Goal: Task Accomplishment & Management: Use online tool/utility

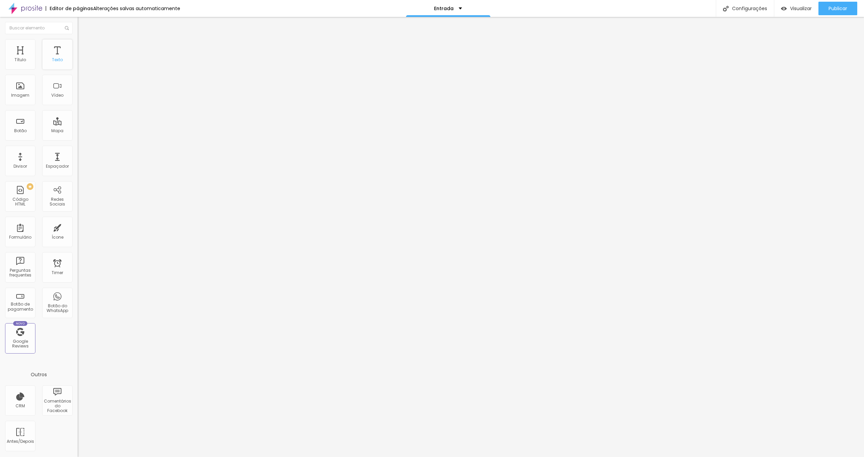
click at [58, 56] on div "Texto" at bounding box center [57, 54] width 30 height 30
click at [78, 63] on div "Tipografia Voltar ao padrão" at bounding box center [117, 55] width 78 height 19
click at [78, 50] on div "Tipografia" at bounding box center [117, 48] width 78 height 4
click at [78, 65] on button "button" at bounding box center [82, 61] width 9 height 7
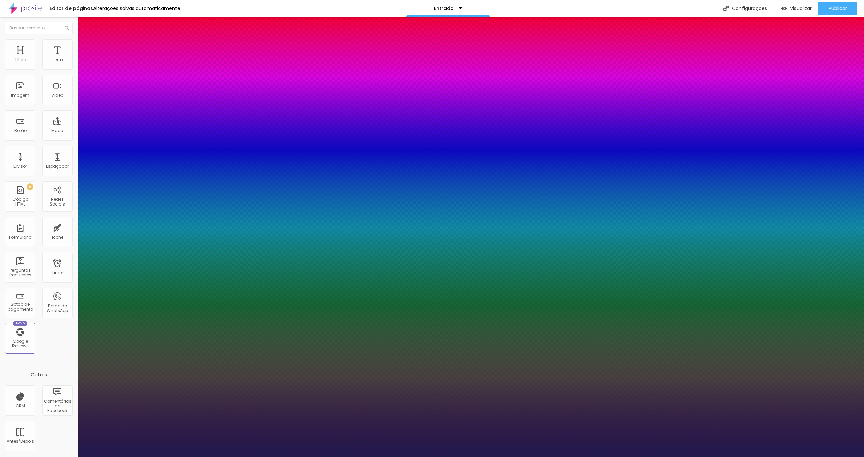
type input "1"
click at [73, 456] on select "AbrilFatface-Regular Actor-Regular Alegreya AlegreyaBlack [PERSON_NAME] Allan-R…" at bounding box center [36, 464] width 73 height 7
select select "ComingSoon"
type input "1"
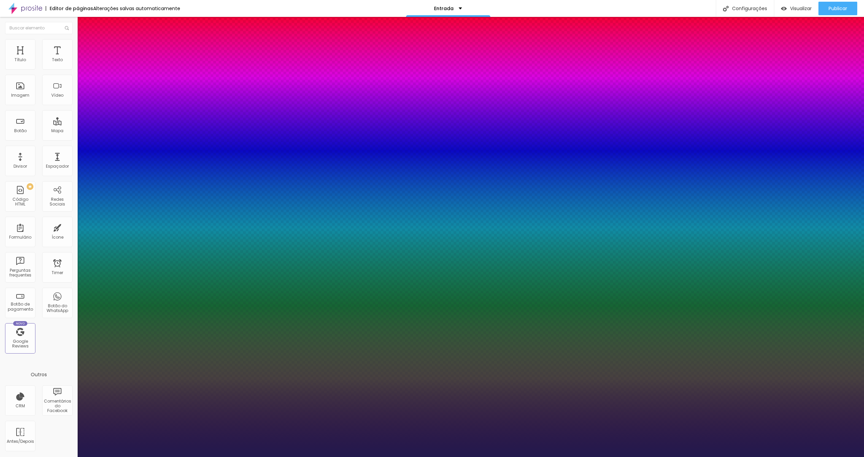
click at [73, 456] on select "AbrilFatface-Regular Actor-Regular Alegreya AlegreyaBlack [PERSON_NAME] Allan-R…" at bounding box center [36, 464] width 73 height 7
select select "LailaLight"
type input "1"
click at [361, 456] on div at bounding box center [432, 457] width 864 height 0
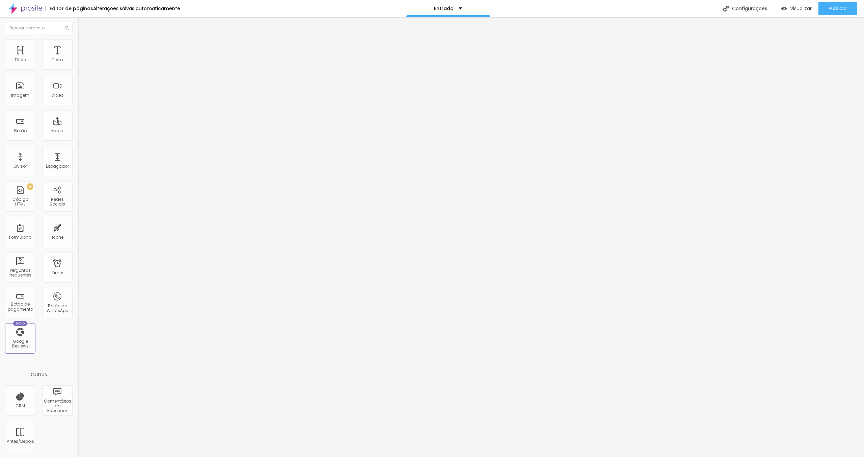
click at [78, 65] on button "button" at bounding box center [82, 61] width 9 height 7
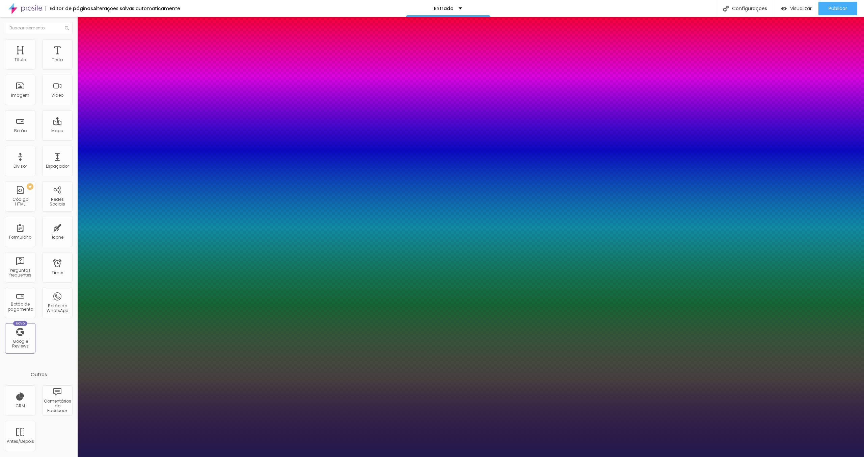
type input "1"
click at [73, 456] on select "AbrilFatface-Regular Actor-Regular Alegreya AlegreyaBlack [PERSON_NAME] Allan-R…" at bounding box center [36, 464] width 73 height 7
select select "DancingScript"
type input "1"
click at [73, 456] on select "AbrilFatface-Regular Actor-Regular Alegreya AlegreyaBlack [PERSON_NAME] Allan-R…" at bounding box center [36, 464] width 73 height 7
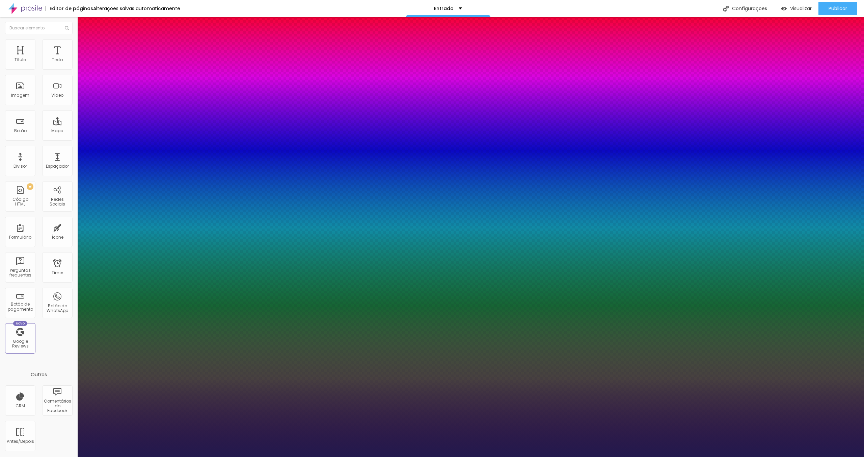
select select "Halant-Light"
click at [73, 456] on select "AbrilFatface-Regular Actor-Regular Alegreya AlegreyaBlack [PERSON_NAME] Allan-R…" at bounding box center [36, 464] width 73 height 7
type input "1"
select select "MitrLight"
type input "1"
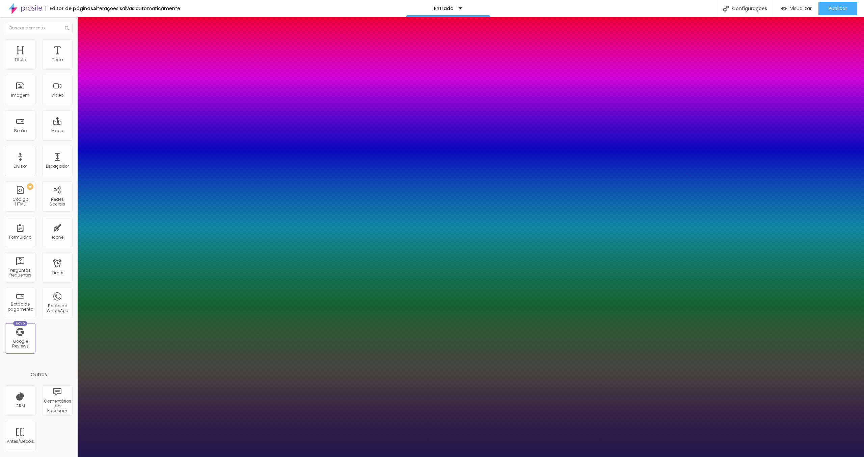
click at [326, 456] on div at bounding box center [432, 457] width 864 height 0
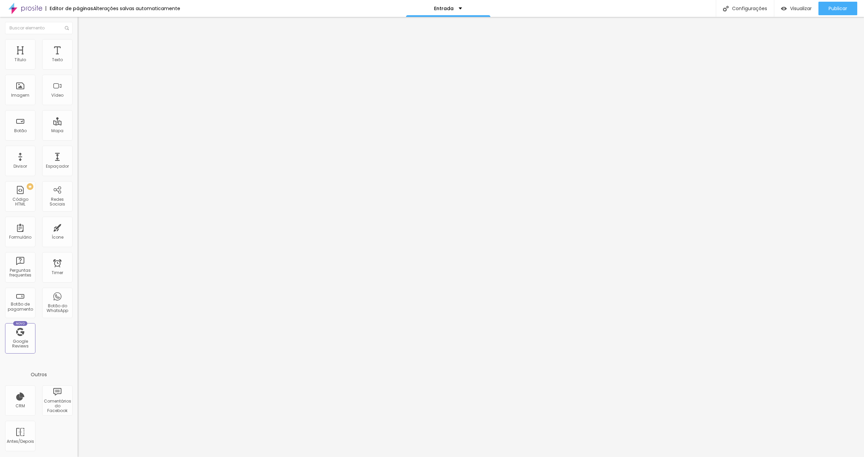
click at [80, 63] on icon "button" at bounding box center [82, 61] width 4 height 4
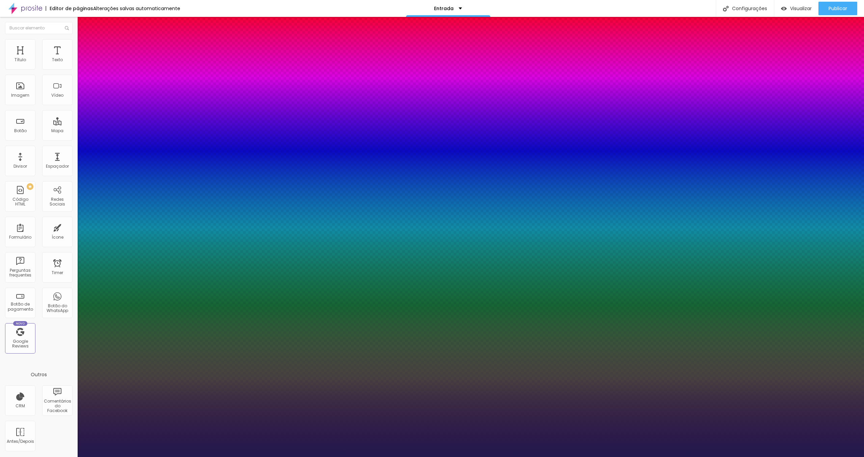
type input "1"
click at [73, 456] on select "AbrilFatface-Regular Actor-Regular Alegreya AlegreyaBlack [PERSON_NAME] Allan-R…" at bounding box center [36, 464] width 73 height 7
select select "AmaticaSC"
type input "1"
click at [73, 456] on select "AbrilFatface-Regular Actor-Regular Alegreya AlegreyaBlack [PERSON_NAME] Allan-R…" at bounding box center [36, 464] width 73 height 7
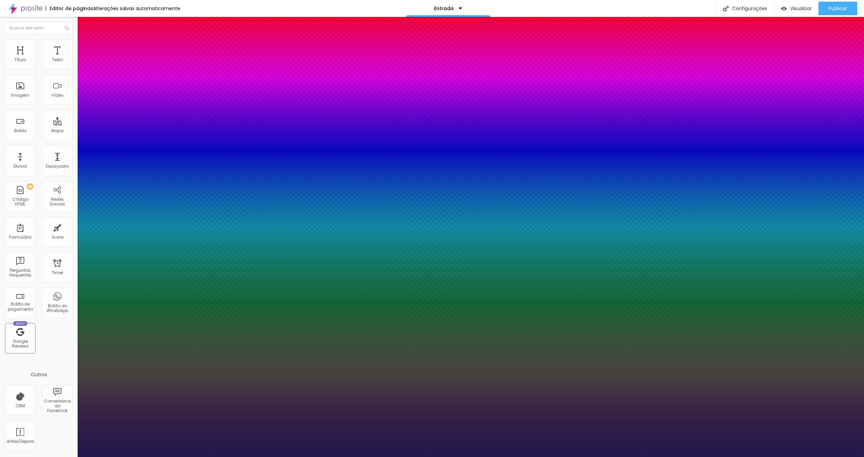
select select "AbrilFatface-Regular"
click at [73, 456] on select "AbrilFatface-Regular Actor-Regular Alegreya AlegreyaBlack [PERSON_NAME] Allan-R…" at bounding box center [36, 464] width 73 height 7
type input "1"
select select "Alegreya"
click at [73, 456] on select "AbrilFatface-Regular Actor-Regular Alegreya AlegreyaBlack [PERSON_NAME] Allan-R…" at bounding box center [36, 464] width 73 height 7
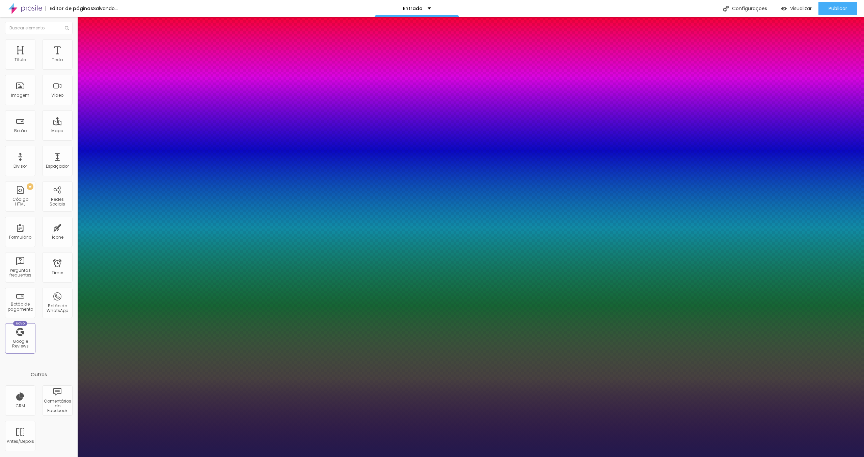
type input "1"
select select "Alice"
type input "1"
click at [73, 456] on select "AbrilFatface-Regular Actor-Regular Alegreya AlegreyaBlack [PERSON_NAME] Allan-R…" at bounding box center [36, 464] width 73 height 7
select select "RalewayLight"
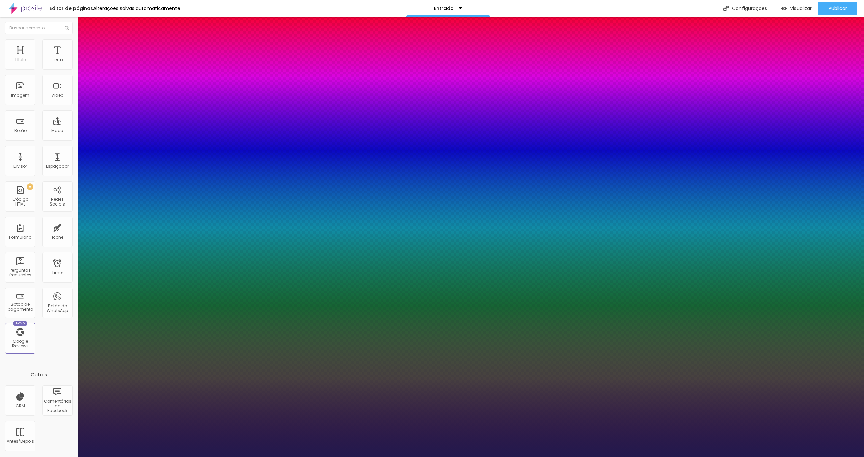
type input "1"
click at [297, 456] on div at bounding box center [432, 457] width 864 height 0
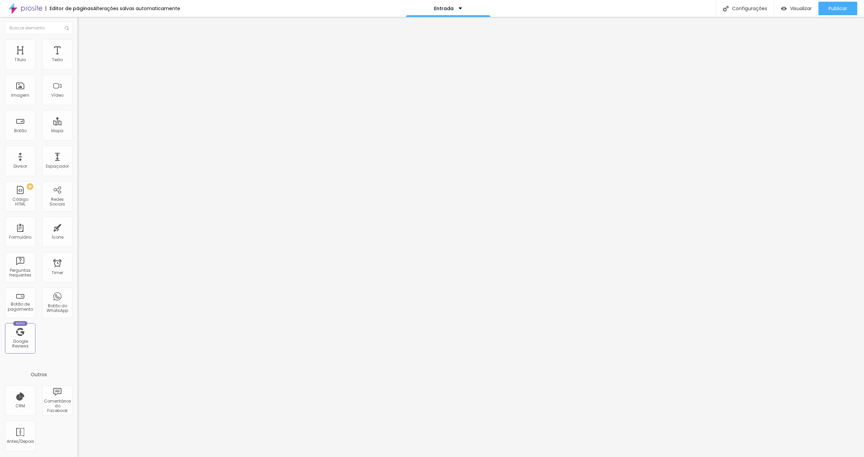
click at [78, 50] on div "Tipografia" at bounding box center [117, 48] width 78 height 4
click at [80, 63] on icon "button" at bounding box center [82, 61] width 4 height 4
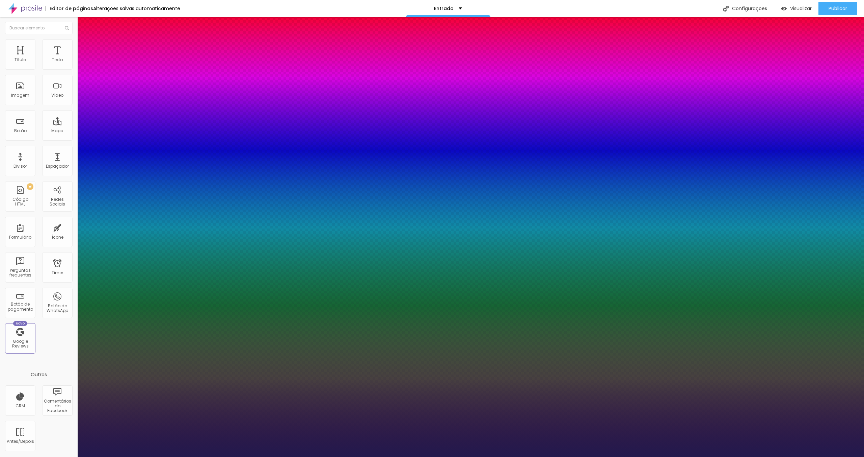
type input "1"
type input "16"
type input "1"
type input "17"
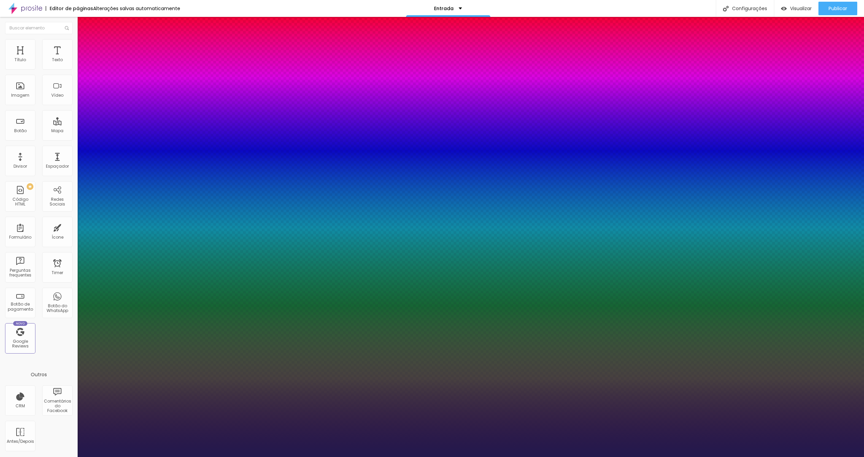
type input "1"
type input "18"
type input "1"
type input "19"
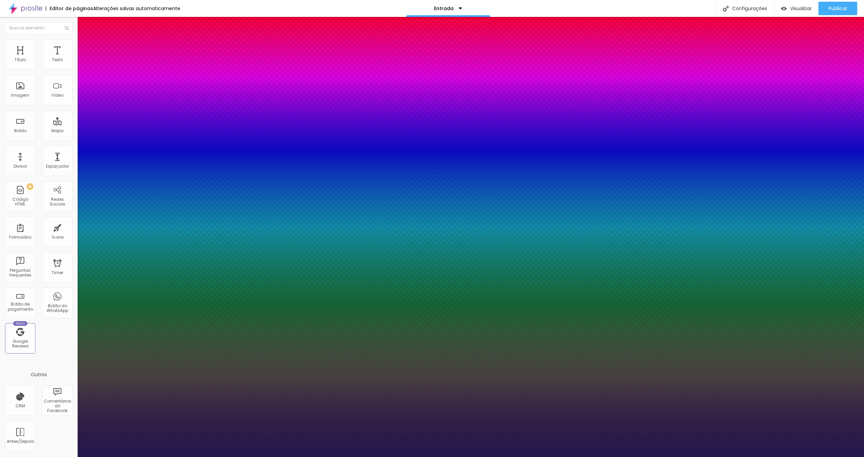
type input "19"
type input "1"
type input "20"
type input "1"
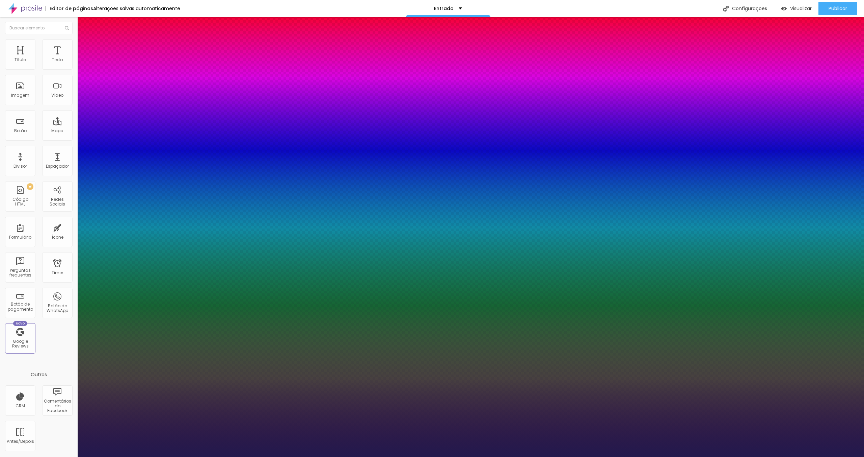
type input "21"
type input "1"
type input "22"
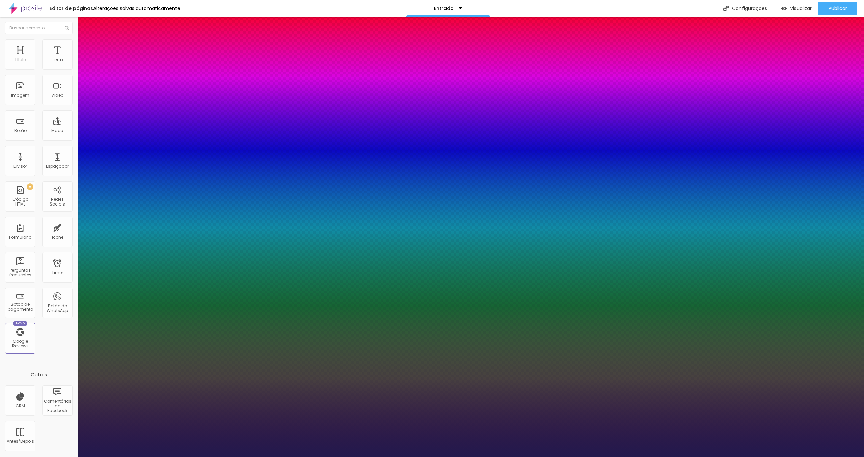
type input "1"
type input "21"
type input "1"
type input "21"
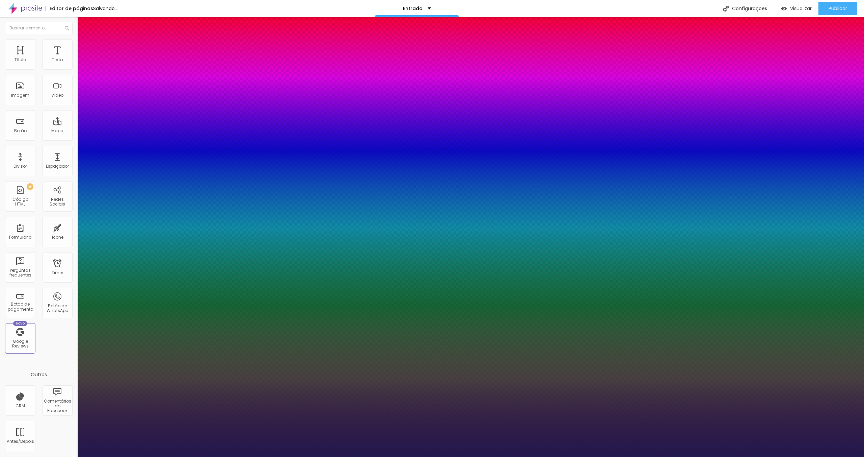
type input "1"
type input "19"
type input "1"
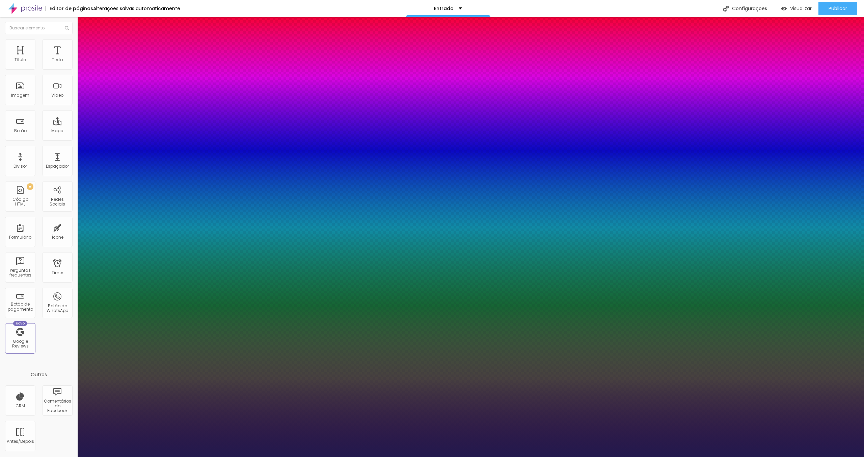
type input "18"
type input "1"
type input "17"
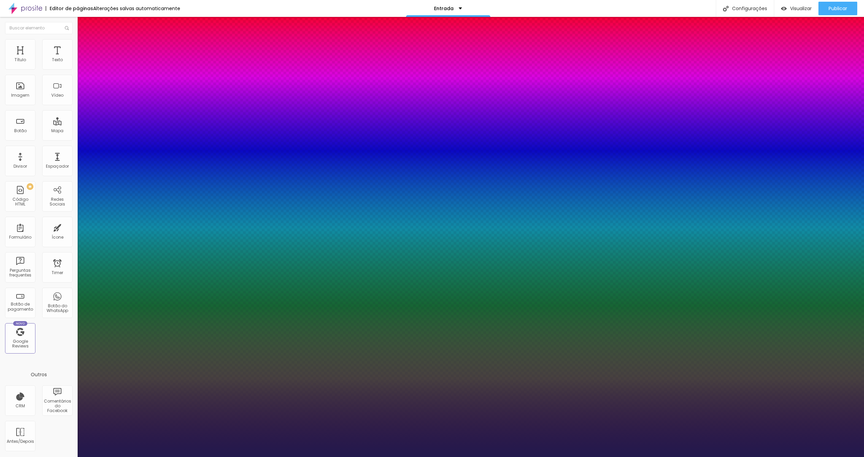
type input "1"
type input "18"
type input "1"
type input "19"
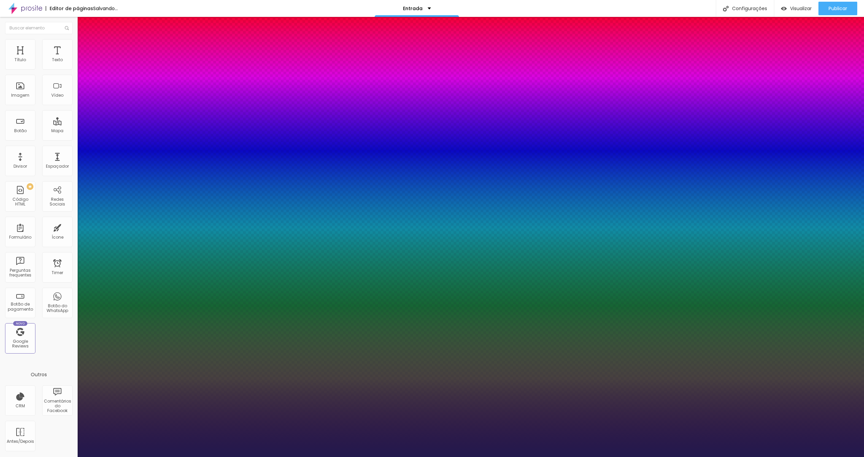
type input "19"
type input "1"
type input "20"
type input "1"
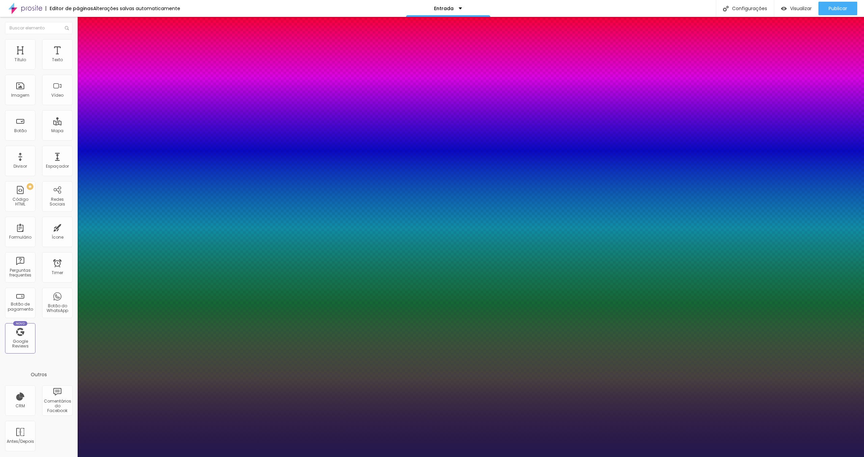
type input "20"
click at [123, 456] on div at bounding box center [432, 457] width 864 height 0
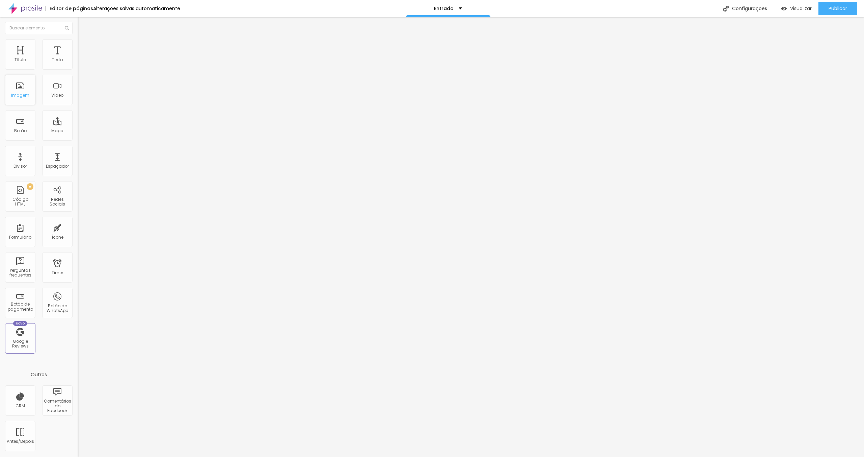
click at [22, 95] on div "Imagem" at bounding box center [20, 95] width 18 height 5
click at [799, 8] on span "Visualizar" at bounding box center [802, 8] width 22 height 5
click at [78, 65] on button "button" at bounding box center [82, 61] width 9 height 7
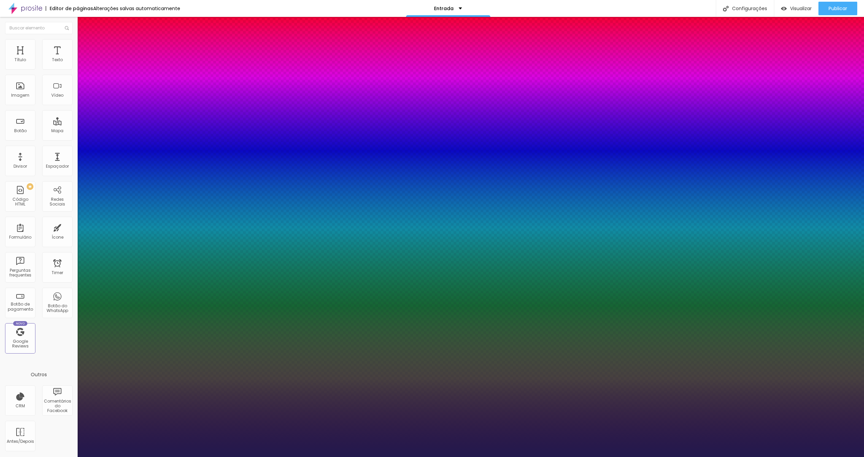
type input "1"
click at [41, 456] on div at bounding box center [432, 457] width 864 height 0
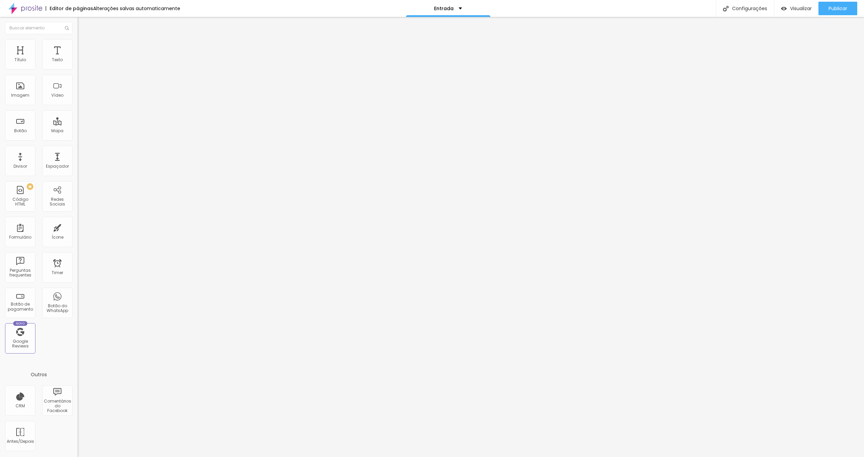
click at [83, 26] on img "button" at bounding box center [85, 24] width 5 height 5
click at [83, 22] on img "button" at bounding box center [85, 24] width 5 height 5
click at [83, 24] on img "button" at bounding box center [85, 24] width 5 height 5
click at [83, 26] on div "Editar Texto" at bounding box center [102, 24] width 38 height 5
click at [19, 17] on img at bounding box center [25, 8] width 34 height 17
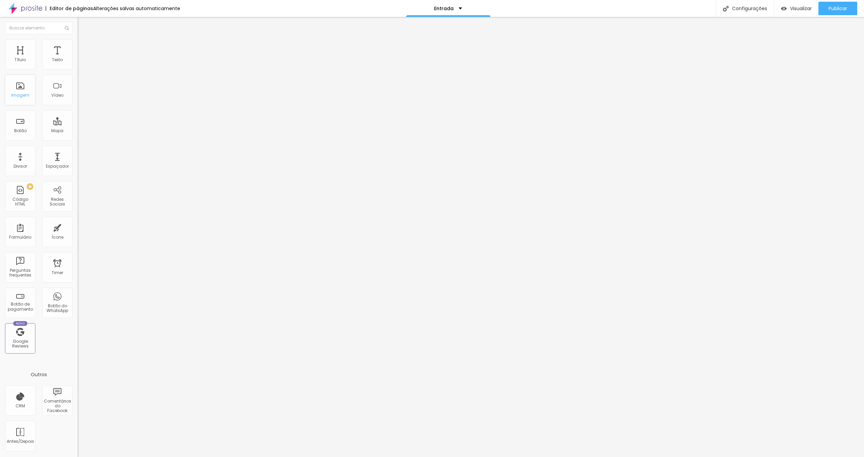
click at [17, 93] on div "Imagem" at bounding box center [20, 95] width 18 height 5
click at [78, 58] on span "Adicionar imagem" at bounding box center [100, 55] width 44 height 6
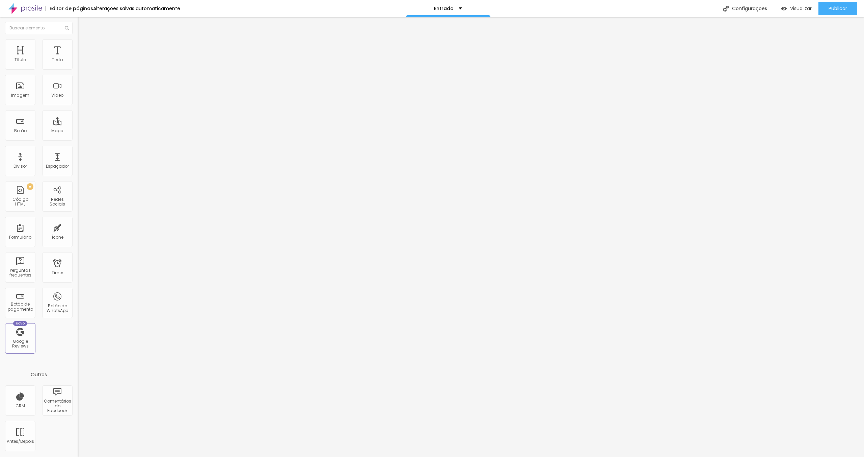
click at [18, 158] on div "Divisor" at bounding box center [20, 161] width 30 height 30
click at [83, 24] on img "button" at bounding box center [85, 24] width 5 height 5
click at [21, 88] on div "Imagem" at bounding box center [20, 90] width 30 height 30
click at [78, 58] on span "Adicionar imagem" at bounding box center [100, 55] width 44 height 6
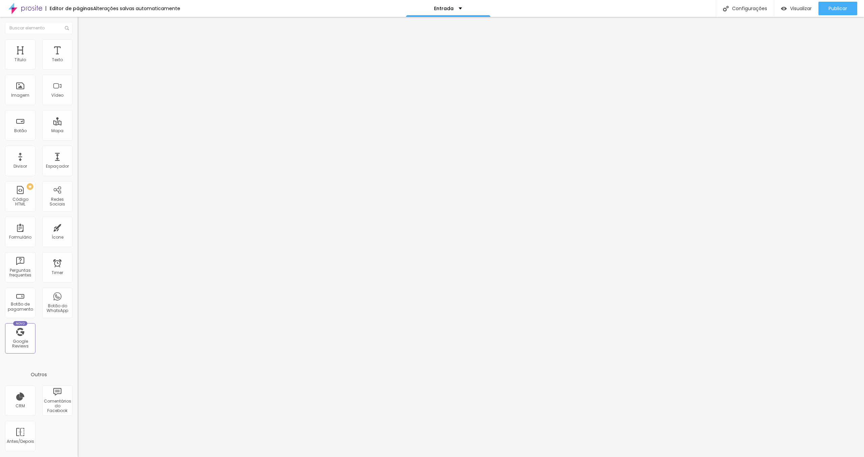
click at [78, 106] on span "Original" at bounding box center [86, 103] width 16 height 6
click at [78, 110] on span "Cinema" at bounding box center [86, 107] width 17 height 6
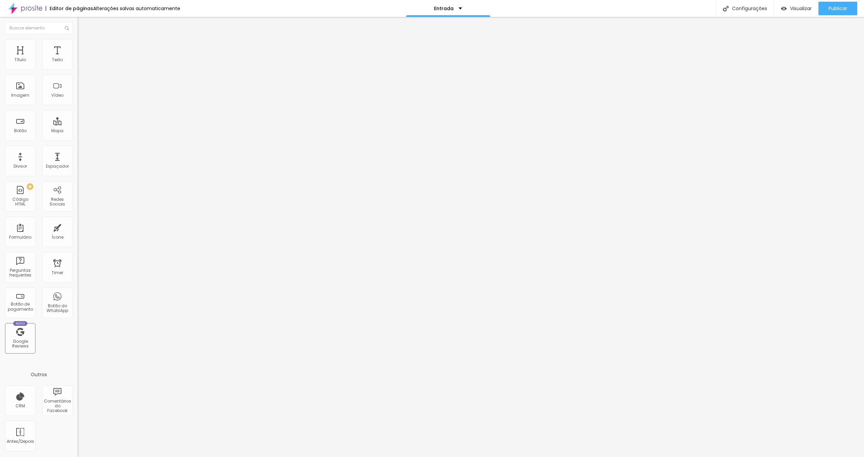
click at [78, 116] on span "Padrão" at bounding box center [85, 113] width 15 height 6
click at [78, 120] on span "Quadrado" at bounding box center [89, 117] width 22 height 6
click at [78, 150] on img at bounding box center [79, 148] width 3 height 3
click at [78, 41] on img at bounding box center [81, 42] width 6 height 6
type input "90"
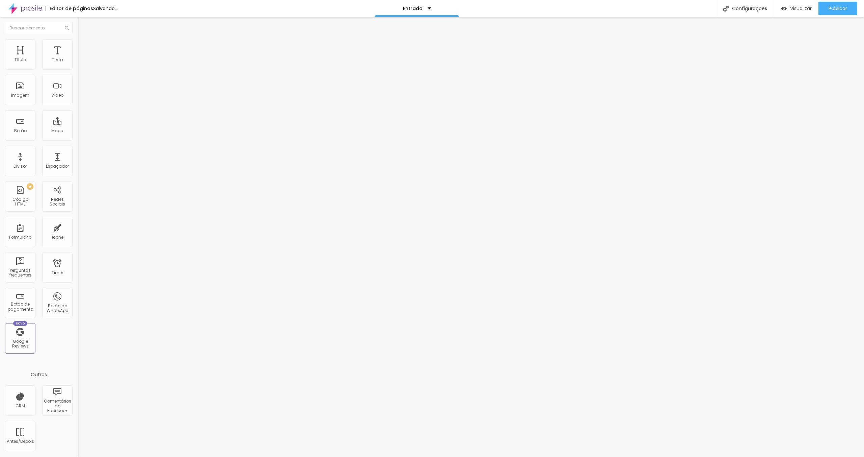
type input "90"
type input "85"
type input "80"
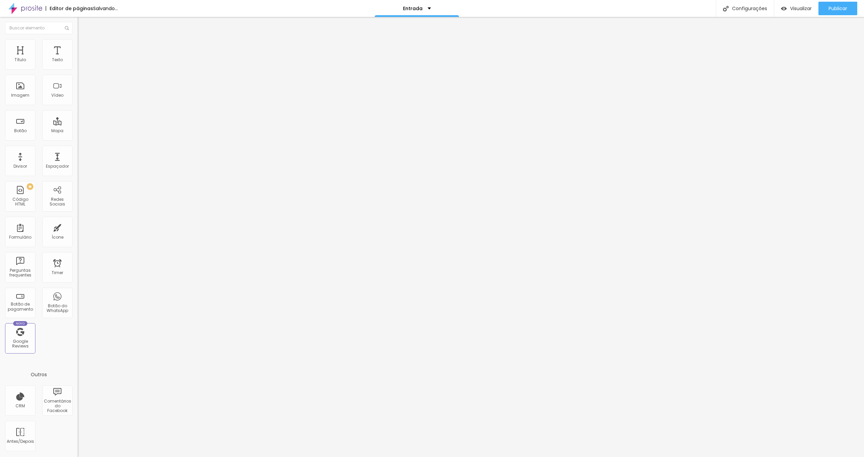
type input "70"
type input "65"
type input "60"
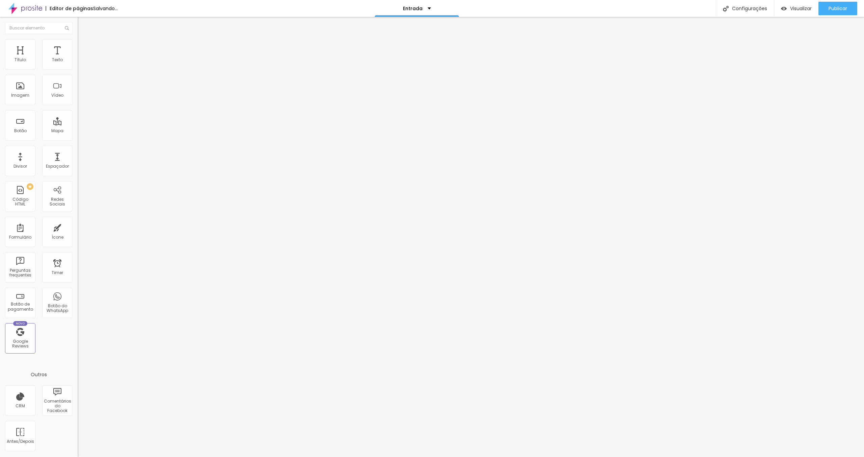
type input "60"
type input "55"
type input "50"
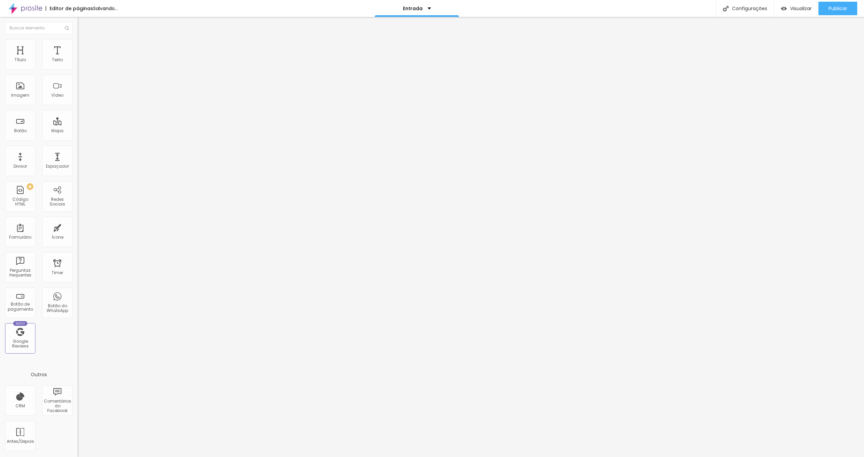
type input "45"
type input "50"
type input "55"
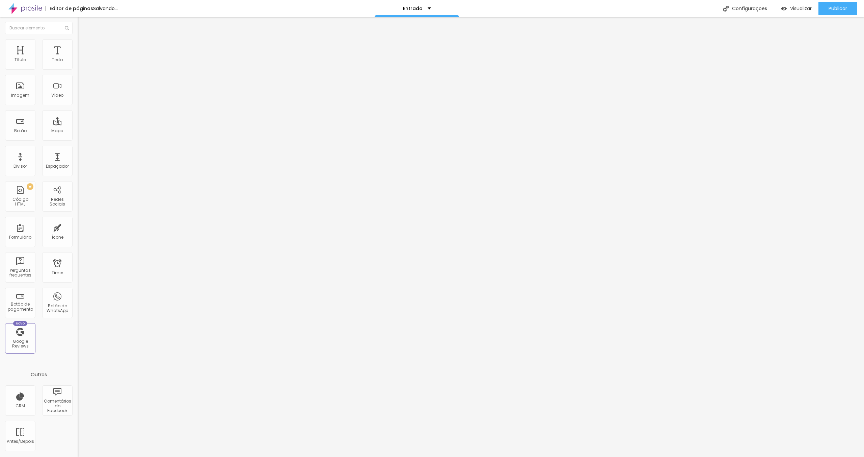
type input "55"
type input "60"
drag, startPoint x: 55, startPoint y: 73, endPoint x: 41, endPoint y: 72, distance: 13.9
type input "60"
click at [78, 69] on input "range" at bounding box center [100, 66] width 44 height 5
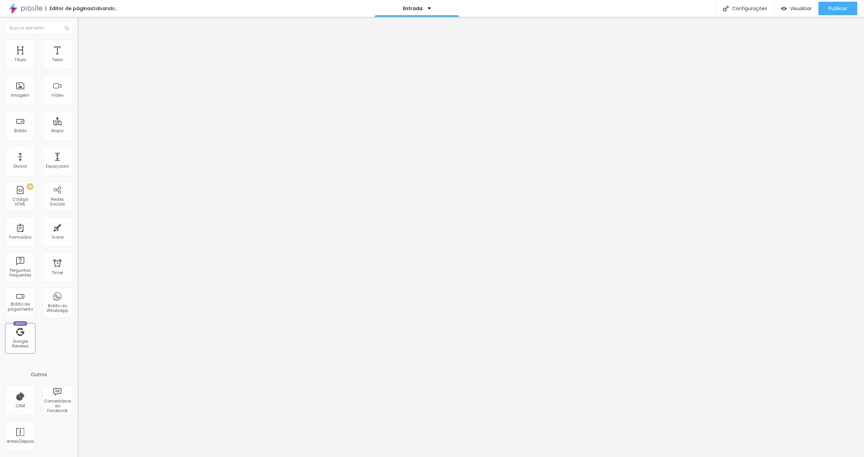
drag, startPoint x: 34, startPoint y: 70, endPoint x: 20, endPoint y: 68, distance: 14.6
click at [78, 68] on div "Tamanho 60 px %" at bounding box center [117, 61] width 78 height 17
drag, startPoint x: 39, startPoint y: 77, endPoint x: 32, endPoint y: 75, distance: 7.1
click at [78, 70] on div "Tamanho 60 px %" at bounding box center [117, 61] width 78 height 17
click at [78, 70] on div at bounding box center [117, 67] width 78 height 6
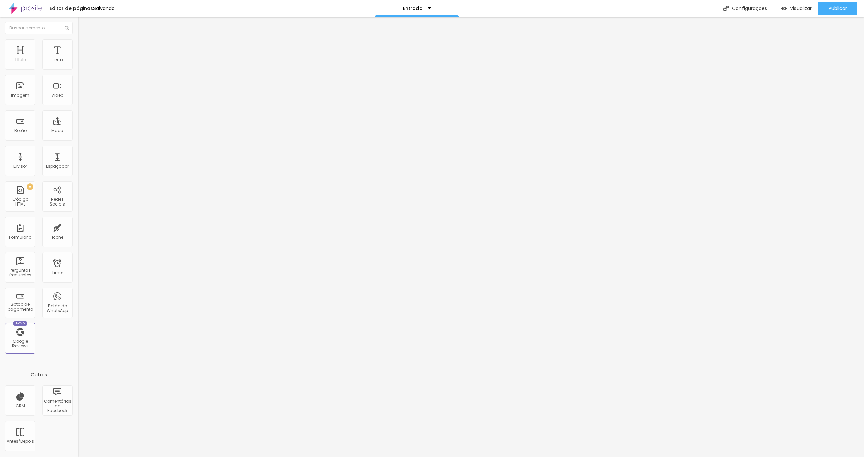
type input "35"
type input "30"
type input "25"
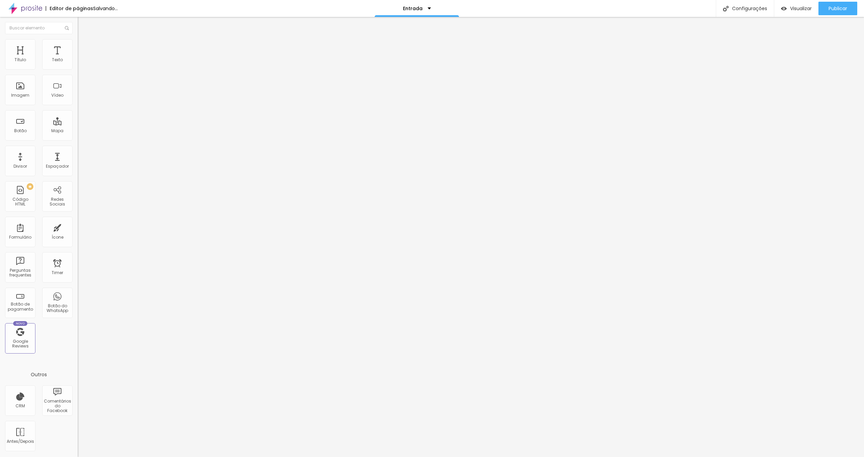
drag, startPoint x: 23, startPoint y: 73, endPoint x: 19, endPoint y: 73, distance: 3.7
type input "25"
click at [78, 69] on input "range" at bounding box center [100, 66] width 44 height 5
type input "30"
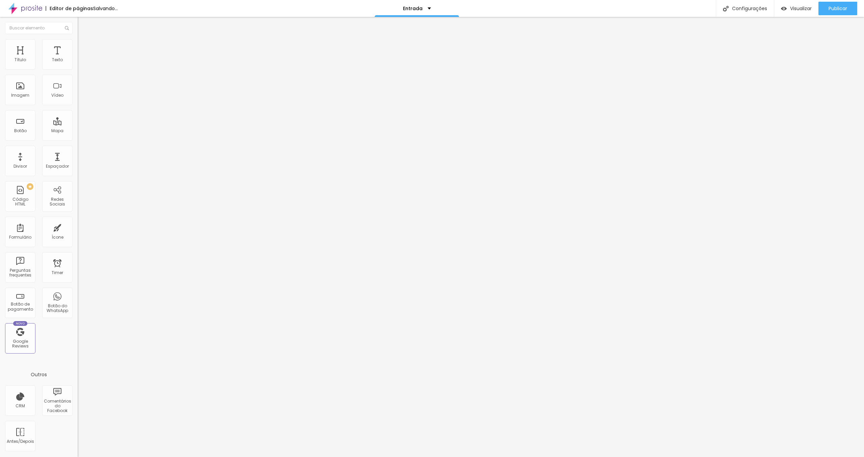
type input "35"
type input "40"
type input "45"
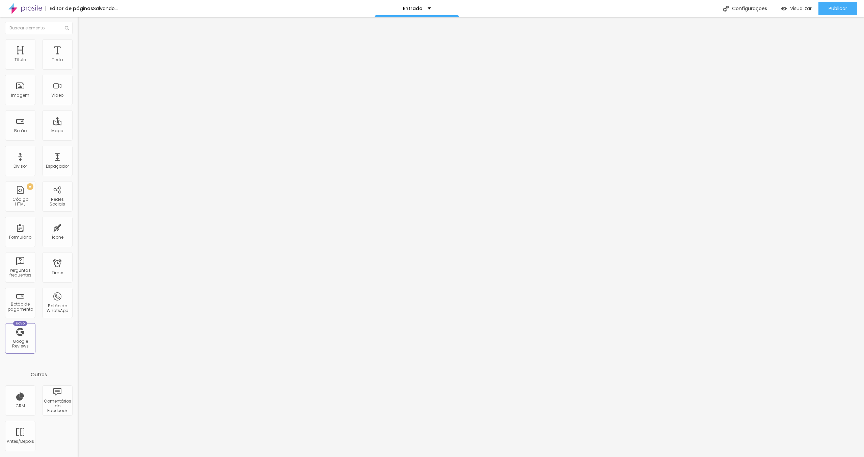
type input "45"
type input "40"
type input "45"
drag, startPoint x: 20, startPoint y: 72, endPoint x: 30, endPoint y: 75, distance: 11.1
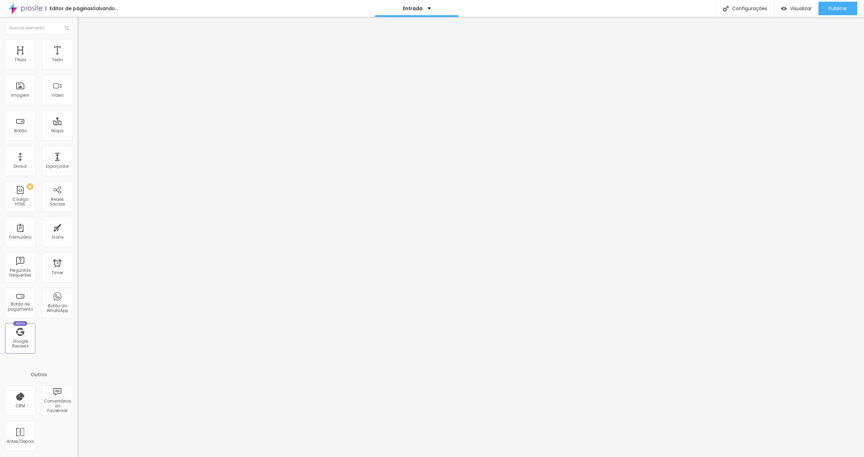
type input "45"
click at [78, 69] on input "range" at bounding box center [100, 66] width 44 height 5
click at [84, 48] on span "Avançado" at bounding box center [95, 51] width 22 height 6
click at [78, 332] on img at bounding box center [80, 334] width 4 height 4
click at [556, 456] on div at bounding box center [432, 464] width 864 height 6
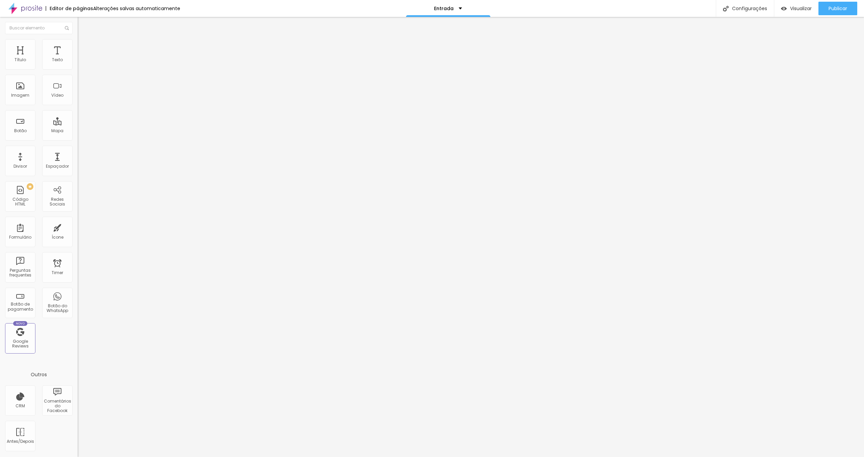
click at [78, 40] on ul "Conteúdo Estilo Avançado" at bounding box center [117, 42] width 78 height 20
click at [78, 43] on li "Estilo" at bounding box center [117, 42] width 78 height 7
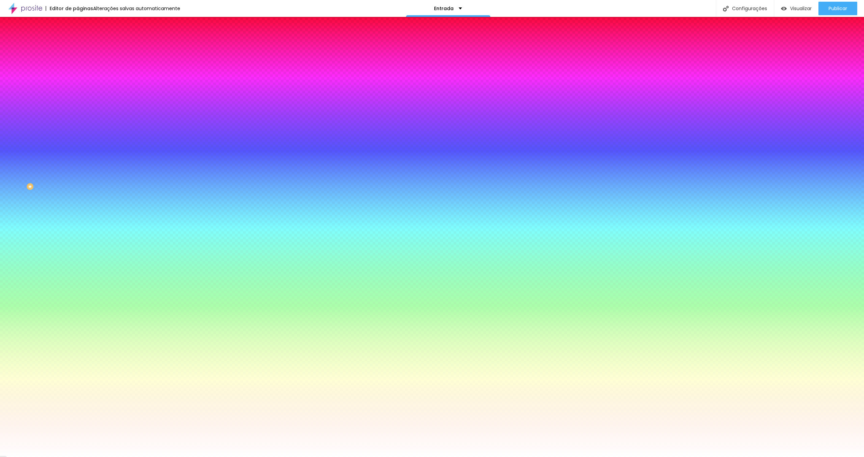
click at [78, 46] on img at bounding box center [81, 49] width 6 height 6
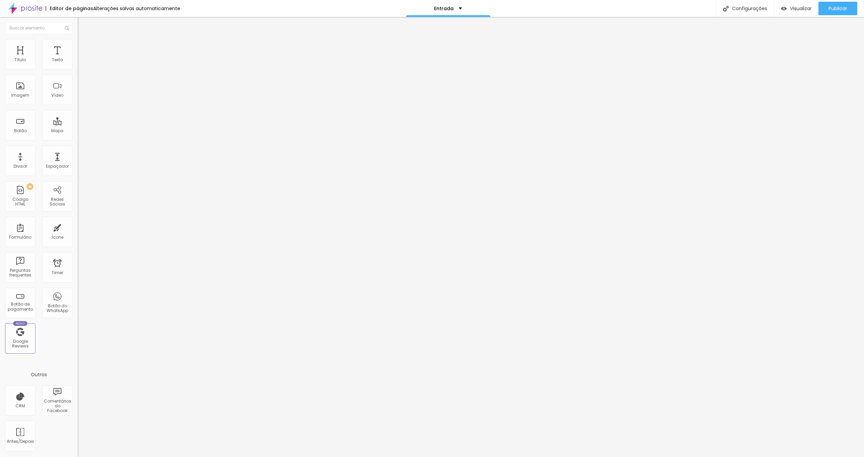
click at [78, 44] on li "Estilo" at bounding box center [117, 42] width 78 height 7
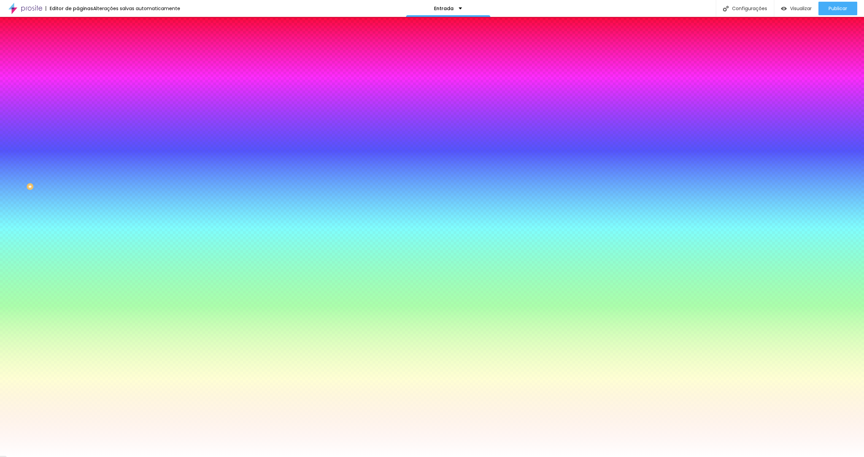
click at [84, 40] on span "Conteúdo" at bounding box center [94, 37] width 21 height 6
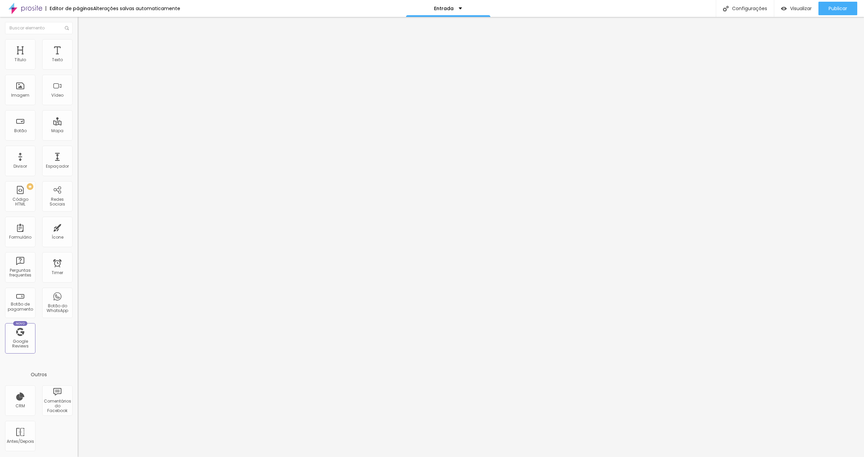
click at [84, 40] on span "Conteúdo" at bounding box center [94, 37] width 21 height 6
click at [25, 95] on div "Imagem" at bounding box center [20, 95] width 18 height 5
click at [22, 94] on div "Imagem" at bounding box center [20, 95] width 18 height 5
click at [78, 39] on li "Estilo" at bounding box center [117, 42] width 78 height 7
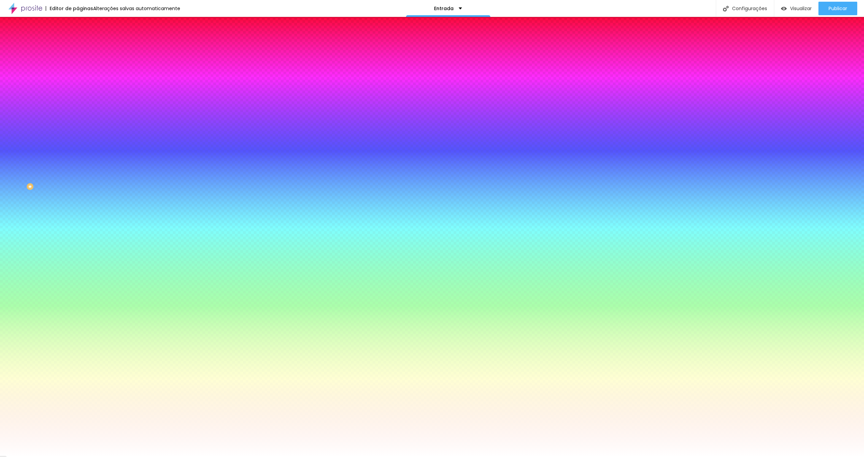
click at [78, 64] on div at bounding box center [117, 64] width 78 height 0
type input "#FFFFFF"
drag, startPoint x: 25, startPoint y: 81, endPoint x: 0, endPoint y: 69, distance: 27.9
click at [78, 70] on div "Cor de fundo Voltar ao padrão #FFFFFF Sombra DESATIVADO Voltar ao padrão Borda …" at bounding box center [117, 83] width 78 height 60
click at [78, 46] on li "Avançado" at bounding box center [117, 49] width 78 height 7
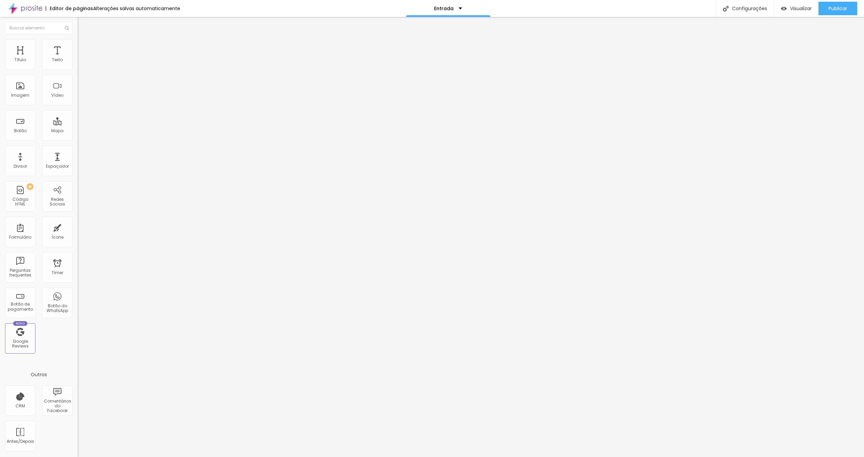
click at [78, 39] on li "Conteúdo" at bounding box center [117, 35] width 78 height 7
click at [83, 26] on img "button" at bounding box center [85, 24] width 5 height 5
click at [21, 94] on div "Imagem" at bounding box center [20, 95] width 18 height 5
click at [78, 58] on span "Adicionar imagem" at bounding box center [100, 55] width 44 height 6
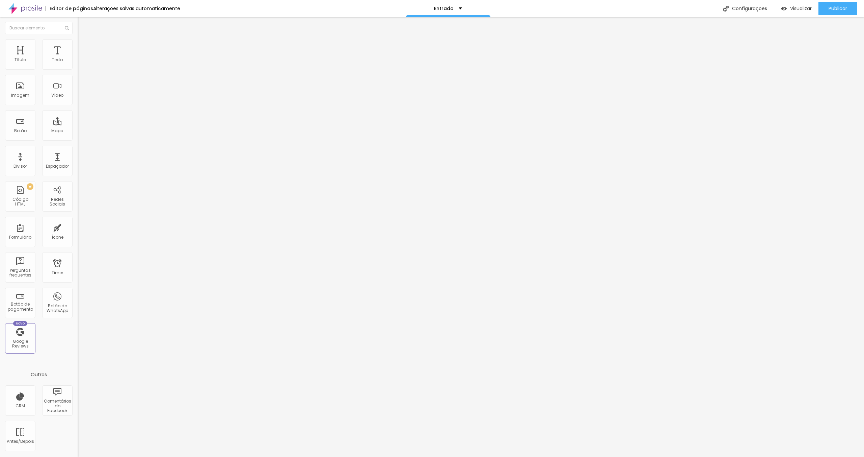
click at [78, 42] on img at bounding box center [81, 42] width 6 height 6
type input "80"
type input "75"
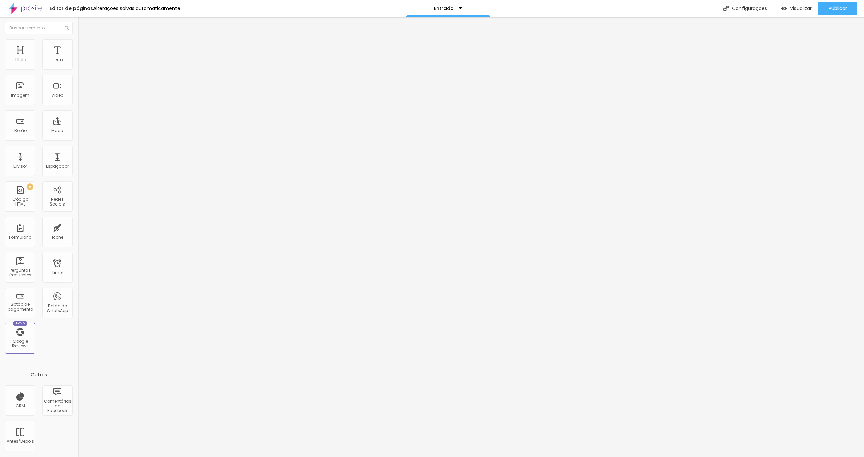
type input "75"
type input "70"
type input "55"
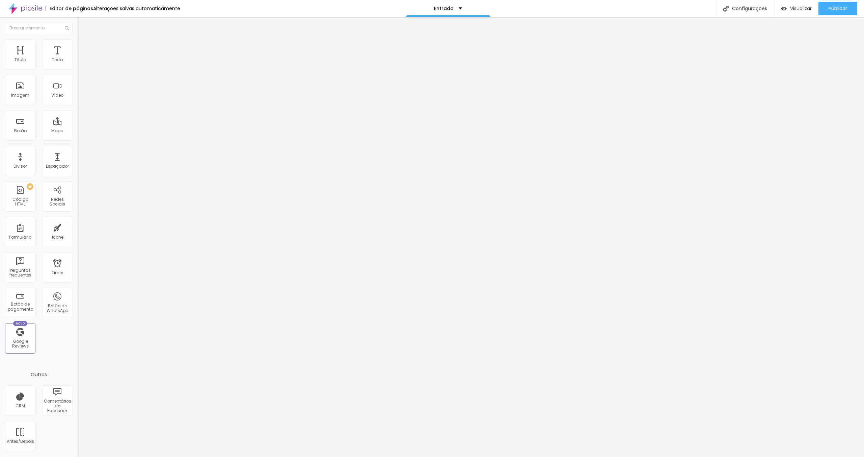
type input "50"
type input "45"
type input "40"
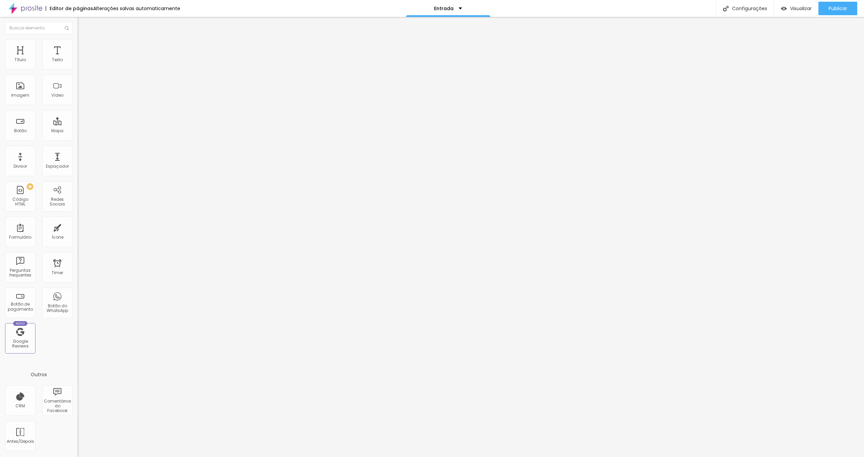
drag, startPoint x: 35, startPoint y: 73, endPoint x: 28, endPoint y: 73, distance: 6.4
type input "40"
click at [78, 69] on input "range" at bounding box center [100, 66] width 44 height 5
click at [78, 144] on div "URL https://" at bounding box center [117, 136] width 78 height 17
click at [78, 150] on img at bounding box center [79, 148] width 3 height 3
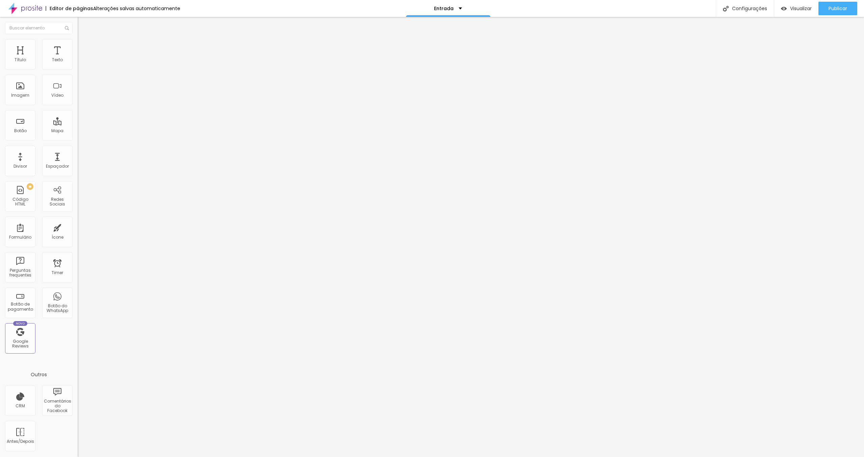
click at [78, 42] on li "Estilo" at bounding box center [117, 42] width 78 height 7
type input "6"
type input "200"
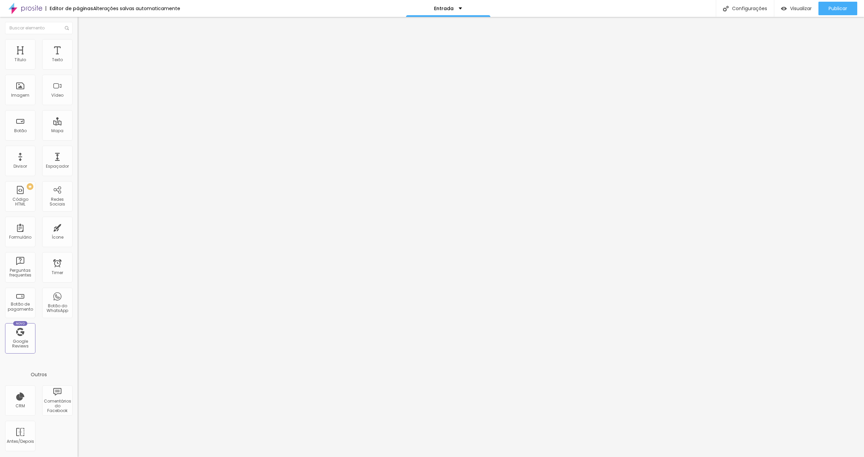
type input "182"
type input "129"
type input "70"
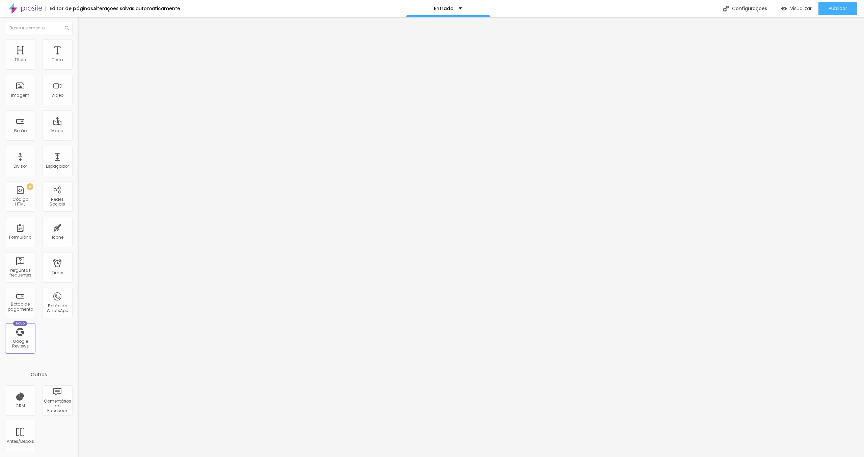
type input "70"
type input "27"
type input "12"
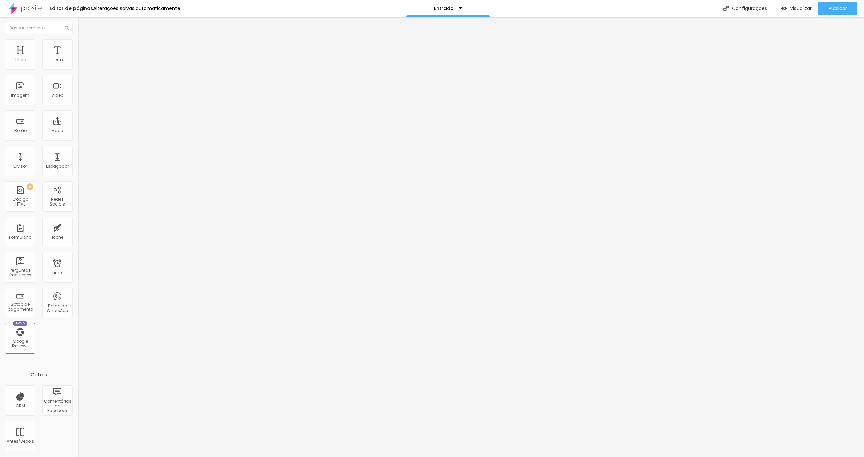
type input "0"
drag, startPoint x: 17, startPoint y: 85, endPoint x: -79, endPoint y: 80, distance: 95.4
click at [78, 148] on input "range" at bounding box center [100, 150] width 44 height 5
click at [78, 46] on img at bounding box center [81, 49] width 6 height 6
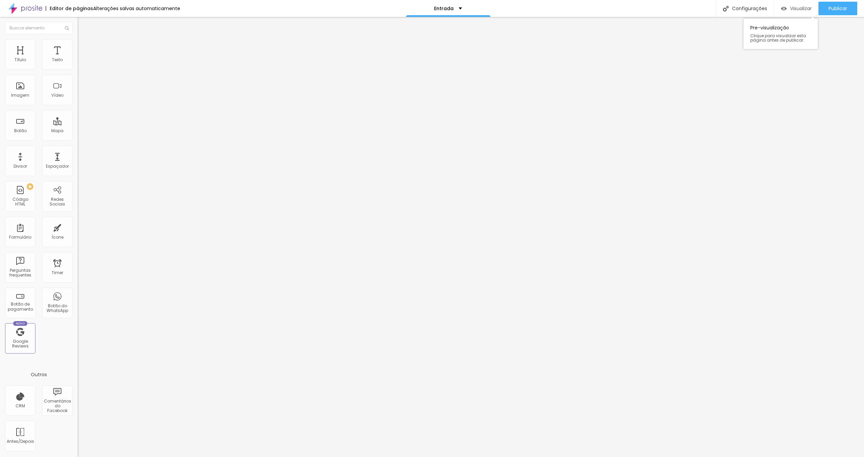
click at [794, 9] on span "Visualizar" at bounding box center [802, 8] width 22 height 5
click at [84, 40] on span "Conteúdo" at bounding box center [94, 37] width 21 height 6
click at [78, 58] on span "Trocar imagem" at bounding box center [96, 55] width 37 height 6
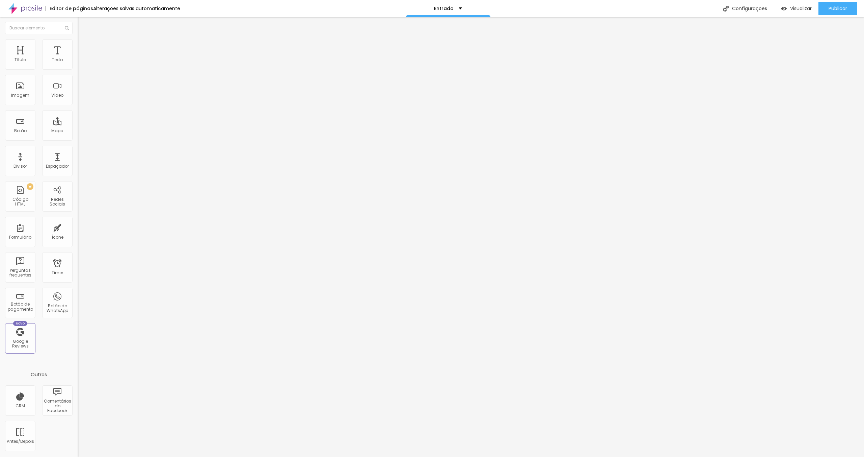
click at [78, 58] on span "Trocar imagem" at bounding box center [96, 55] width 37 height 6
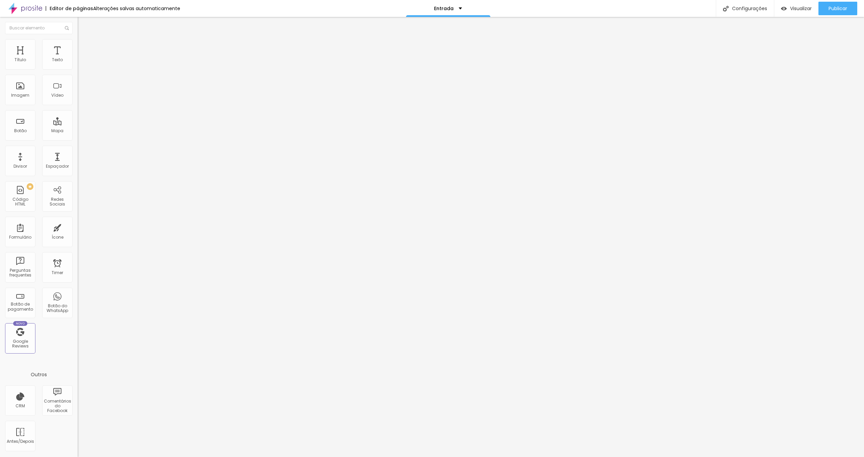
click at [78, 96] on img at bounding box center [80, 94] width 5 height 5
click at [78, 43] on img at bounding box center [81, 42] width 6 height 6
click at [78, 46] on ul "Estilo Avançado" at bounding box center [117, 39] width 78 height 14
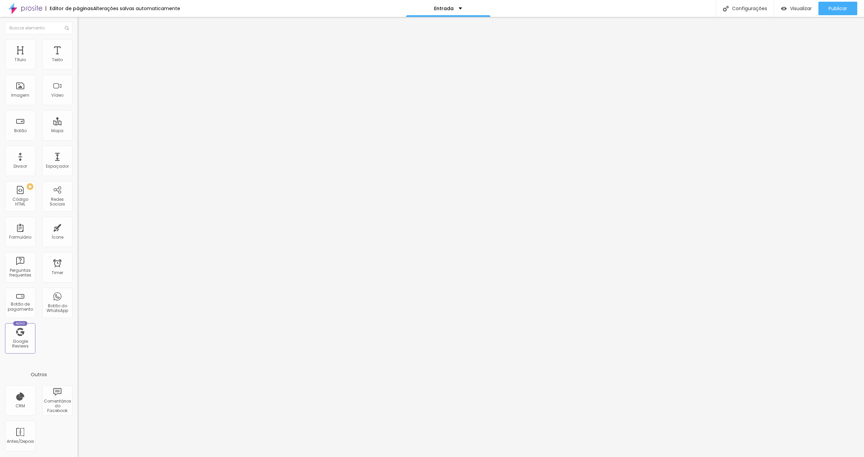
click at [84, 40] on span "Estilo" at bounding box center [89, 37] width 10 height 6
click at [81, 62] on icon "button" at bounding box center [82, 60] width 3 height 3
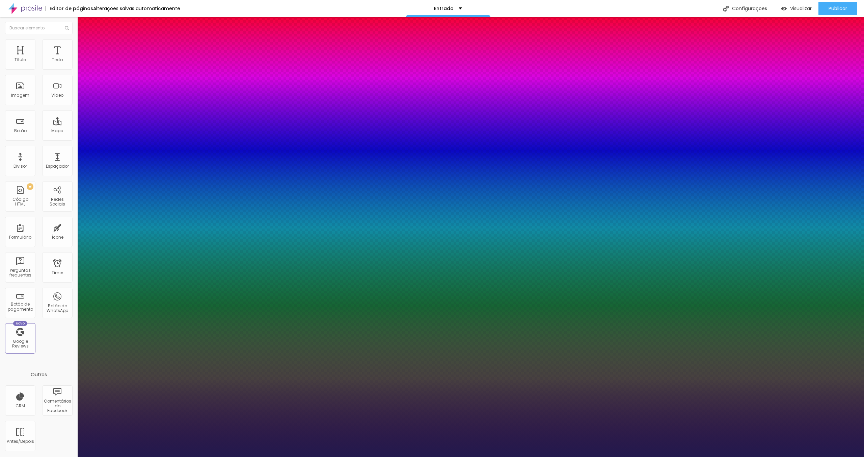
drag, startPoint x: 154, startPoint y: 176, endPoint x: 116, endPoint y: 173, distance: 38.6
paste input "544B43"
type input "1"
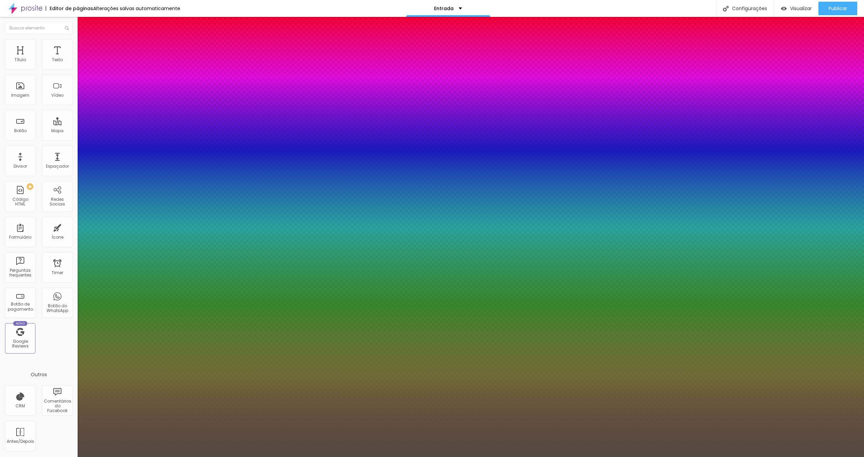
type input "#544B43"
type input "1"
click at [262, 456] on div at bounding box center [432, 457] width 864 height 0
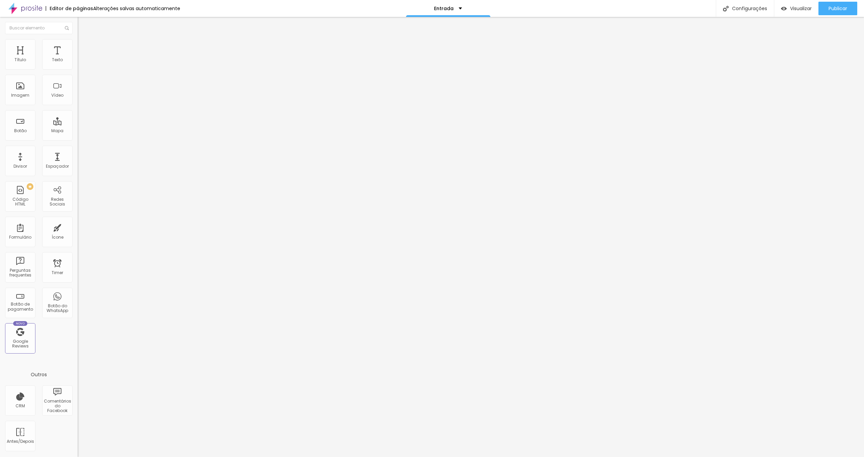
click at [83, 22] on div "Editar Imagem" at bounding box center [105, 24] width 45 height 5
click at [63, 54] on div "Texto" at bounding box center [57, 54] width 30 height 30
click at [78, 42] on img at bounding box center [81, 42] width 6 height 6
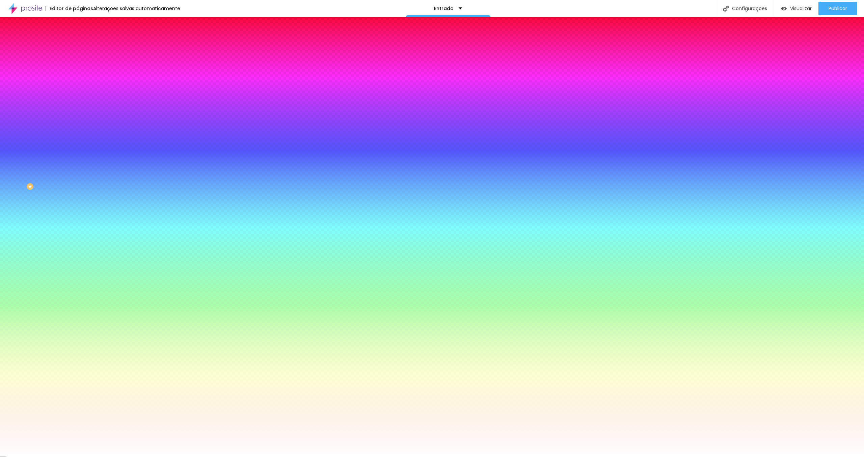
click at [78, 68] on input "#FFFFFF" at bounding box center [118, 67] width 81 height 7
click at [78, 46] on img at bounding box center [81, 49] width 6 height 6
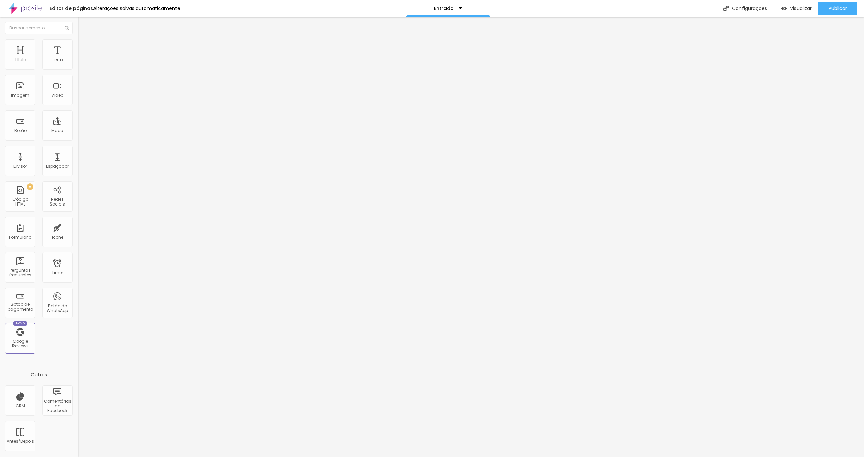
click at [78, 67] on img at bounding box center [80, 64] width 5 height 5
click at [78, 44] on li "Estilo" at bounding box center [117, 42] width 78 height 7
type input "35"
type input "40"
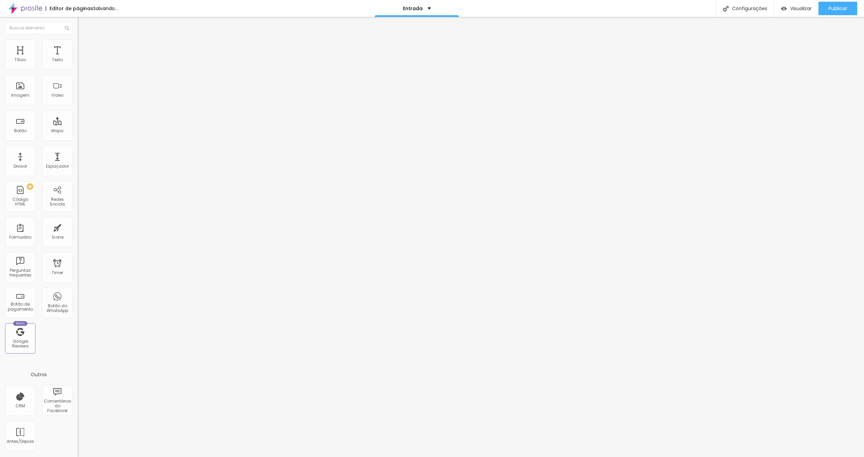
type input "40"
type input "35"
click at [78, 69] on input "range" at bounding box center [100, 66] width 44 height 5
click at [83, 25] on img "button" at bounding box center [85, 24] width 5 height 5
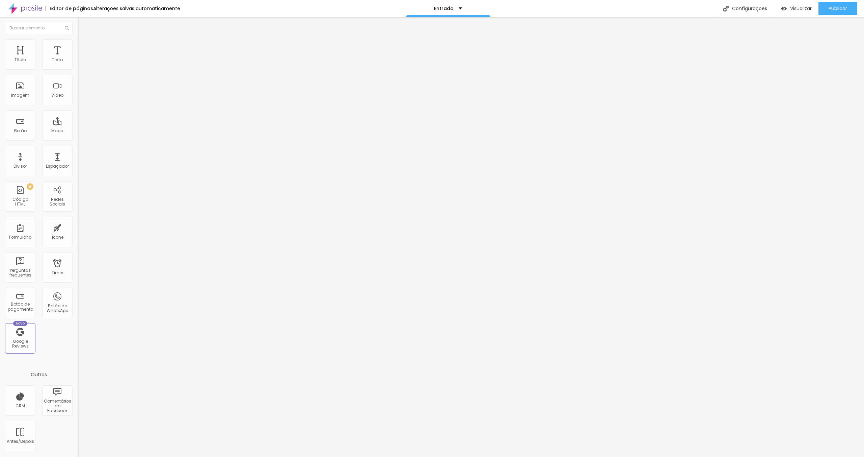
click at [83, 22] on img "button" at bounding box center [85, 24] width 5 height 5
click at [78, 188] on div "Editar Seção Conteúdo Estilo Avançado Modo Encaixotado Encaixotado Completo" at bounding box center [117, 237] width 78 height 440
click at [61, 162] on div "Espaçador" at bounding box center [57, 161] width 30 height 30
click at [81, 62] on icon "button" at bounding box center [82, 60] width 3 height 3
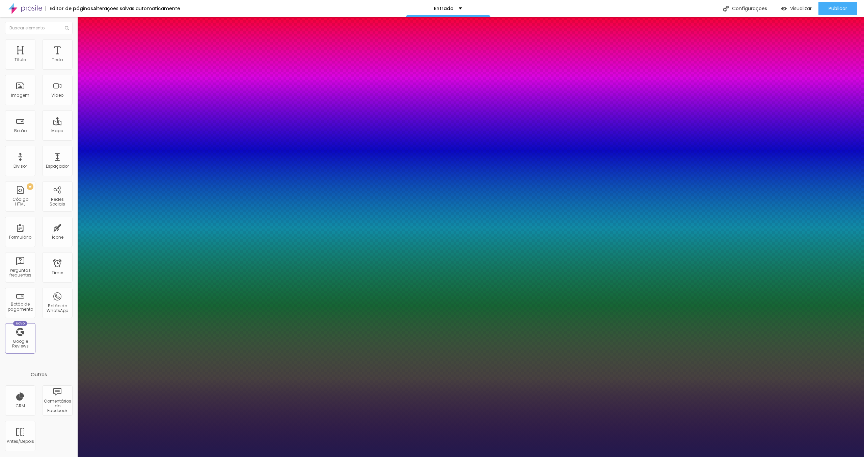
drag, startPoint x: 137, startPoint y: 177, endPoint x: 183, endPoint y: 176, distance: 46.0
click at [183, 176] on body "Editor de páginas Alterações salvas automaticamente Entrada Configurações Confi…" at bounding box center [432, 228] width 864 height 457
paste input "544B43"
type input "1"
type input "#544B43"
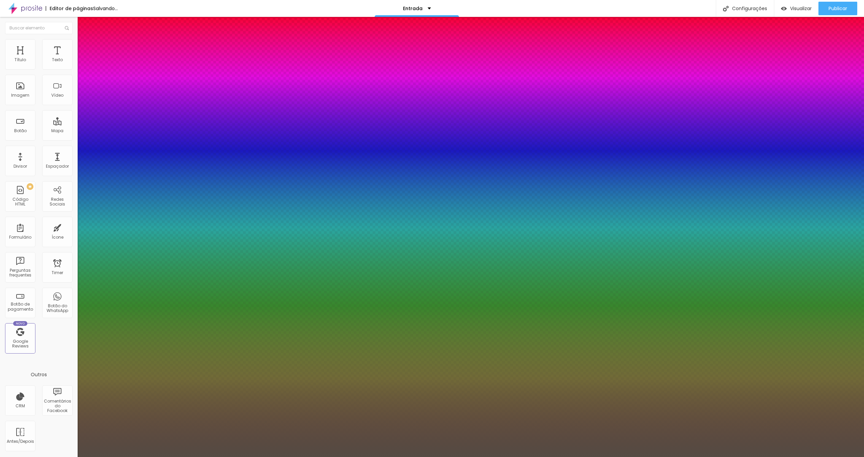
type input "1"
type input "#544B43"
click at [73, 456] on select "AbrilFatface-Regular Actor-Regular Alegreya AlegreyaBlack [PERSON_NAME] Allan-R…" at bounding box center [36, 464] width 73 height 7
select select "Raleway"
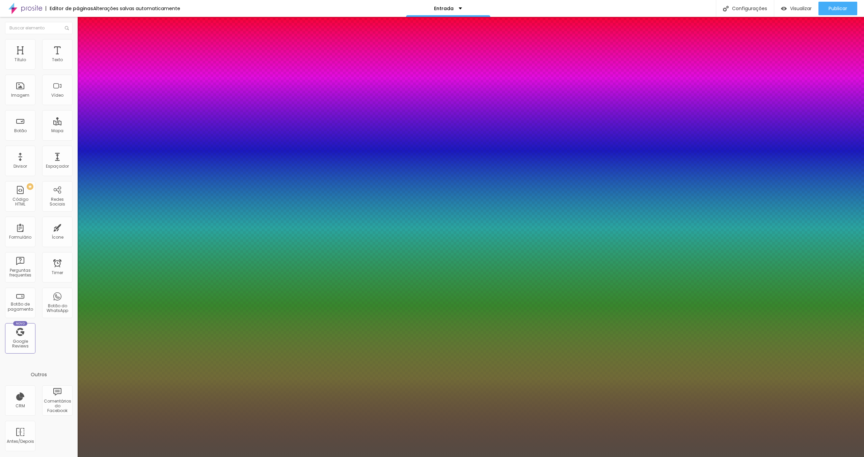
type input "1"
click at [521, 456] on div at bounding box center [432, 457] width 864 height 0
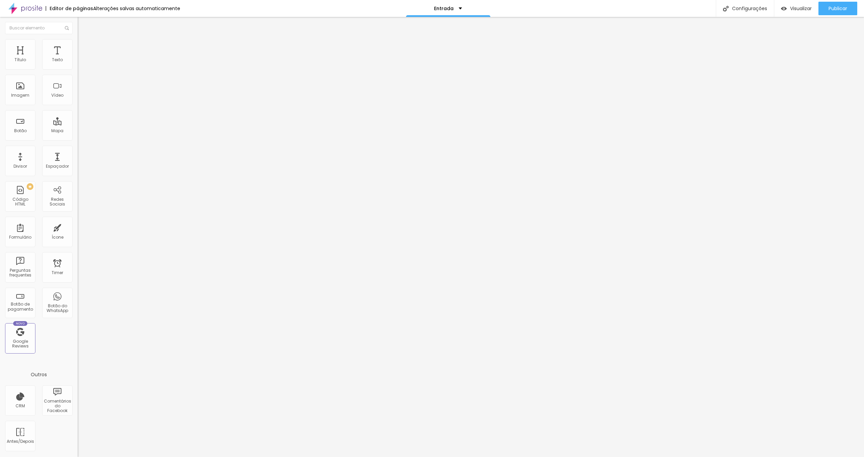
click at [80, 63] on icon "button" at bounding box center [82, 61] width 4 height 4
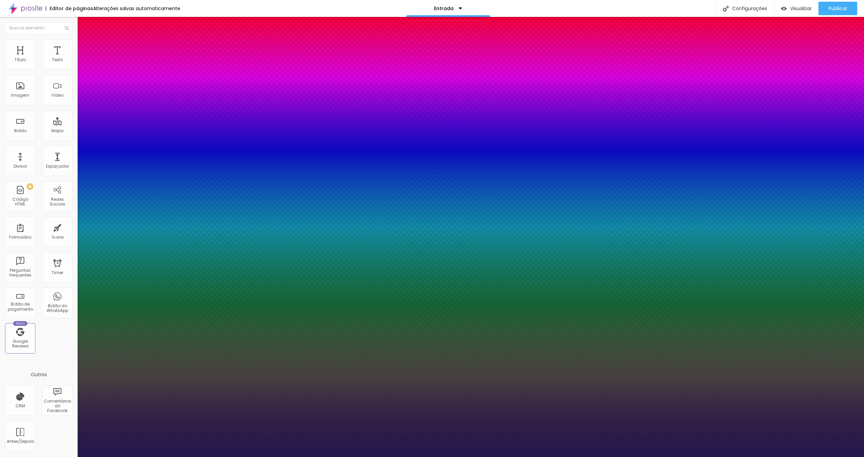
type input "1"
click at [73, 456] on select "AbrilFatface-Regular Actor-Regular Alegreya AlegreyaBlack [PERSON_NAME] Allan-R…" at bounding box center [36, 464] width 73 height 7
select select "Raleway"
type input "1"
click at [586, 456] on div at bounding box center [432, 457] width 864 height 0
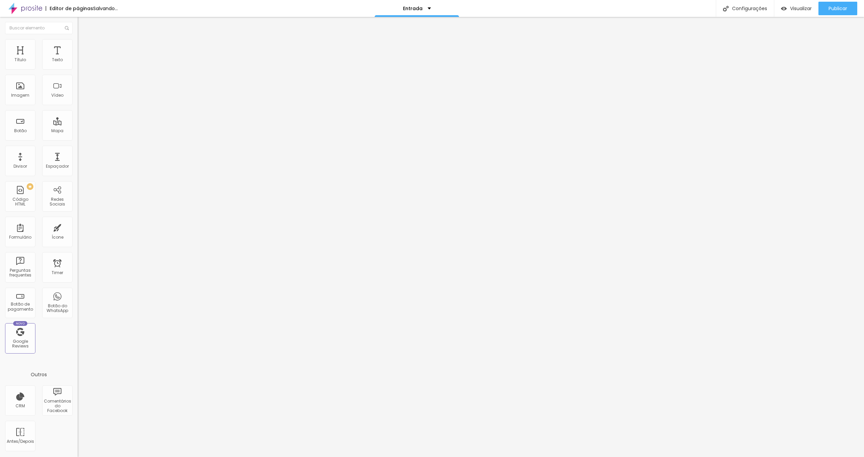
click at [80, 63] on icon "button" at bounding box center [82, 61] width 4 height 4
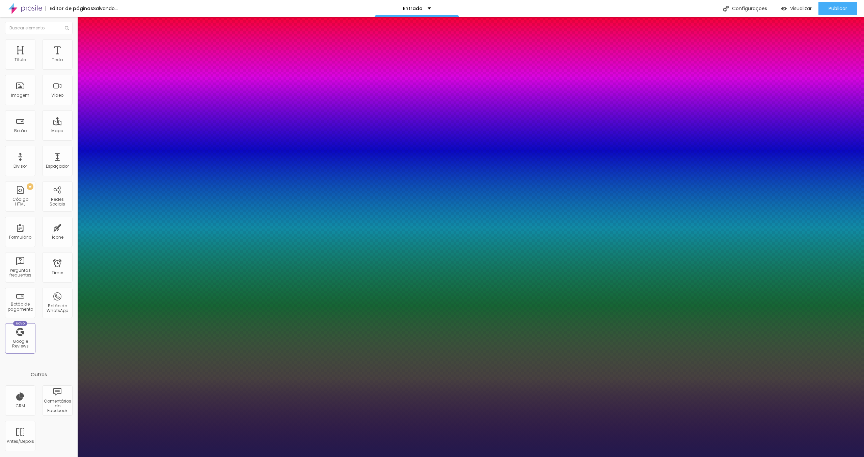
type input "1"
click at [73, 456] on select "AbrilFatface-Regular Actor-Regular Alegreya AlegreyaBlack [PERSON_NAME] Allan-R…" at bounding box center [36, 464] width 73 height 7
select select "Raleway"
type input "1"
click at [665, 456] on div at bounding box center [432, 457] width 864 height 0
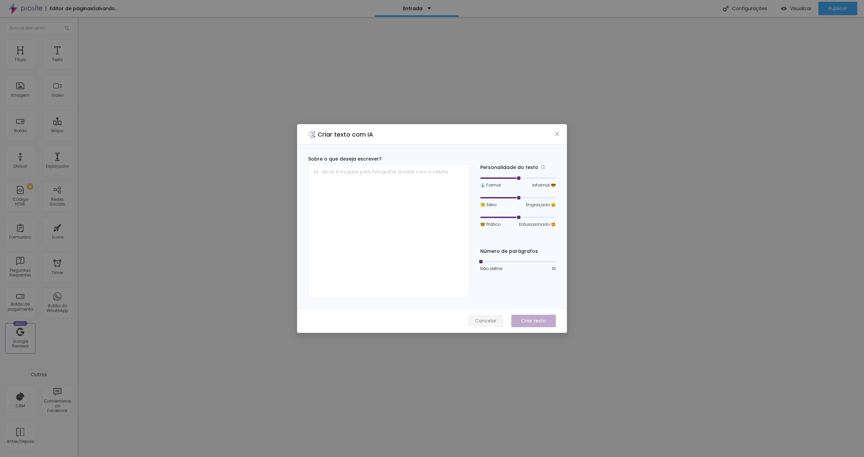
click at [490, 320] on span "Cancelar" at bounding box center [486, 320] width 22 height 7
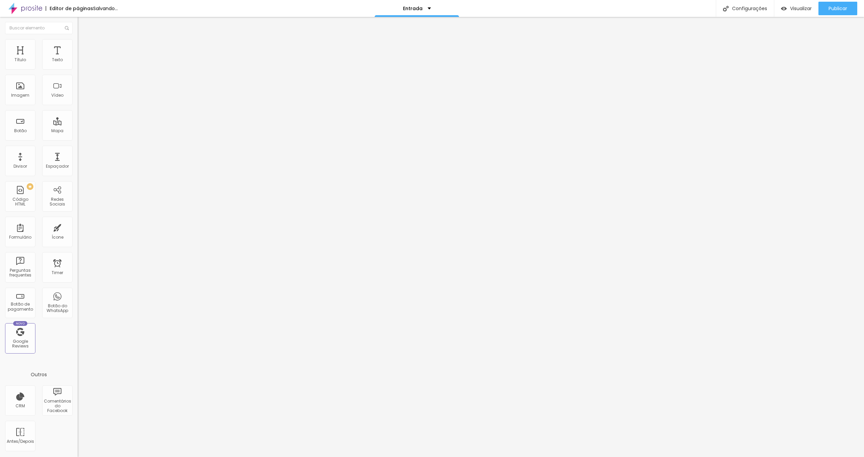
click at [81, 62] on icon "button" at bounding box center [82, 60] width 3 height 3
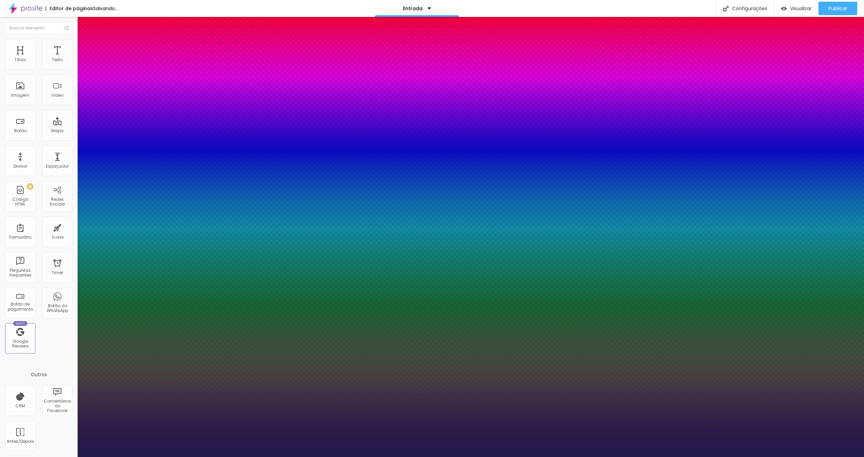
click at [36, 456] on select "Carregando..." at bounding box center [18, 464] width 36 height 7
type input "1"
select select "Raleway"
type input "1"
click at [578, 456] on div at bounding box center [432, 457] width 864 height 0
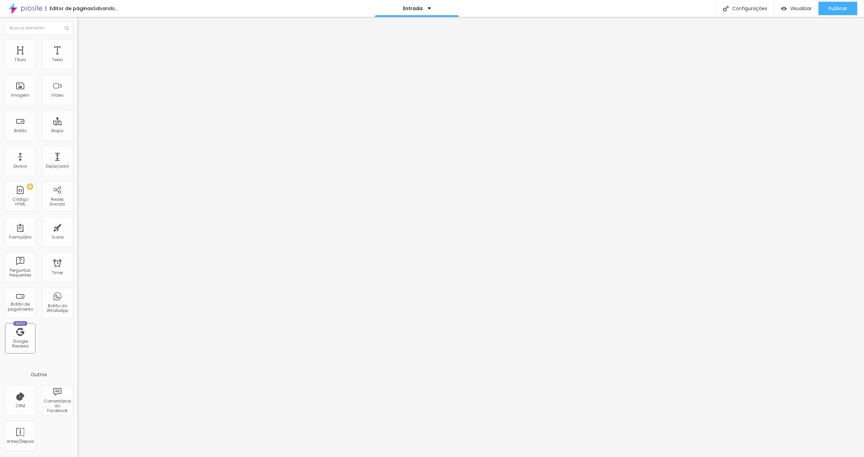
click at [81, 62] on icon "button" at bounding box center [82, 60] width 3 height 3
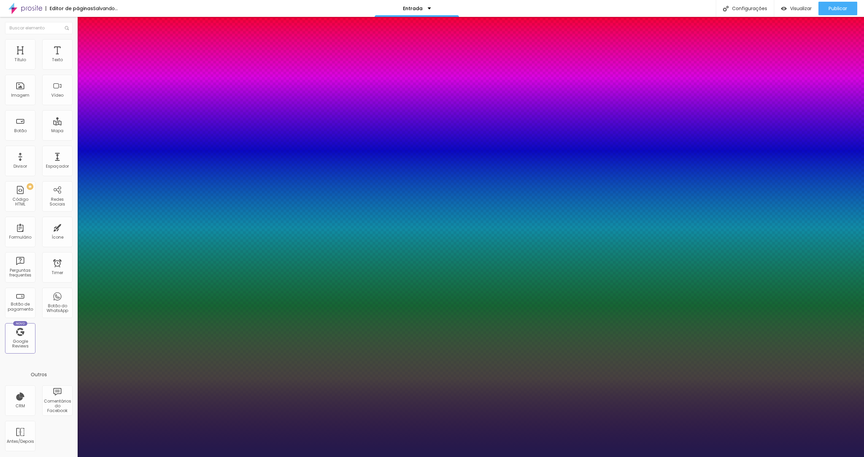
click at [73, 456] on select "AbrilFatface-Regular Actor-Regular Alegreya AlegreyaBlack [PERSON_NAME] Allan-R…" at bounding box center [36, 464] width 73 height 7
type input "1"
click at [123, 456] on div "AbrilFatface-Regular Actor-Regular Alegreya AlegreyaBlack [PERSON_NAME] Allan-R…" at bounding box center [432, 464] width 864 height 7
click at [73, 456] on select "AbrilFatface-Regular Actor-Regular Alegreya AlegreyaBlack [PERSON_NAME] Allan-R…" at bounding box center [36, 464] width 73 height 7
select select "Raleway"
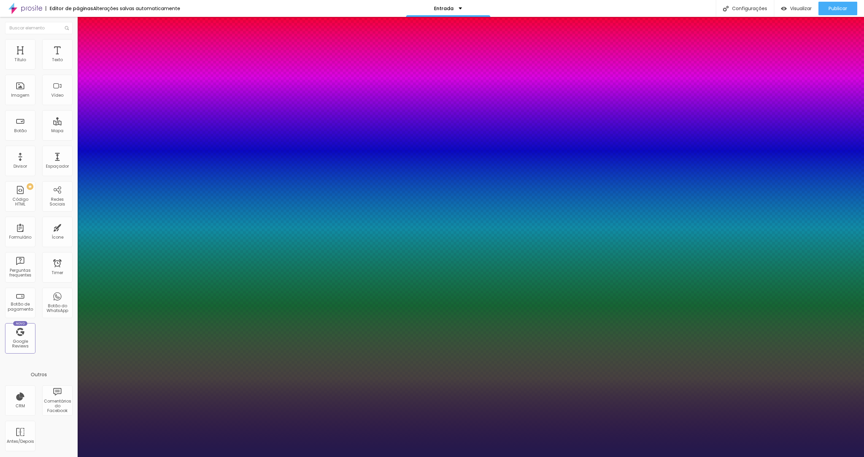
type input "1"
click at [231, 456] on div at bounding box center [432, 457] width 864 height 0
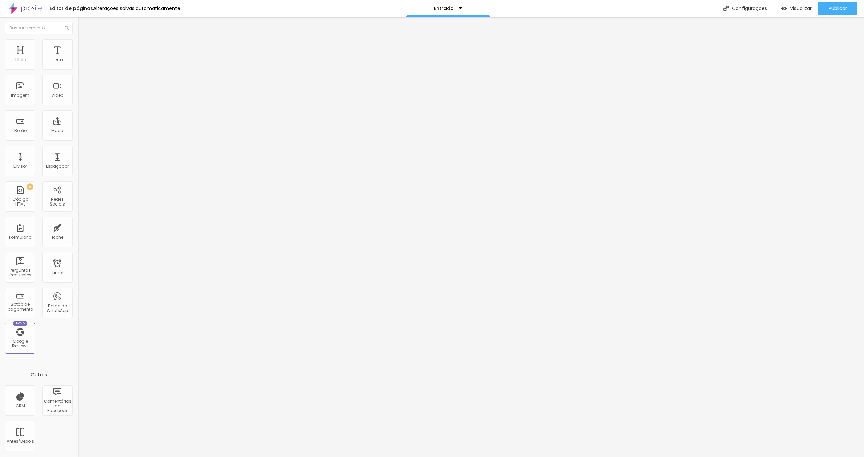
click at [78, 38] on ul "Conteúdo Estilo Avançado" at bounding box center [117, 42] width 78 height 20
click at [78, 40] on img at bounding box center [81, 42] width 6 height 6
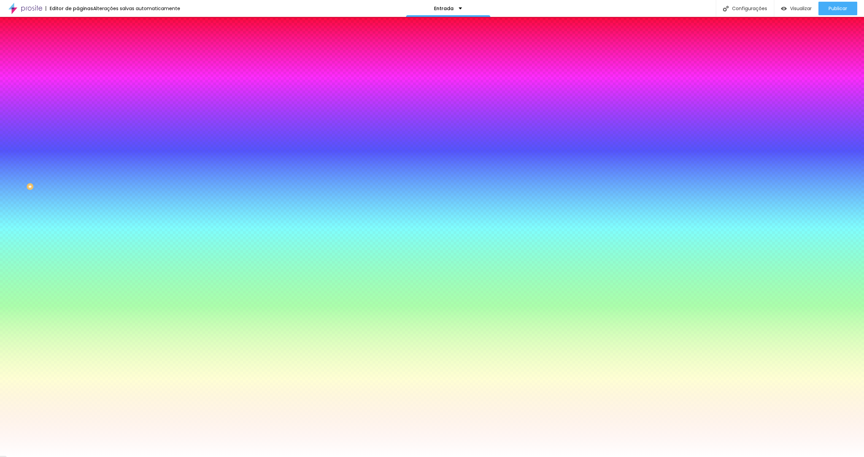
drag, startPoint x: 69, startPoint y: 123, endPoint x: 37, endPoint y: 122, distance: 31.5
click at [78, 99] on div "Voltar ao padrão #FFFFFF" at bounding box center [117, 91] width 78 height 15
paste input "EFEEEB"
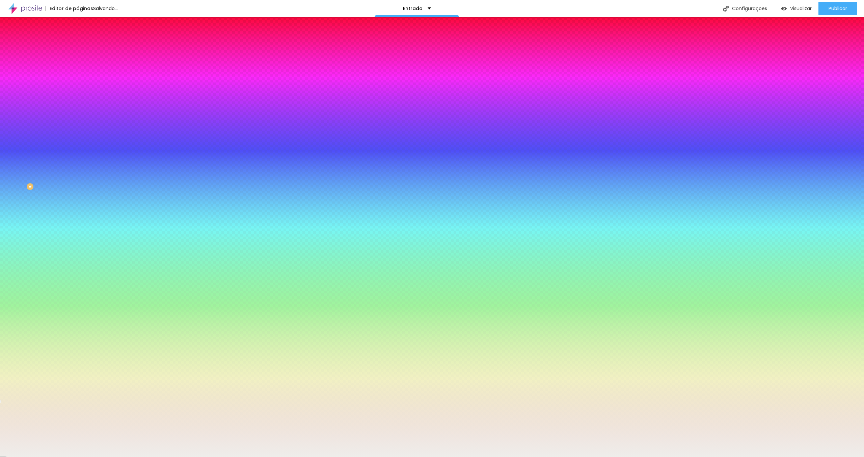
type input "#EFEEEB"
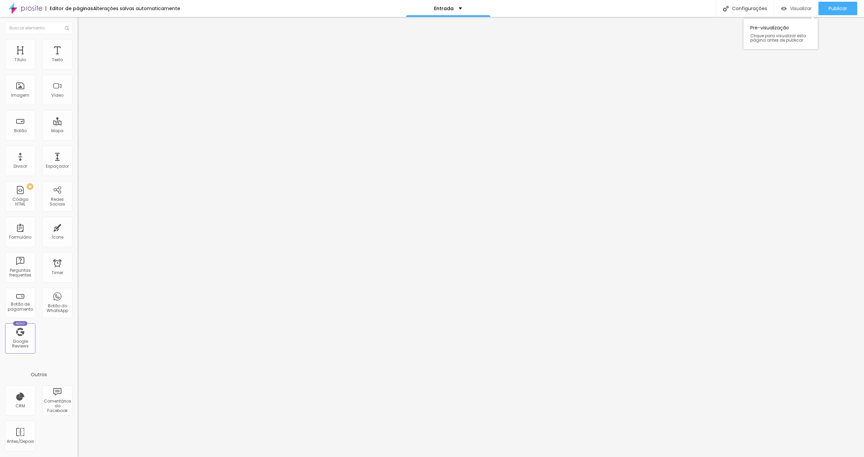
click at [795, 8] on span "Visualizar" at bounding box center [802, 8] width 22 height 5
click at [78, 43] on img at bounding box center [81, 42] width 6 height 6
click at [84, 40] on span "Estilo" at bounding box center [89, 37] width 10 height 6
click at [78, 65] on button "button" at bounding box center [82, 61] width 9 height 7
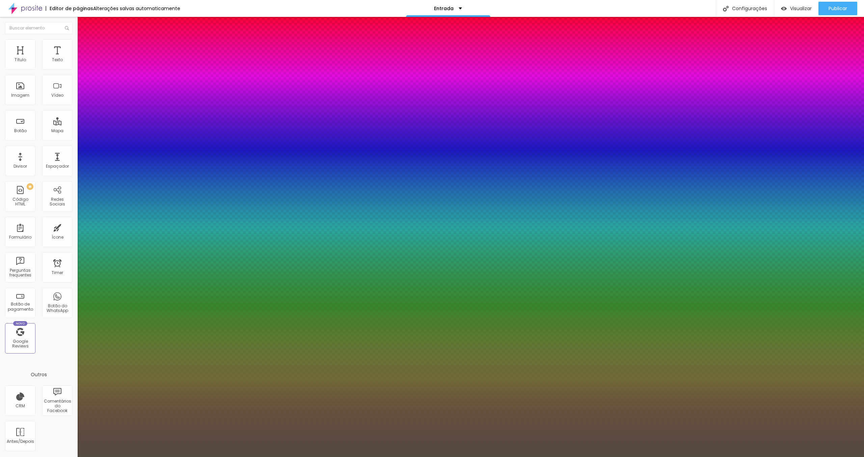
type input "1"
click at [18, 456] on div at bounding box center [432, 457] width 864 height 0
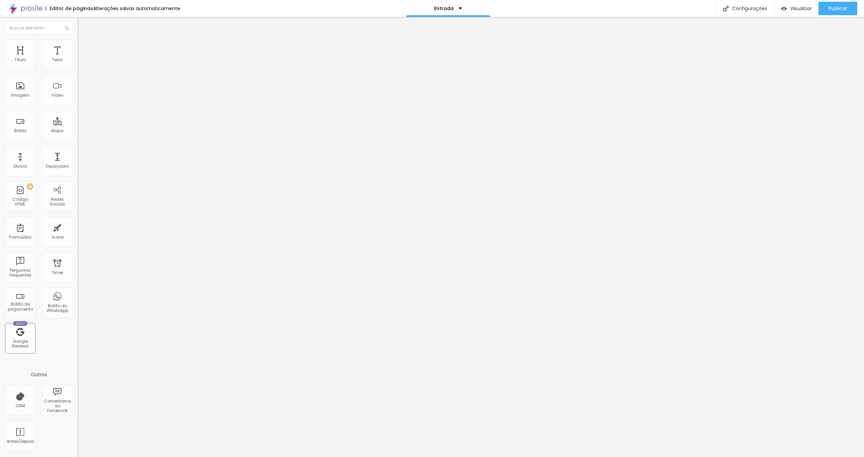
click at [84, 46] on span "Avançado" at bounding box center [95, 44] width 22 height 6
click at [78, 241] on input "text" at bounding box center [118, 244] width 81 height 7
click at [792, 8] on span "Visualizar" at bounding box center [802, 8] width 22 height 5
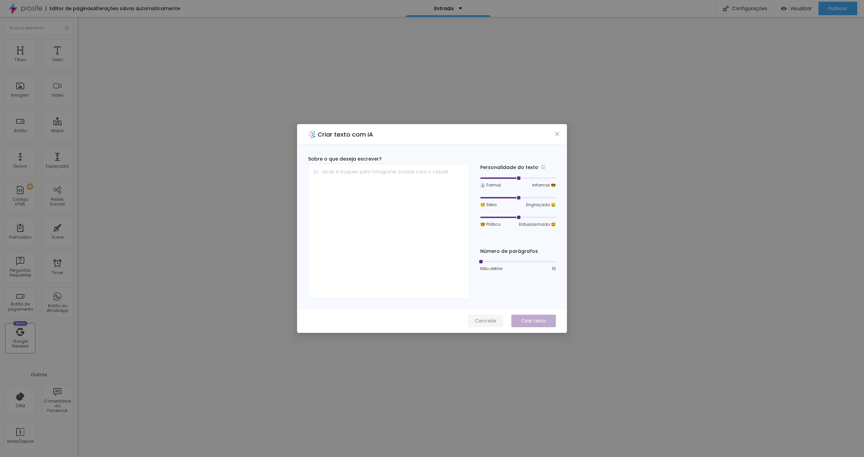
click at [485, 319] on span "Cancelar" at bounding box center [486, 320] width 22 height 7
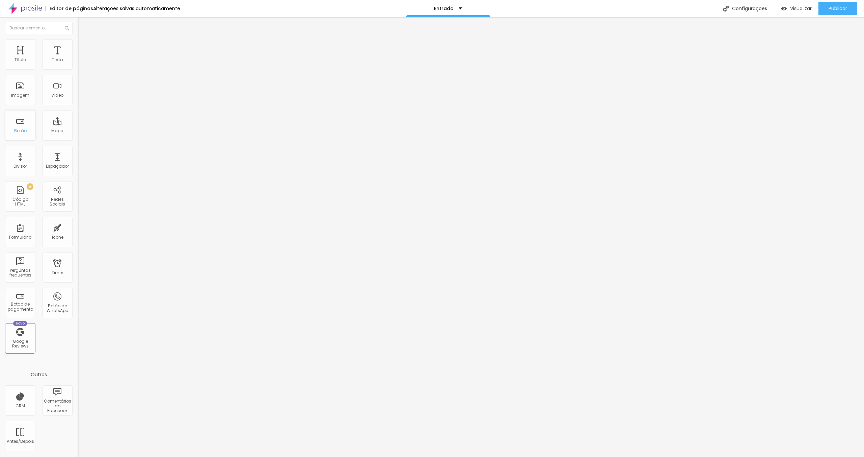
click at [22, 125] on div "Botão" at bounding box center [20, 125] width 30 height 30
drag, startPoint x: 41, startPoint y: 79, endPoint x: 0, endPoint y: 74, distance: 40.9
click at [78, 74] on div "Texto Click me Alinhamento [GEOGRAPHIC_DATA] Link URL https:// Abrir em uma nov…" at bounding box center [117, 102] width 78 height 98
type input "c"
type input "CASAMENTO"
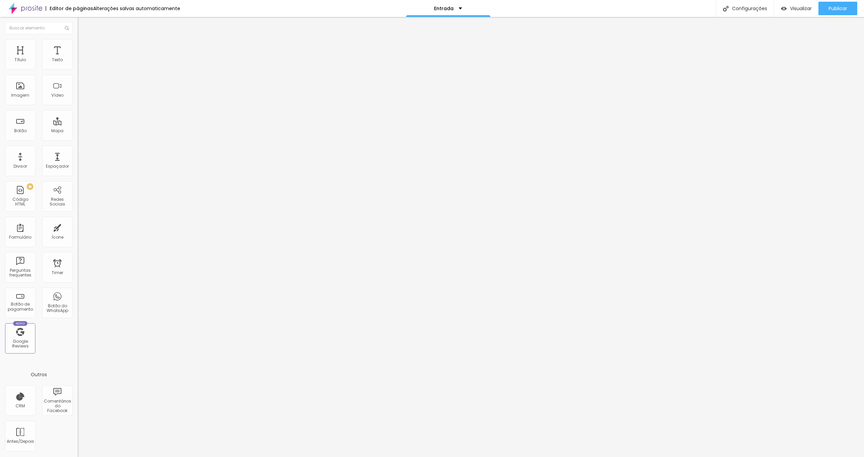
click at [78, 103] on span "Normal" at bounding box center [85, 104] width 15 height 6
click at [78, 139] on input "https://" at bounding box center [118, 135] width 81 height 7
drag, startPoint x: 35, startPoint y: 139, endPoint x: -19, endPoint y: 125, distance: 55.8
click at [0, 125] on html "Editor de páginas Alterações salvas automaticamente Entrada Configurações Confi…" at bounding box center [432, 228] width 864 height 457
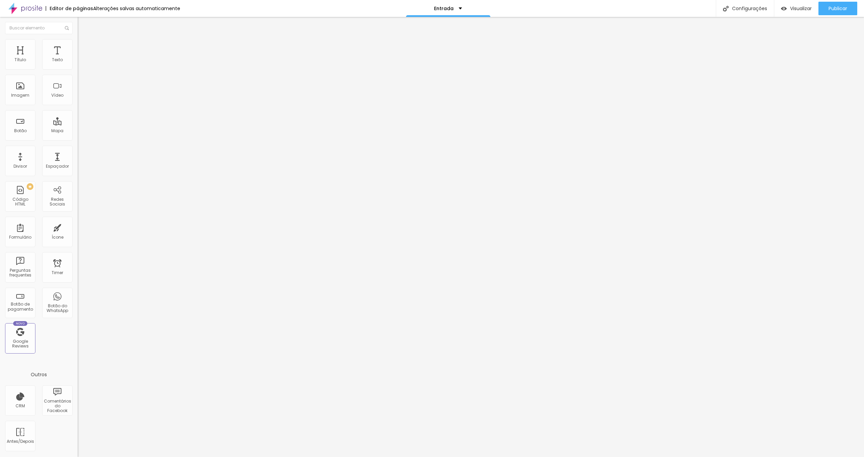
paste input "[DOMAIN_NAME][URL]"
type input "[URL][DOMAIN_NAME]"
click at [78, 44] on li "Estilo" at bounding box center [117, 42] width 78 height 7
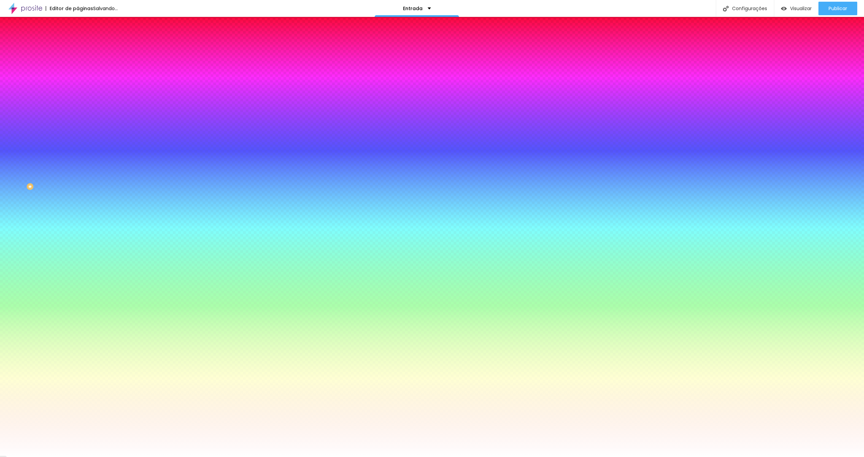
click at [78, 64] on div at bounding box center [117, 64] width 78 height 0
drag, startPoint x: 68, startPoint y: 76, endPoint x: 68, endPoint y: 134, distance: 58.4
click at [78, 132] on div "Cor de fundo Voltar ao padrão #FFFFFF Tipografia Voltar ao padrão Borda Voltar …" at bounding box center [117, 163] width 78 height 221
click at [78, 84] on button "button" at bounding box center [82, 86] width 9 height 7
click at [73, 456] on select "AbrilFatface-Regular Actor-Regular Alegreya AlegreyaBlack [PERSON_NAME] Allan-R…" at bounding box center [36, 464] width 73 height 7
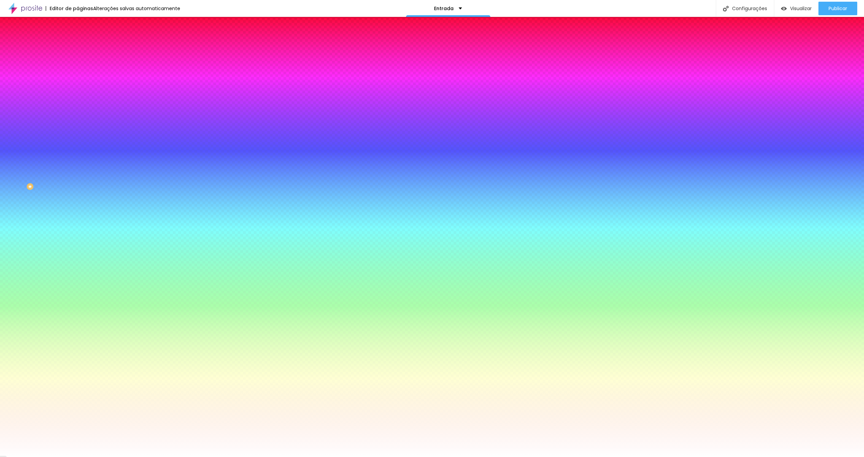
select select "Raleway"
click at [51, 456] on div at bounding box center [432, 457] width 864 height 0
click at [80, 85] on icon "button" at bounding box center [82, 86] width 4 height 4
drag, startPoint x: 157, startPoint y: 161, endPoint x: 190, endPoint y: 164, distance: 33.2
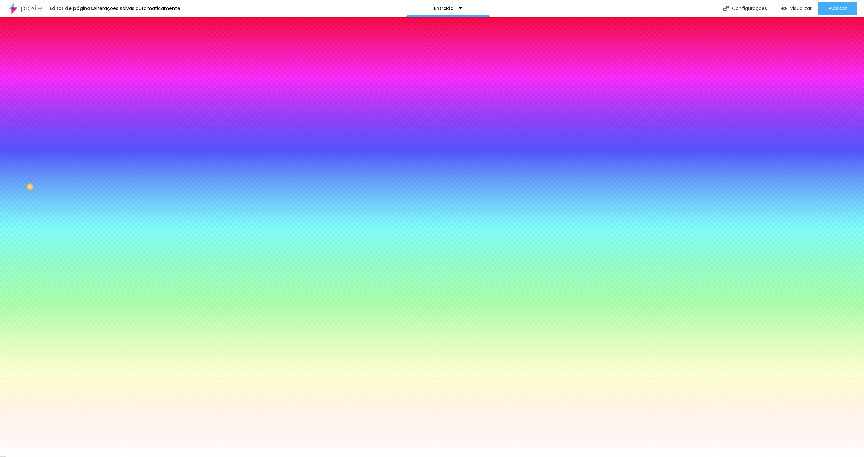
click at [190, 164] on body "Editor de páginas Alterações salvas automaticamente Entrada Configurações Confi…" at bounding box center [432, 228] width 864 height 457
paste input "544B43"
type input "#544B43"
click at [176, 456] on div at bounding box center [432, 457] width 864 height 0
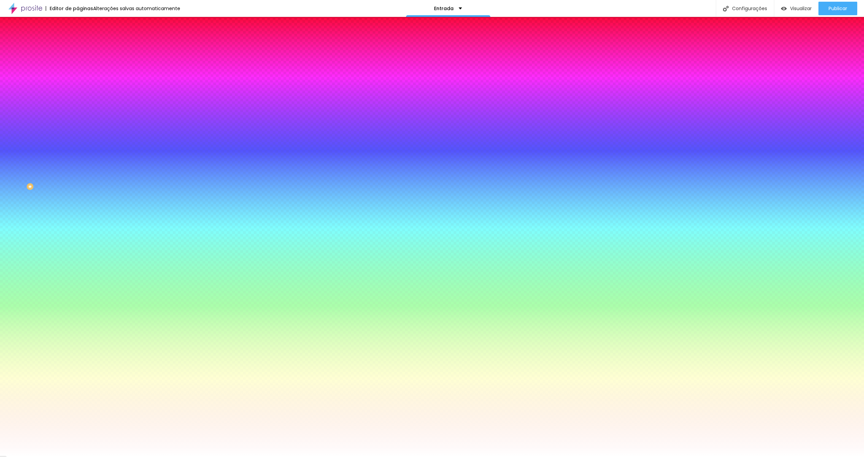
click at [81, 103] on icon "button" at bounding box center [82, 104] width 3 height 3
drag, startPoint x: 94, startPoint y: 164, endPoint x: 41, endPoint y: 149, distance: 54.5
click at [42, 149] on body "Editor de páginas Alterações salvas automaticamente Entrada Configurações Confi…" at bounding box center [432, 228] width 864 height 457
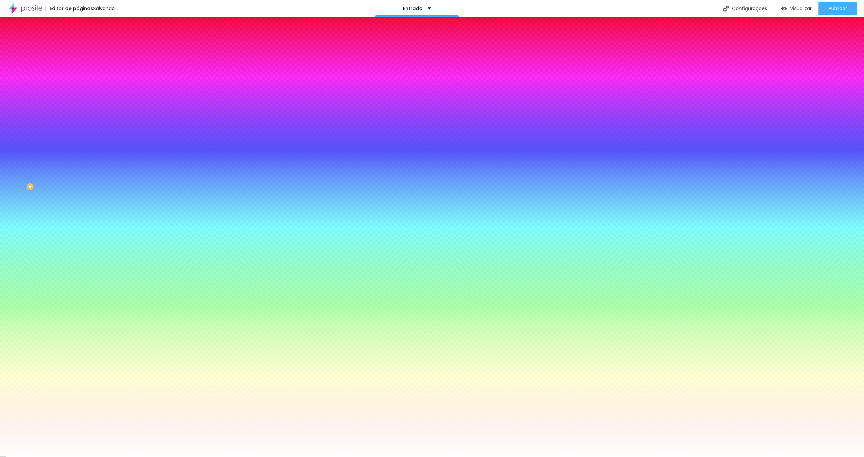
drag, startPoint x: 107, startPoint y: 184, endPoint x: 69, endPoint y: 225, distance: 55.2
click at [71, 224] on body "Editor de páginas Salvando... Entrada Configurações Configurações da página Cli…" at bounding box center [432, 228] width 864 height 457
type input "#FFFFFF"
drag, startPoint x: 105, startPoint y: 171, endPoint x: 41, endPoint y: 147, distance: 69.2
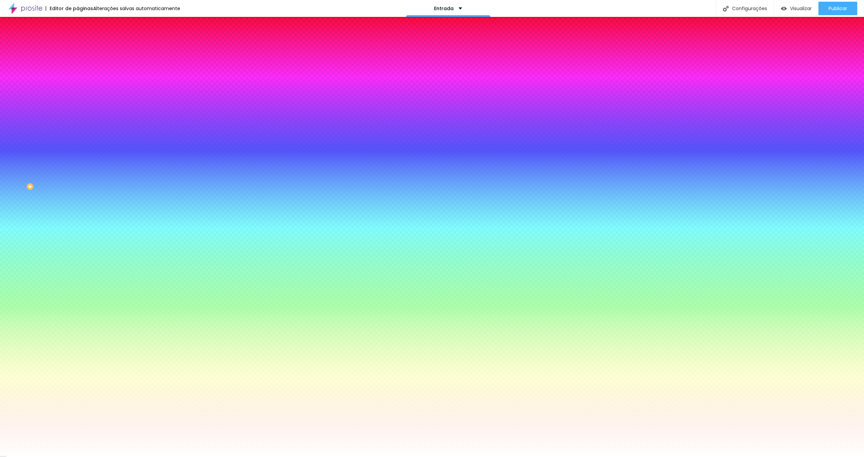
click at [45, 147] on body "Editor de páginas Alterações salvas automaticamente Entrada Configurações Confi…" at bounding box center [432, 228] width 864 height 457
click at [41, 456] on div at bounding box center [432, 457] width 864 height 0
click at [78, 266] on button "button" at bounding box center [82, 269] width 9 height 7
drag, startPoint x: 133, startPoint y: 215, endPoint x: 183, endPoint y: 212, distance: 49.7
click at [183, 212] on body "Editor de páginas Alterações salvas automaticamente Entrada Configurações Confi…" at bounding box center [432, 228] width 864 height 457
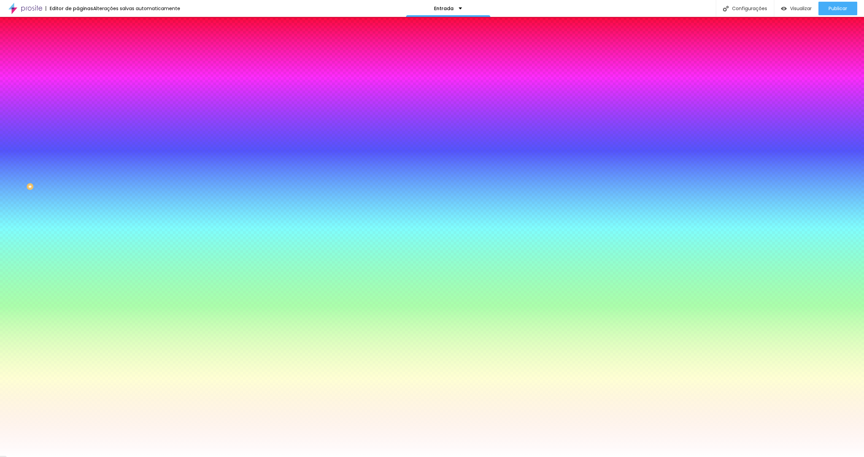
type input "#FFFFFF"
click at [648, 456] on div at bounding box center [432, 457] width 864 height 0
click at [78, 248] on input "#FFFFFF" at bounding box center [118, 251] width 81 height 7
click at [78, 230] on div at bounding box center [117, 230] width 78 height 0
click at [78, 248] on input "#FFFFFF" at bounding box center [118, 251] width 81 height 7
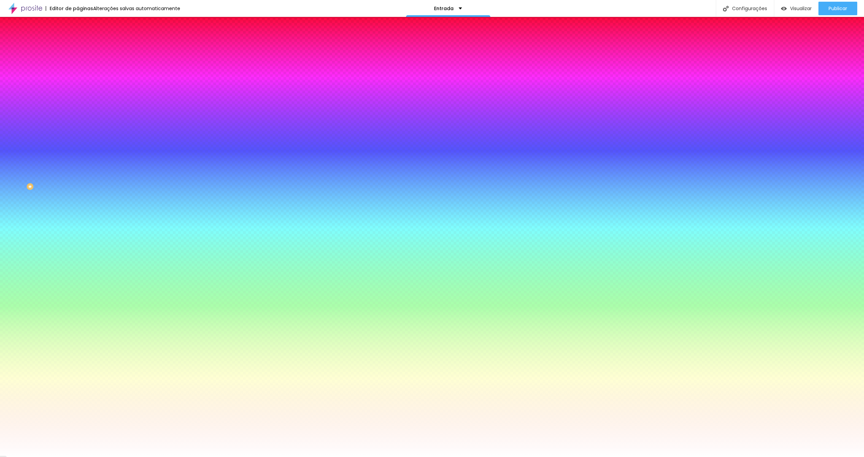
click at [78, 248] on input "#FFFFFF" at bounding box center [118, 251] width 81 height 7
drag, startPoint x: 69, startPoint y: 161, endPoint x: 49, endPoint y: 158, distance: 20.1
click at [78, 248] on div "#FFFFFF" at bounding box center [117, 251] width 78 height 7
paste input "D8D3CD"
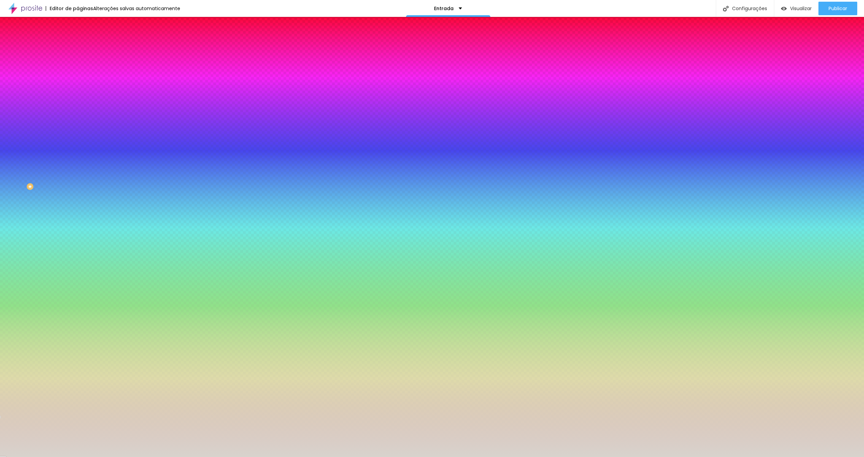
type input "#D8D3CD"
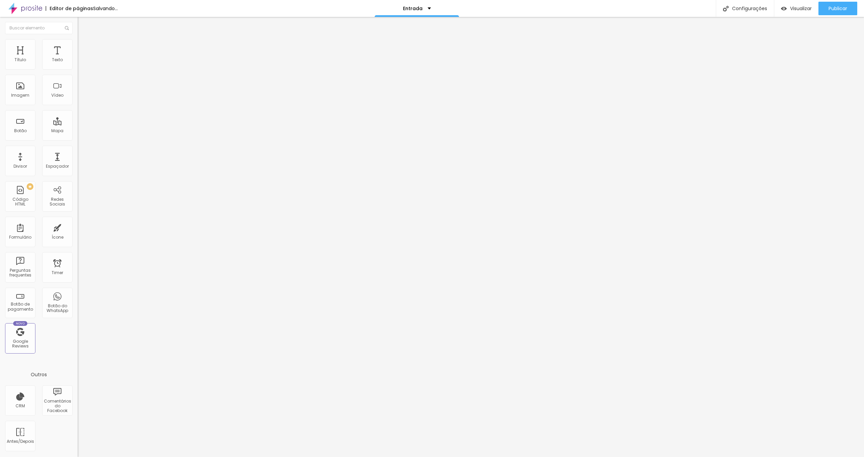
click at [78, 81] on img at bounding box center [80, 78] width 5 height 5
click at [84, 45] on span "Estilo" at bounding box center [89, 44] width 10 height 6
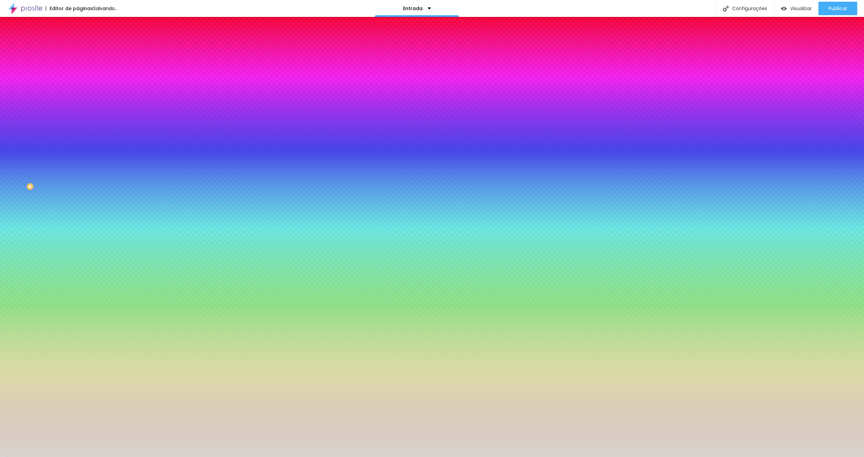
click at [80, 100] on icon "button" at bounding box center [82, 97] width 5 height 5
click at [80, 103] on icon "button" at bounding box center [82, 105] width 4 height 4
drag, startPoint x: 132, startPoint y: 158, endPoint x: 175, endPoint y: 159, distance: 43.2
click at [175, 159] on body "Editor de páginas Salvando... Entrada Configurações Configurações da página Cli…" at bounding box center [432, 228] width 864 height 457
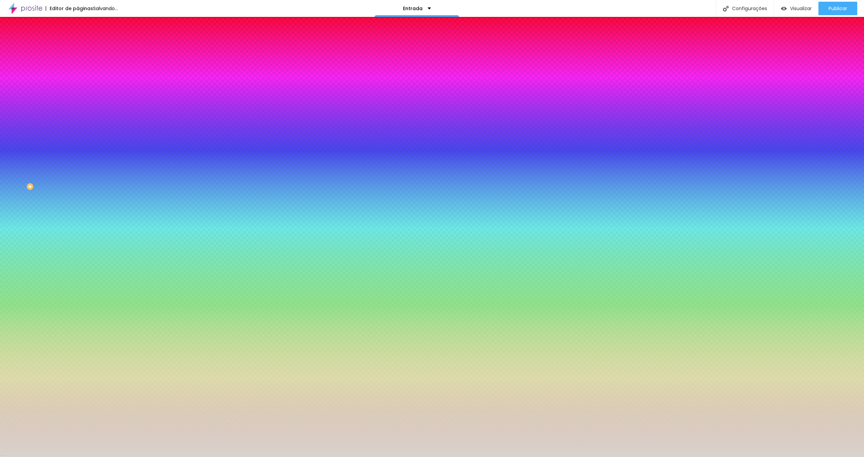
type input "#FFFFFF"
drag, startPoint x: 107, startPoint y: 179, endPoint x: 43, endPoint y: 137, distance: 76.4
click at [45, 138] on body "Editor de páginas Salvando... Entrada Configurações Configurações da página Cli…" at bounding box center [432, 228] width 864 height 457
click at [171, 456] on div at bounding box center [432, 457] width 864 height 0
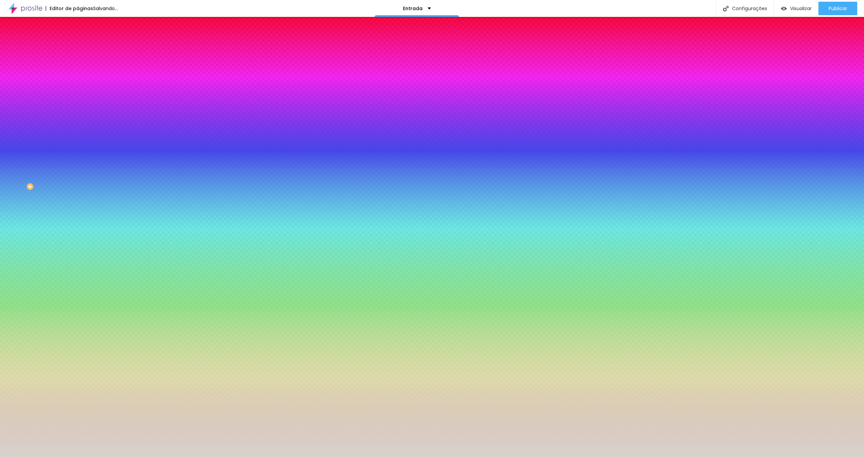
click at [78, 102] on button "button" at bounding box center [82, 105] width 9 height 7
click at [117, 456] on div at bounding box center [432, 457] width 864 height 0
click at [80, 267] on icon "button" at bounding box center [82, 269] width 4 height 4
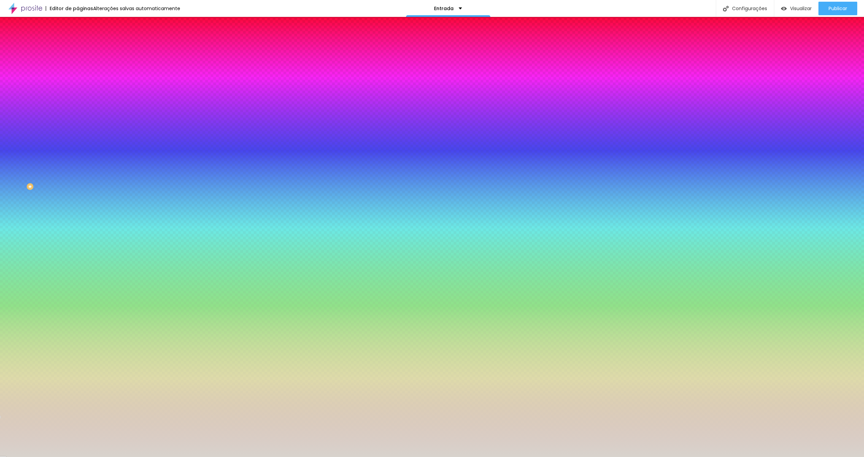
click at [121, 456] on div at bounding box center [432, 457] width 864 height 0
click at [78, 46] on img at bounding box center [81, 49] width 6 height 6
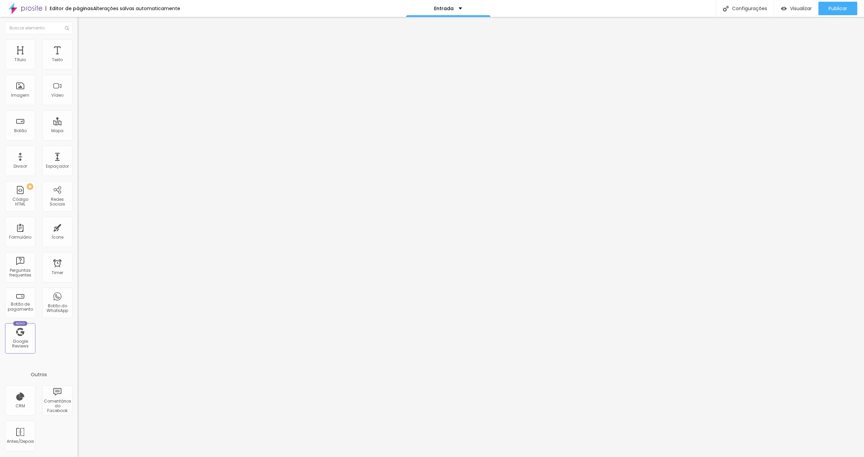
click at [78, 44] on li "Estilo" at bounding box center [117, 42] width 78 height 7
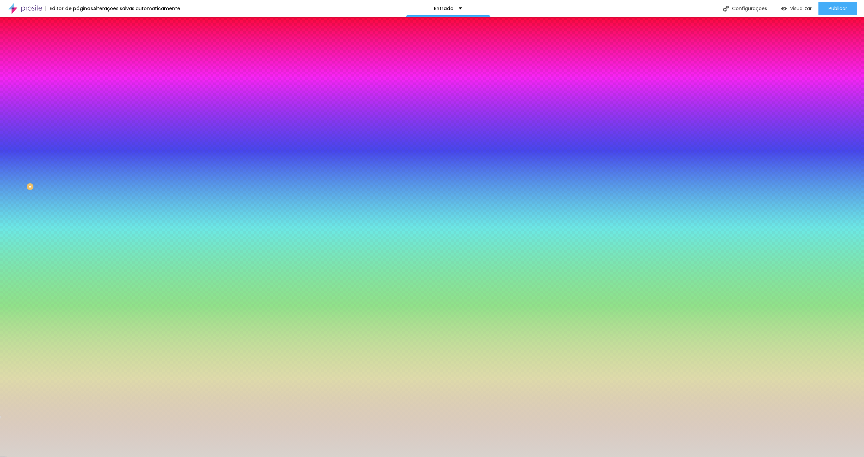
click at [84, 40] on span "Conteúdo" at bounding box center [94, 37] width 21 height 6
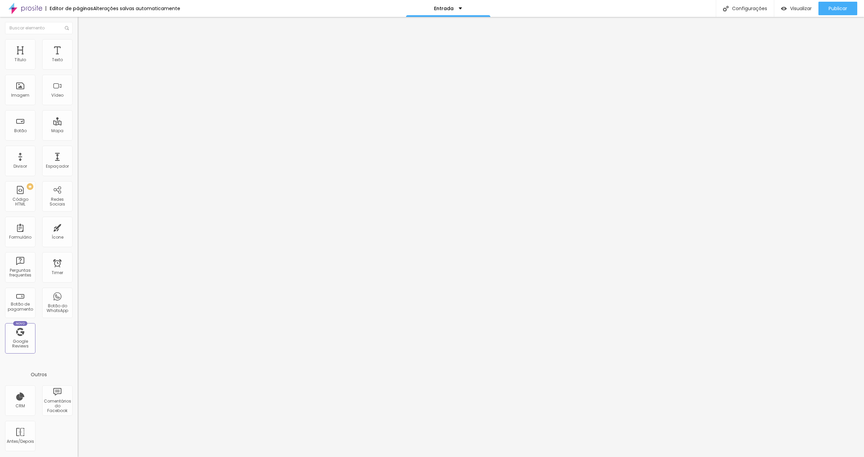
click at [84, 47] on span "Estilo" at bounding box center [89, 44] width 10 height 6
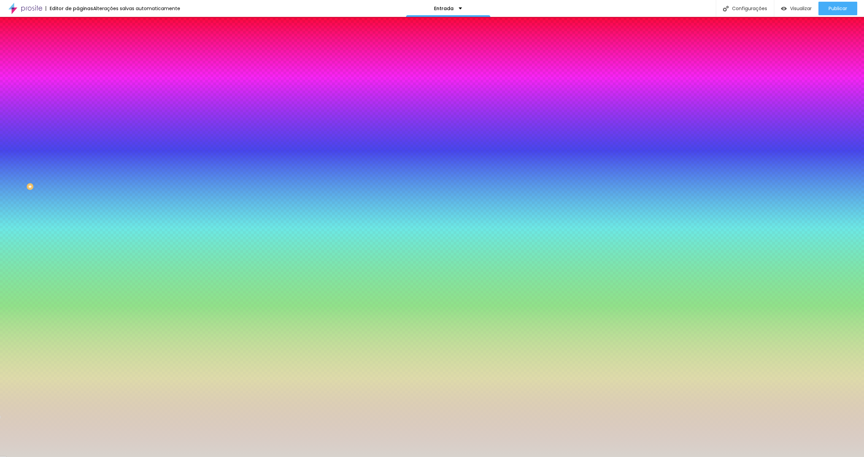
click at [78, 102] on button "button" at bounding box center [82, 105] width 9 height 7
type input "1"
type input "2"
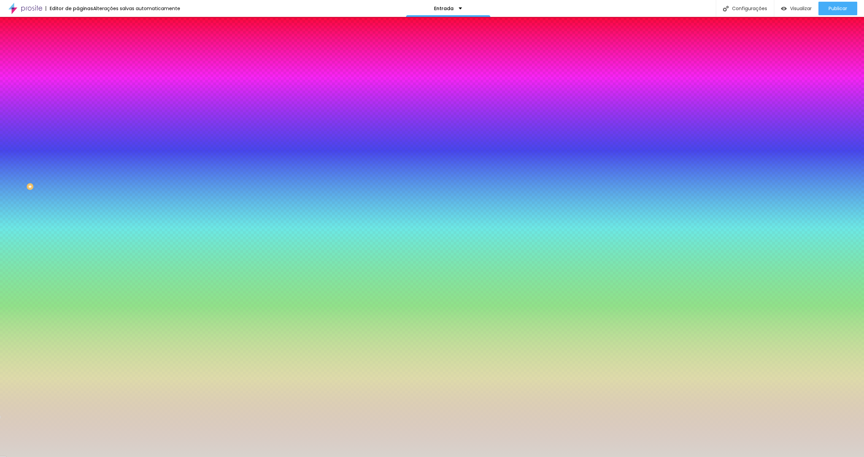
type input "1"
type input "0"
drag, startPoint x: 75, startPoint y: 144, endPoint x: 13, endPoint y: 132, distance: 63.2
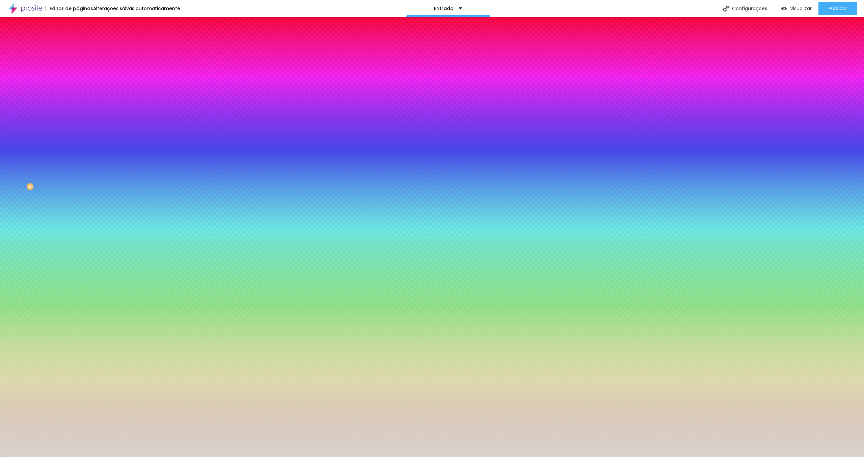
click at [199, 456] on div at bounding box center [432, 457] width 864 height 0
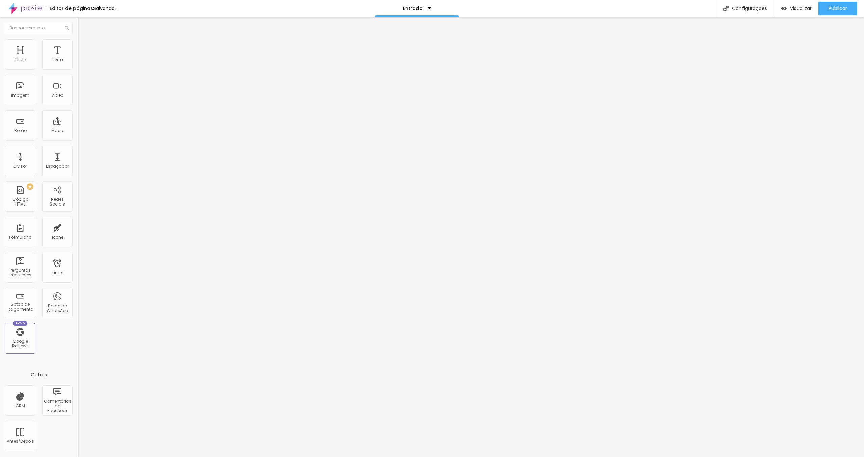
drag, startPoint x: 37, startPoint y: 75, endPoint x: 0, endPoint y: 69, distance: 37.6
click at [78, 69] on div "Texto CASAMENTO Alinhamento Tamanho Normal Pequeno Normal Grande Link URL [URL]…" at bounding box center [117, 102] width 78 height 98
type input "GESTANTE"
drag, startPoint x: 34, startPoint y: 76, endPoint x: 0, endPoint y: 75, distance: 34.1
click at [78, 75] on div "Texto GESTANTE Alinhamento [GEOGRAPHIC_DATA] Link URL [URL][DOMAIN_NAME] Abrir …" at bounding box center [117, 102] width 78 height 98
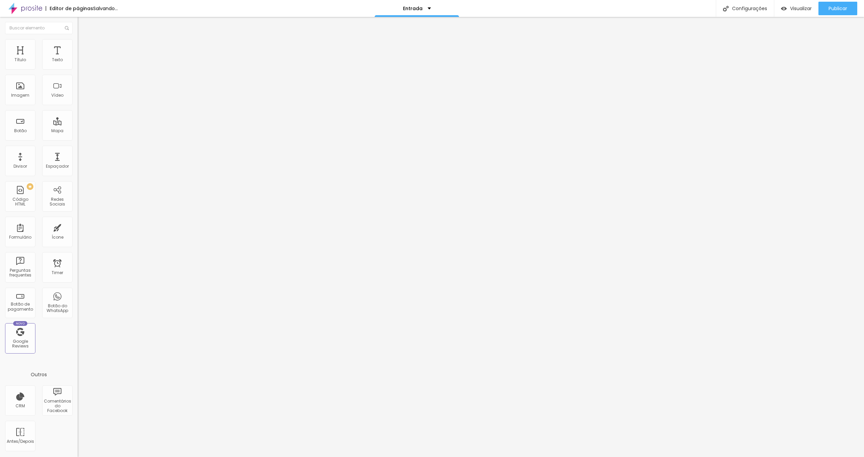
drag, startPoint x: 35, startPoint y: 74, endPoint x: 0, endPoint y: 72, distance: 35.2
click at [78, 72] on div "Texto FAMÍLIA Alinhamento [GEOGRAPHIC_DATA] Link URL [URL][DOMAIN_NAME] Abrir e…" at bounding box center [117, 102] width 78 height 98
drag, startPoint x: 32, startPoint y: 75, endPoint x: 0, endPoint y: 73, distance: 32.2
click at [78, 73] on div "Texto FAMÍLIA Alinhamento [GEOGRAPHIC_DATA] Link URL [URL][DOMAIN_NAME] Abrir e…" at bounding box center [117, 102] width 78 height 98
type input "FORMATURA"
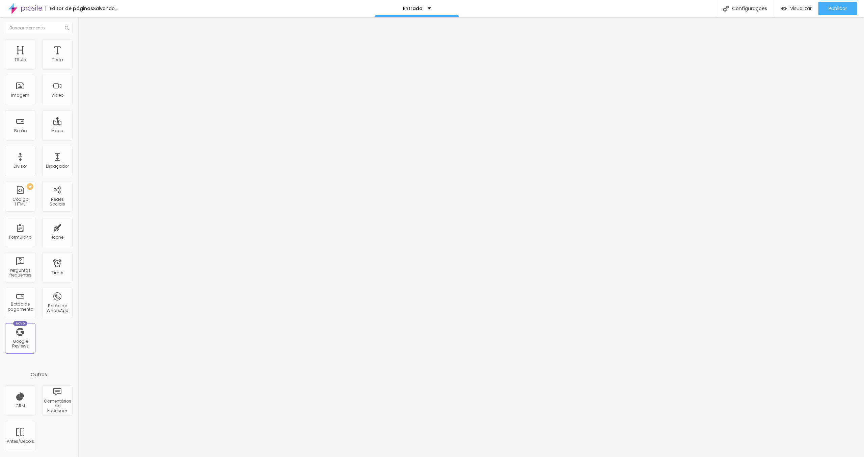
drag, startPoint x: 45, startPoint y: 74, endPoint x: 7, endPoint y: 68, distance: 38.5
click at [78, 68] on div "Texto FORMATURA" at bounding box center [117, 61] width 78 height 17
drag, startPoint x: 36, startPoint y: 73, endPoint x: 5, endPoint y: 74, distance: 31.1
click at [78, 63] on input "FORMATURA" at bounding box center [118, 60] width 81 height 7
type input "PROFISSIONAL"
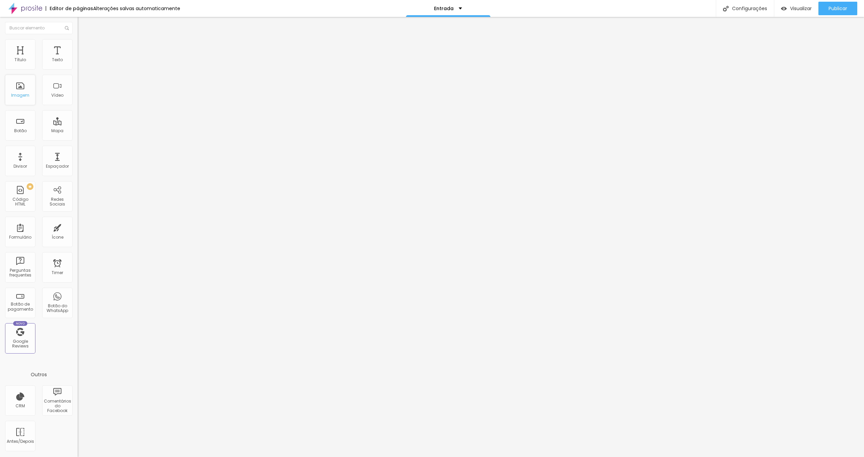
click at [19, 91] on div "Imagem" at bounding box center [20, 90] width 30 height 30
click at [78, 58] on span "Trocar imagem" at bounding box center [96, 55] width 37 height 6
click at [794, 7] on span "Visualizar" at bounding box center [802, 8] width 22 height 5
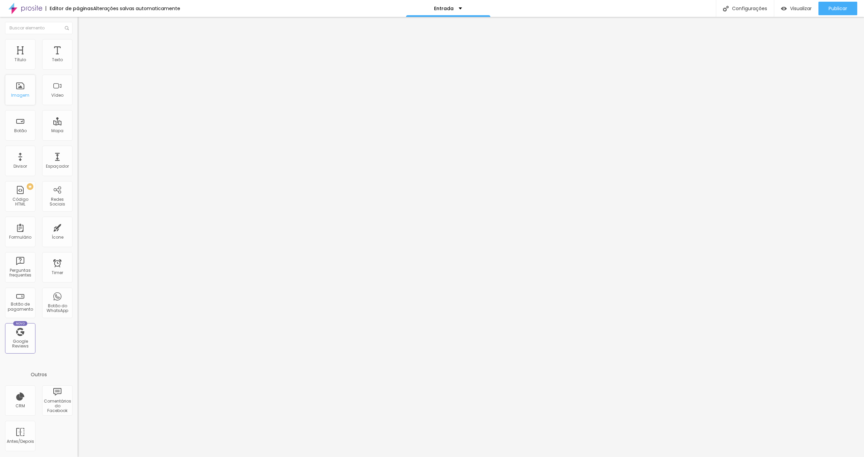
click at [22, 87] on div "Imagem" at bounding box center [20, 90] width 30 height 30
click at [78, 61] on span "Encaixotado" at bounding box center [91, 59] width 26 height 6
click at [78, 72] on span "Completo" at bounding box center [88, 69] width 21 height 6
click at [78, 66] on span "Encaixotado" at bounding box center [91, 63] width 26 height 6
click at [78, 71] on div "Completo" at bounding box center [117, 69] width 78 height 4
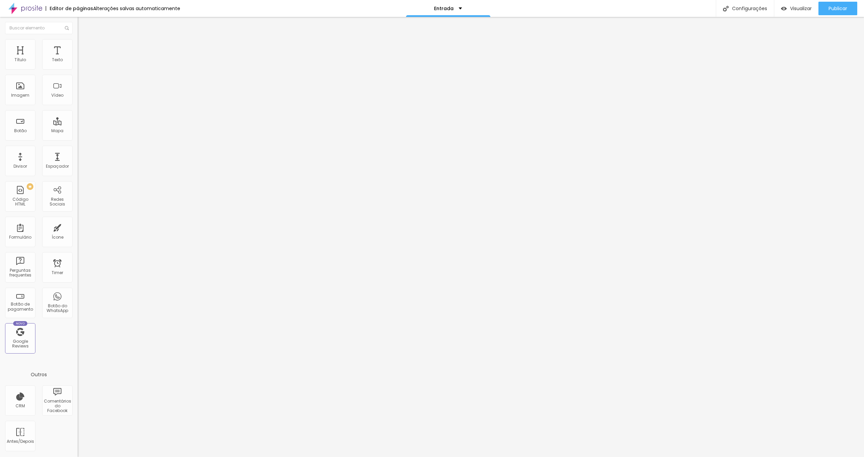
click at [78, 44] on li "Estilo" at bounding box center [117, 42] width 78 height 7
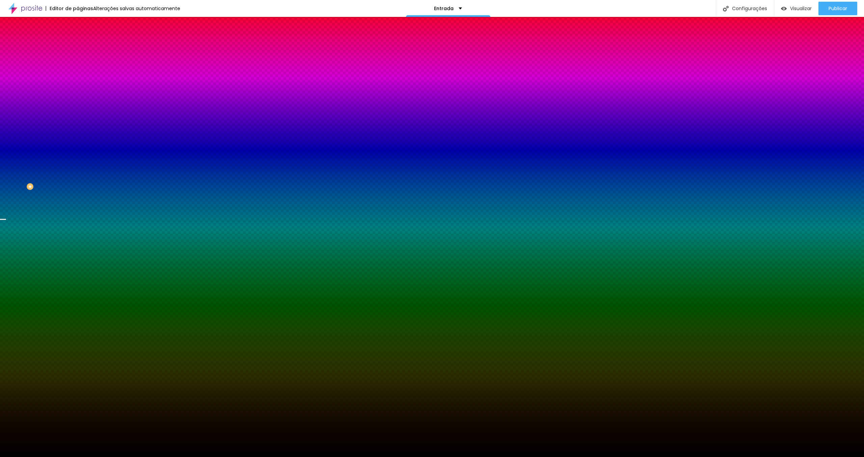
click at [78, 62] on span "Trocar imagem" at bounding box center [96, 59] width 37 height 6
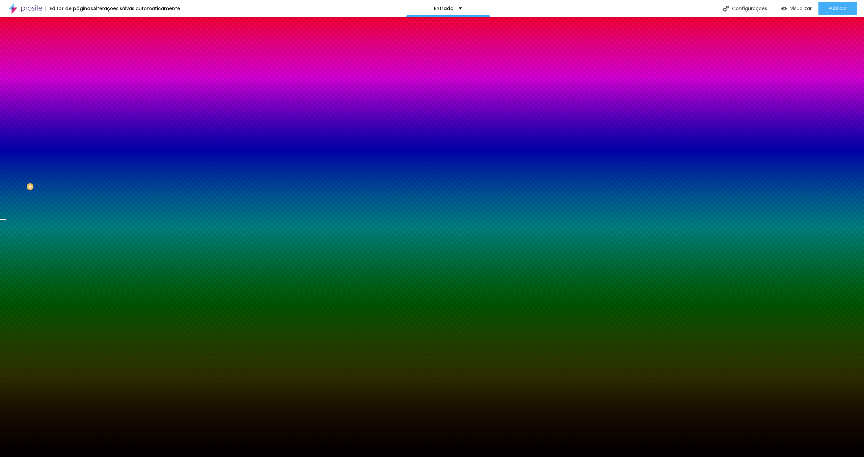
click at [78, 70] on span "Parallax" at bounding box center [86, 67] width 17 height 6
click at [78, 74] on span "Nenhum" at bounding box center [87, 72] width 18 height 6
click at [78, 81] on span "Parallax" at bounding box center [86, 78] width 17 height 6
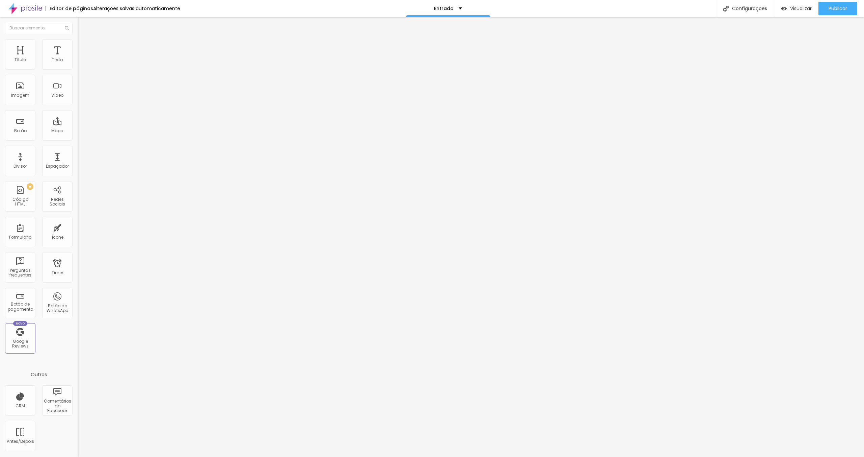
click at [78, 58] on span "Trocar imagem" at bounding box center [96, 55] width 37 height 6
click at [78, 61] on span "Encaixotado" at bounding box center [91, 59] width 26 height 6
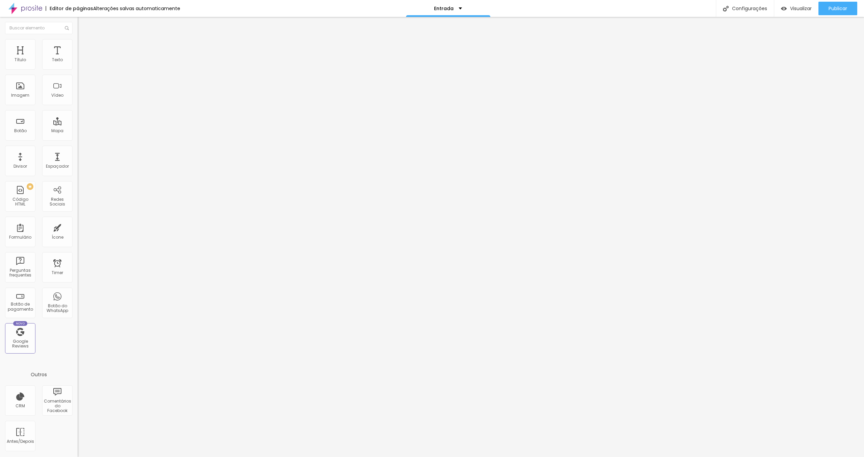
click at [84, 48] on span "Avançado" at bounding box center [95, 51] width 22 height 6
type input "4"
type input "124"
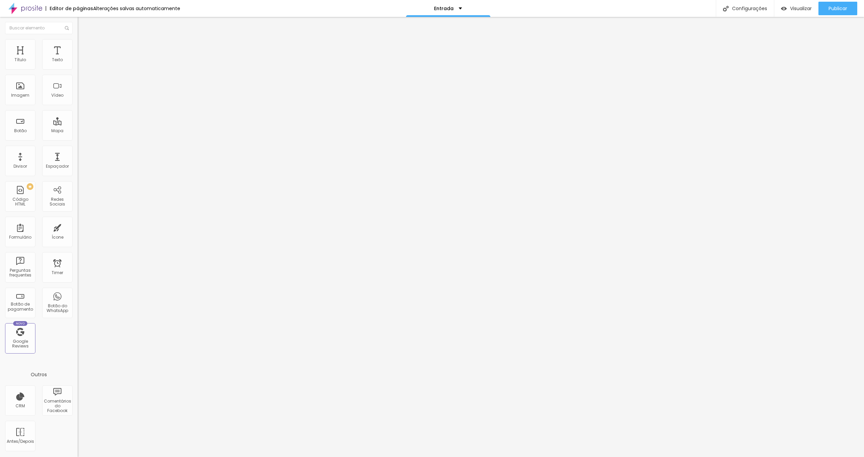
type input "161"
type input "165"
type input "167"
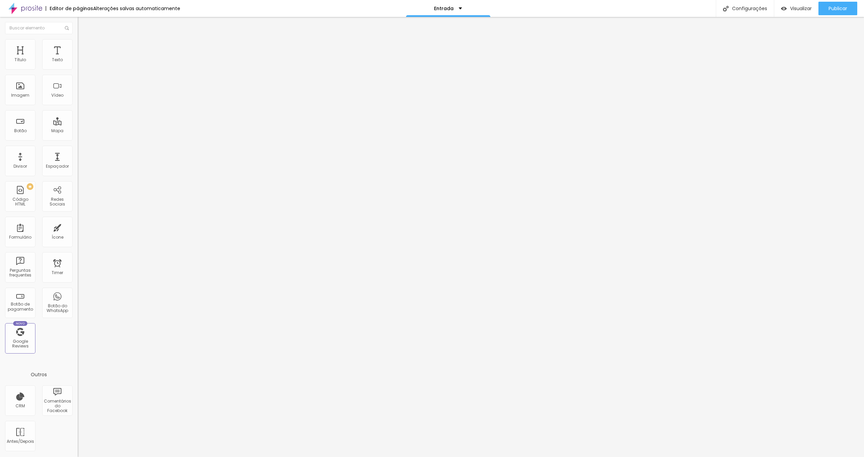
type input "167"
type input "170"
type input "171"
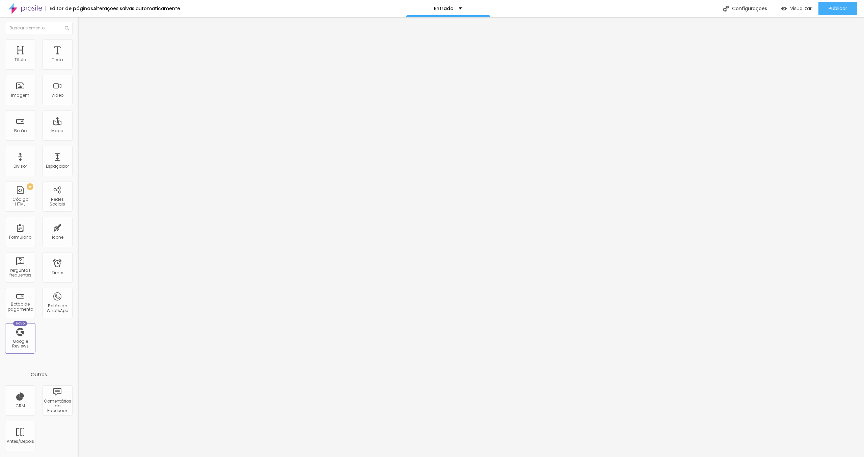
type input "174"
type input "175"
type input "174"
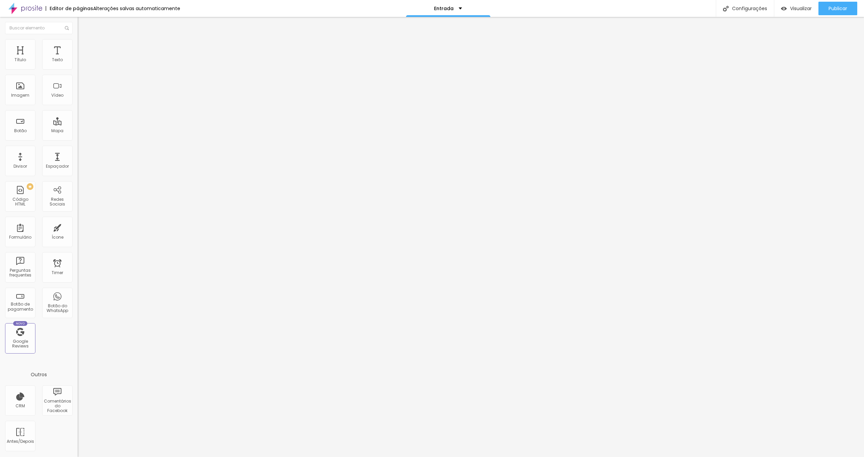
type input "174"
type input "165"
type input "161"
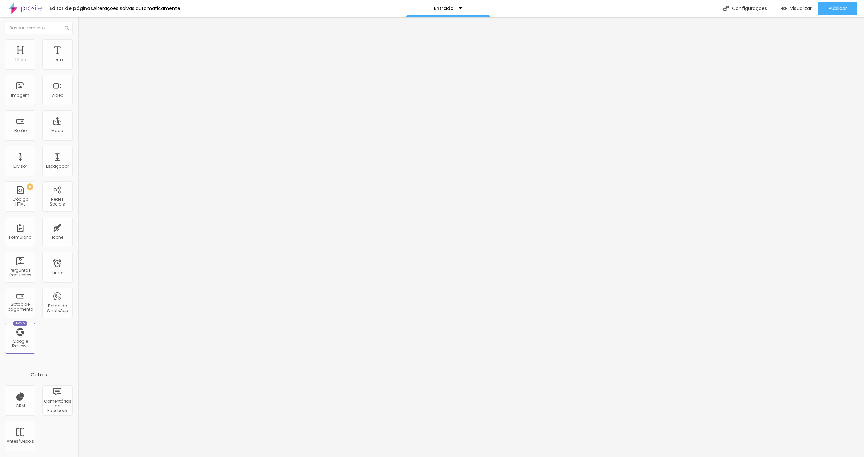
type input "68"
type input "41"
type input "28"
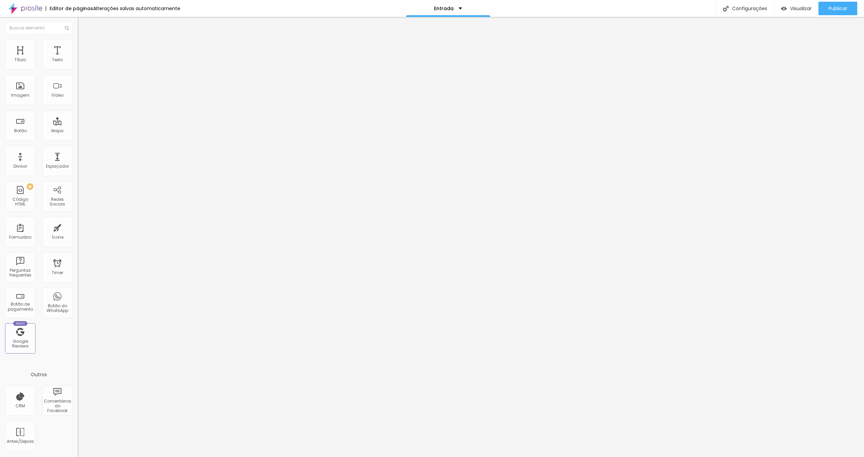
type input "28"
type input "24"
type input "4"
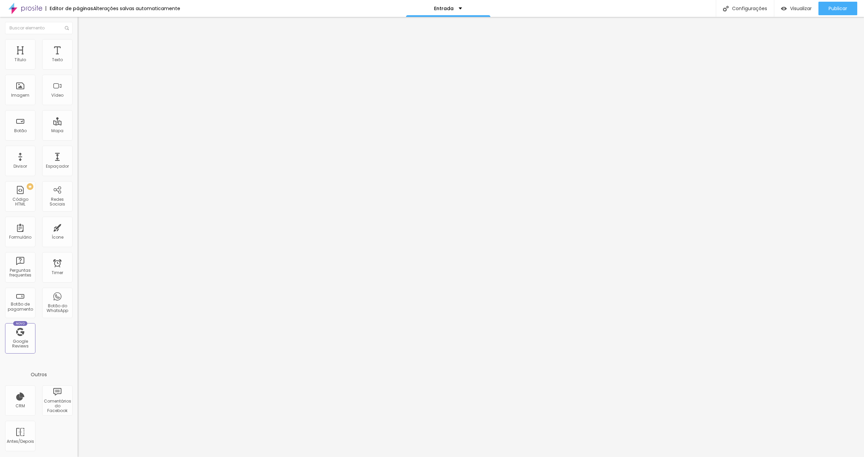
type input "0"
drag, startPoint x: 13, startPoint y: 80, endPoint x: -10, endPoint y: 81, distance: 23.4
click at [78, 227] on input "range" at bounding box center [100, 229] width 44 height 5
click at [78, 43] on li "Estilo" at bounding box center [117, 42] width 78 height 7
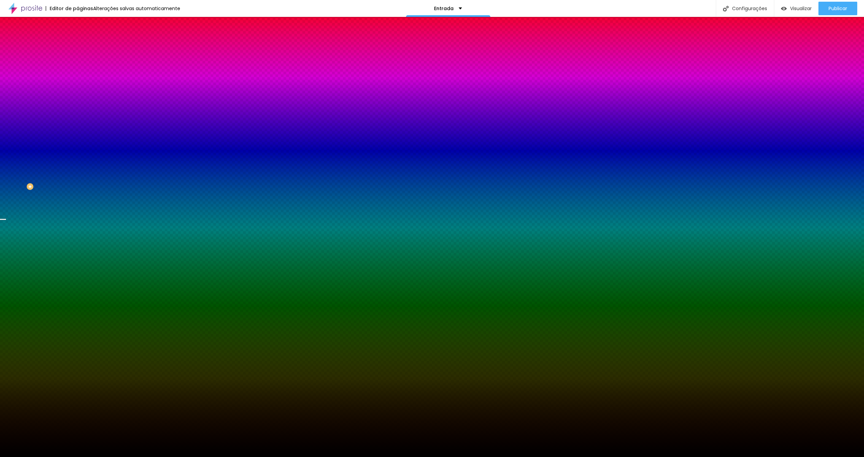
click at [80, 119] on icon "button" at bounding box center [82, 117] width 4 height 4
click at [143, 456] on div at bounding box center [432, 461] width 864 height 0
click at [10, 456] on div at bounding box center [432, 457] width 864 height 0
click at [84, 40] on span "Conteúdo" at bounding box center [94, 37] width 21 height 6
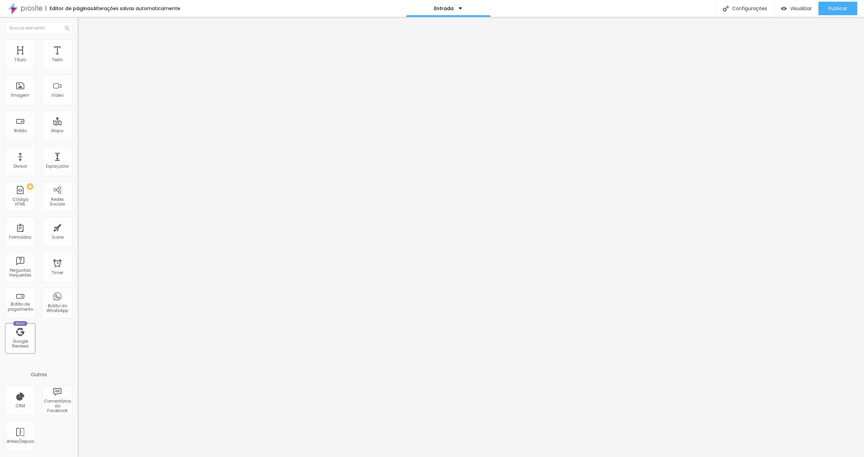
click at [78, 40] on ul "Conteúdo Estilo Avançado" at bounding box center [117, 42] width 78 height 20
click at [78, 42] on li "Estilo" at bounding box center [117, 42] width 78 height 7
type input "12"
type input "19"
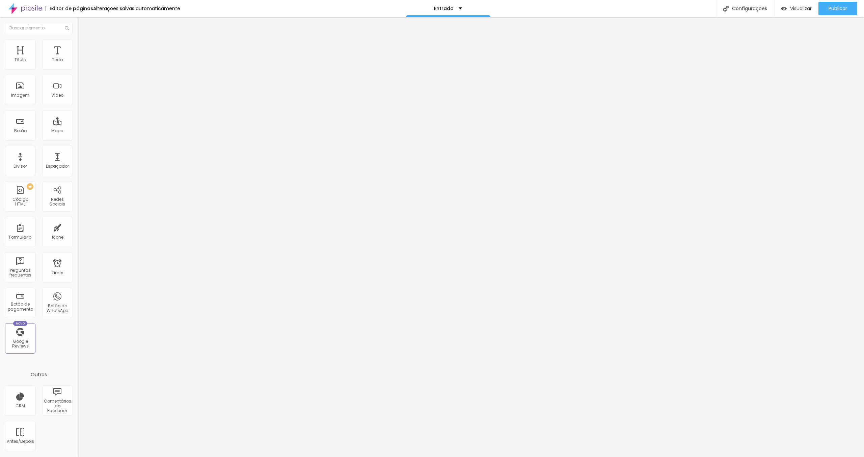
type input "19"
type input "48"
type input "50"
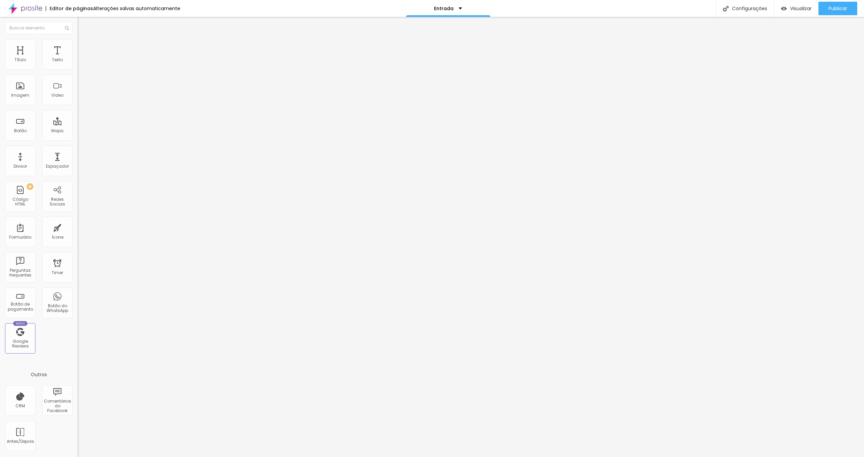
type input "53"
type input "55"
type input "56"
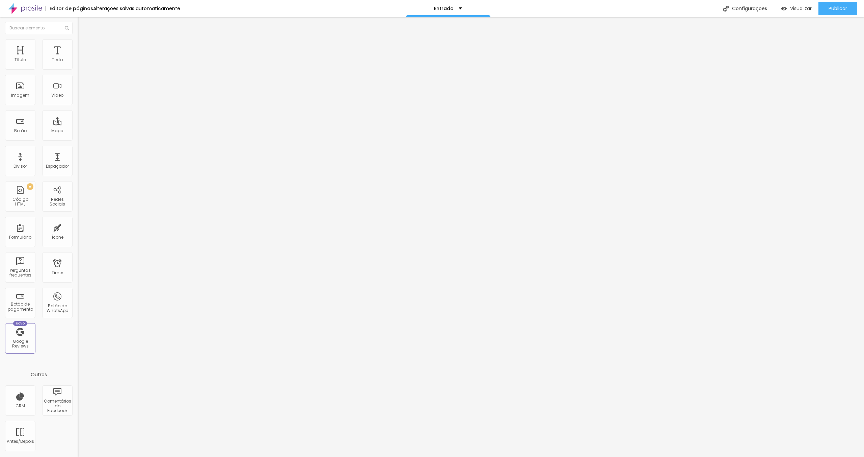
type input "56"
type input "57"
type input "58"
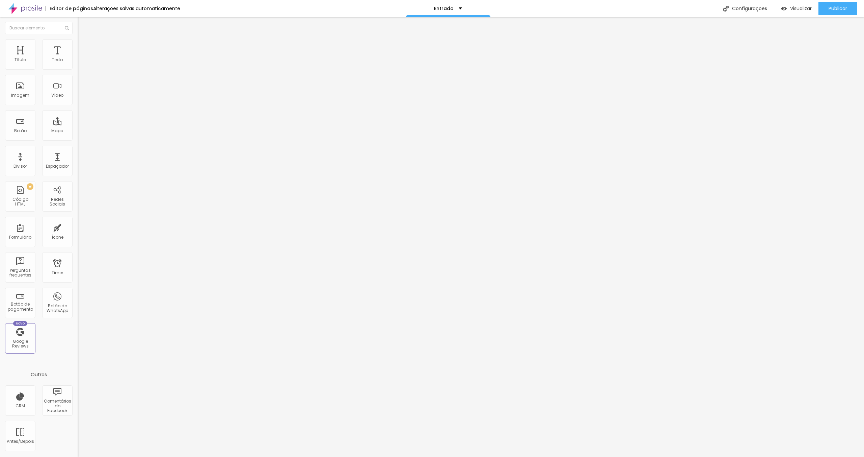
type input "59"
type input "60"
type input "61"
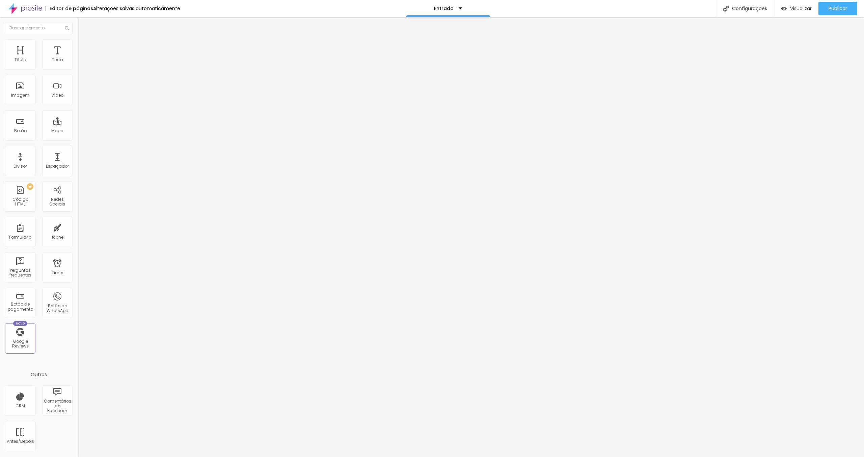
type input "61"
type input "62"
type input "63"
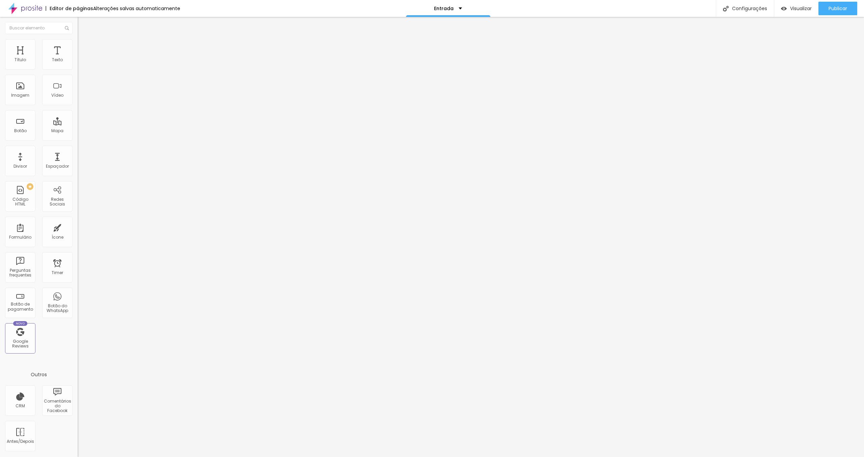
type input "64"
type input "66"
type input "67"
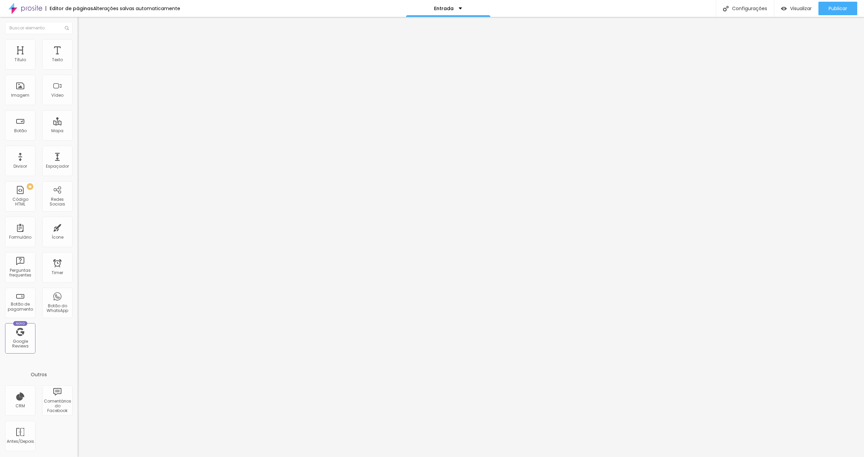
type input "67"
type input "69"
type input "71"
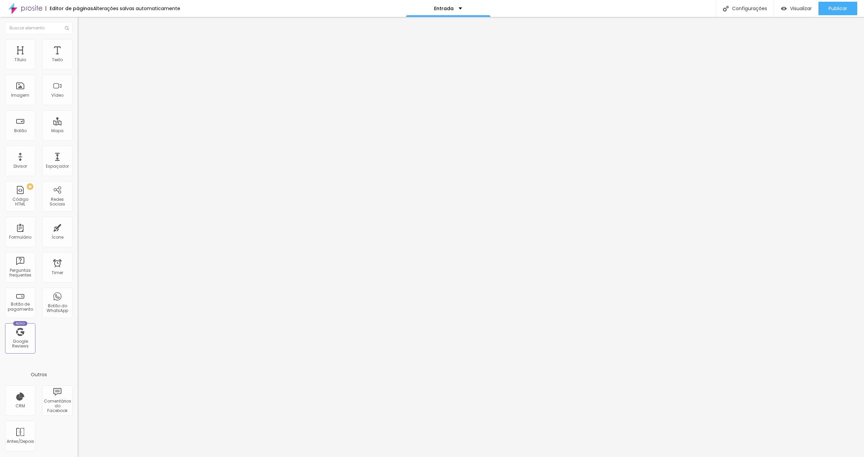
type input "73"
type input "74"
drag, startPoint x: 26, startPoint y: 87, endPoint x: 0, endPoint y: 63, distance: 34.9
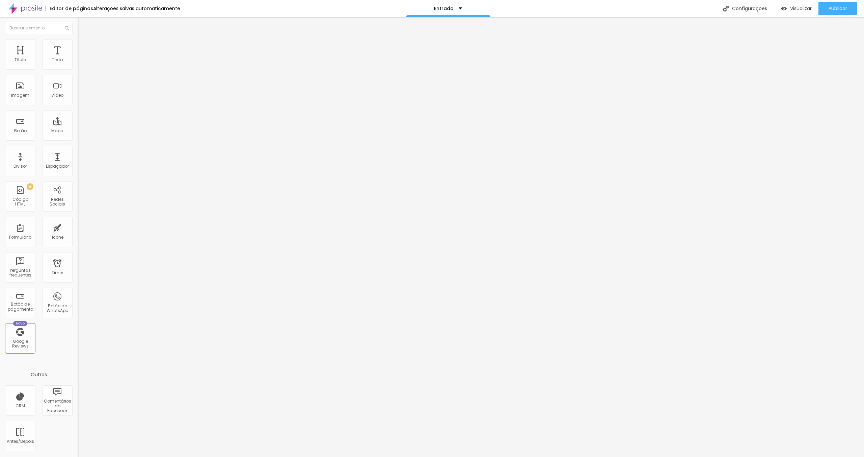
click at [78, 148] on input "range" at bounding box center [100, 150] width 44 height 5
click at [78, 58] on span "Trocar imagem" at bounding box center [96, 55] width 37 height 6
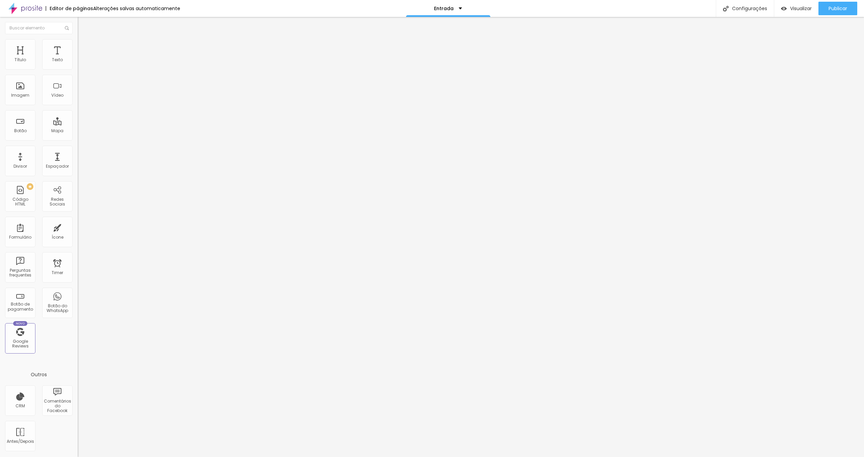
click at [796, 10] on span "Visualizar" at bounding box center [802, 8] width 22 height 5
click at [78, 58] on span "Trocar imagem" at bounding box center [96, 55] width 37 height 6
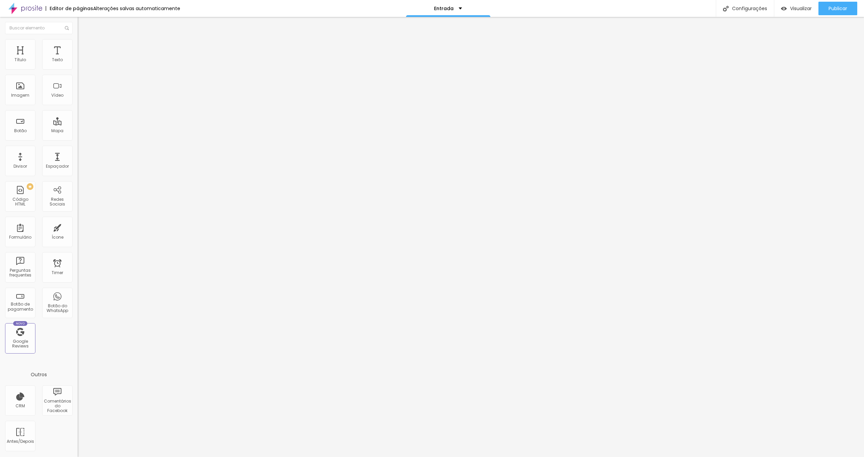
click at [78, 45] on li "Estilo" at bounding box center [117, 42] width 78 height 7
drag, startPoint x: 28, startPoint y: 71, endPoint x: 18, endPoint y: 71, distance: 10.1
click at [78, 69] on input "range" at bounding box center [100, 66] width 44 height 5
drag, startPoint x: 18, startPoint y: 67, endPoint x: 22, endPoint y: 67, distance: 4.1
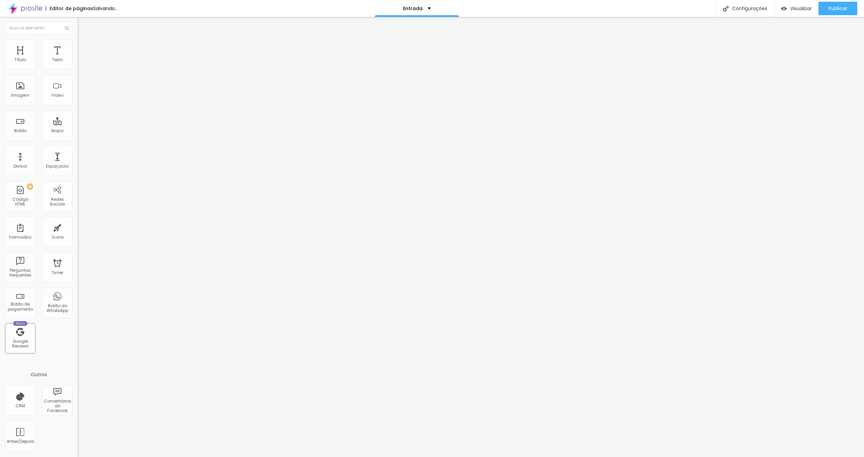
click at [78, 124] on input "range" at bounding box center [100, 126] width 44 height 5
drag, startPoint x: 22, startPoint y: 67, endPoint x: 34, endPoint y: 68, distance: 11.9
click at [78, 124] on input "range" at bounding box center [100, 126] width 44 height 5
click at [806, 6] on span "Visualizar" at bounding box center [802, 8] width 22 height 5
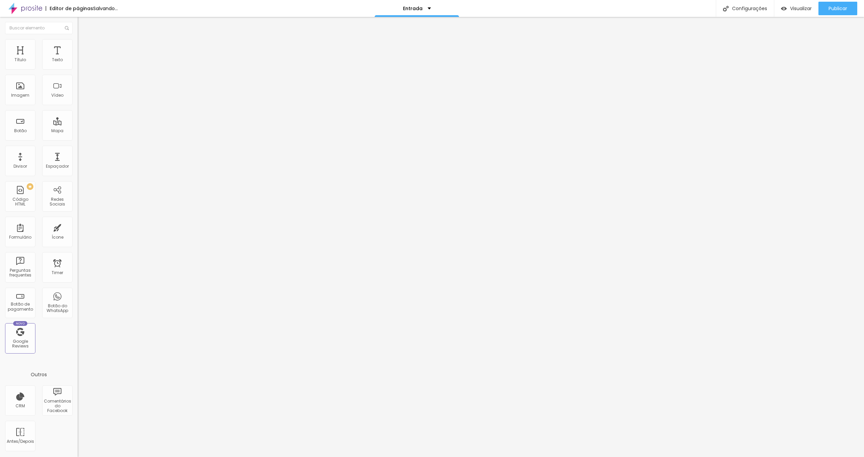
click at [78, 58] on span "Trocar imagem" at bounding box center [96, 55] width 37 height 6
click at [78, 41] on li "Avançado" at bounding box center [117, 42] width 78 height 7
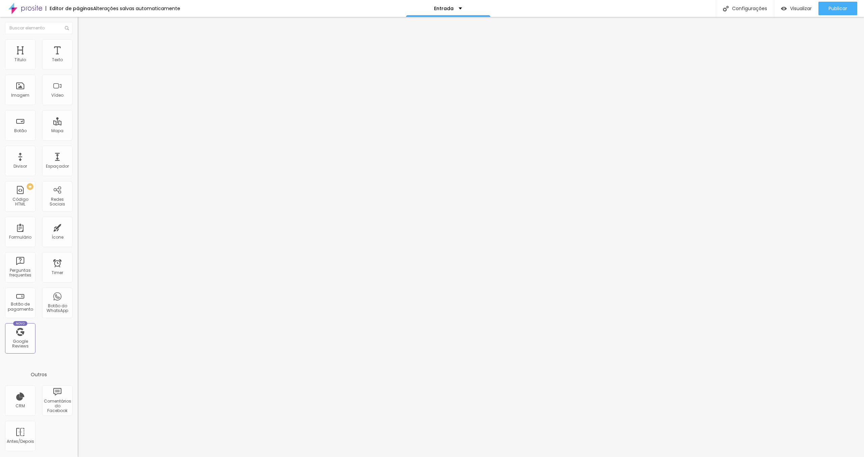
click at [78, 39] on li "Estilo" at bounding box center [117, 35] width 78 height 7
click at [78, 44] on li "Avançado" at bounding box center [117, 42] width 78 height 7
click at [78, 38] on img at bounding box center [81, 35] width 6 height 6
click at [78, 44] on li "Avançado" at bounding box center [117, 42] width 78 height 7
click at [84, 40] on span "Estilo" at bounding box center [89, 37] width 10 height 6
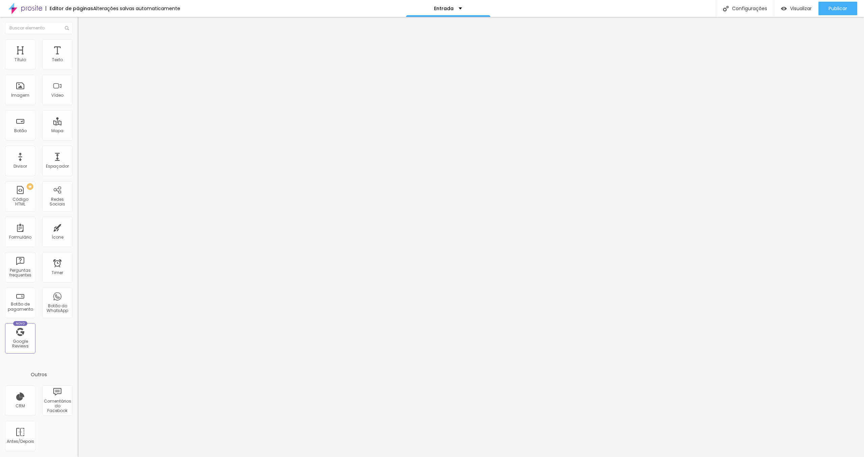
click at [83, 58] on span "Titulo 1" at bounding box center [94, 53] width 22 height 9
click at [83, 57] on span "Titulo 1" at bounding box center [94, 54] width 22 height 6
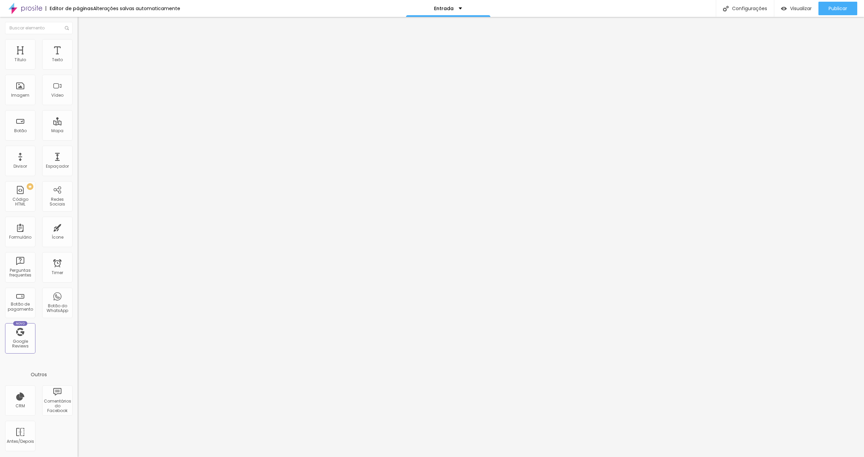
click at [84, 40] on span "Estilo" at bounding box center [89, 37] width 10 height 6
click at [78, 44] on li "Avançado" at bounding box center [117, 42] width 78 height 7
click at [78, 38] on img at bounding box center [81, 35] width 6 height 6
click at [78, 28] on button "Editar Título" at bounding box center [117, 25] width 78 height 16
click at [83, 24] on img "button" at bounding box center [85, 24] width 5 height 5
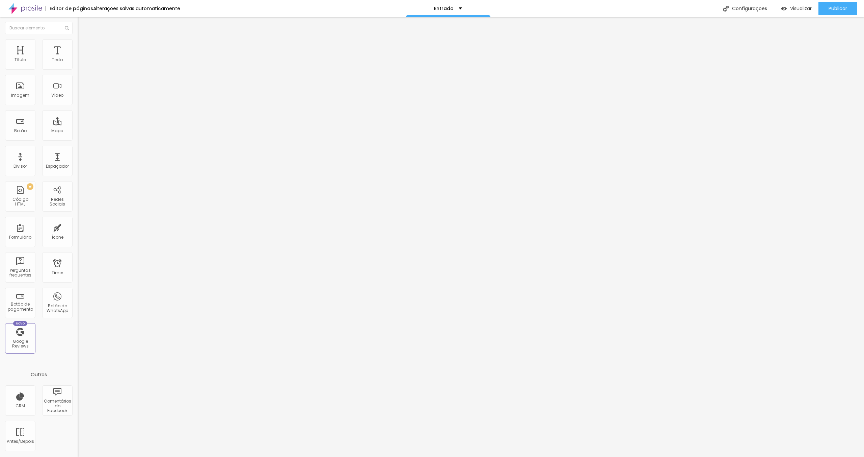
click at [83, 25] on div "Editar Título" at bounding box center [102, 24] width 38 height 5
click at [83, 23] on img "button" at bounding box center [85, 24] width 5 height 5
click at [83, 58] on span "Titulo 1" at bounding box center [94, 53] width 22 height 9
click at [78, 39] on img at bounding box center [81, 42] width 6 height 6
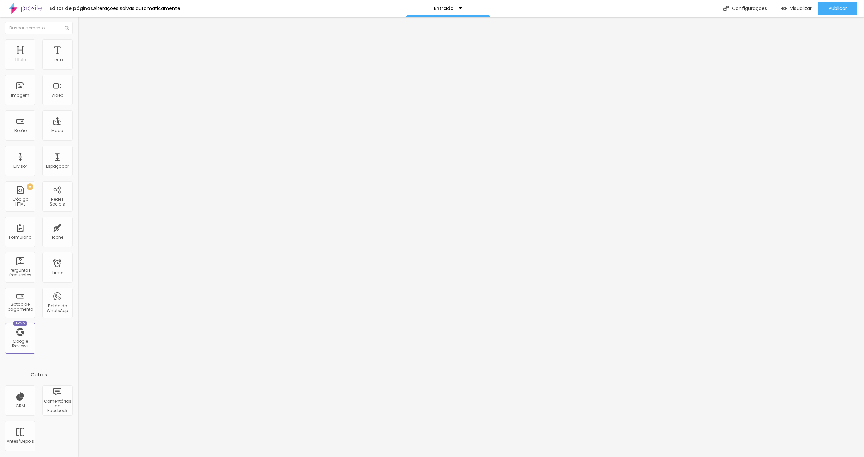
click at [78, 38] on img at bounding box center [81, 35] width 6 height 6
click at [83, 22] on div "Editar Título" at bounding box center [102, 24] width 38 height 5
click at [78, 27] on button "Editar Título" at bounding box center [117, 25] width 78 height 16
click at [78, 65] on button "button" at bounding box center [82, 61] width 9 height 7
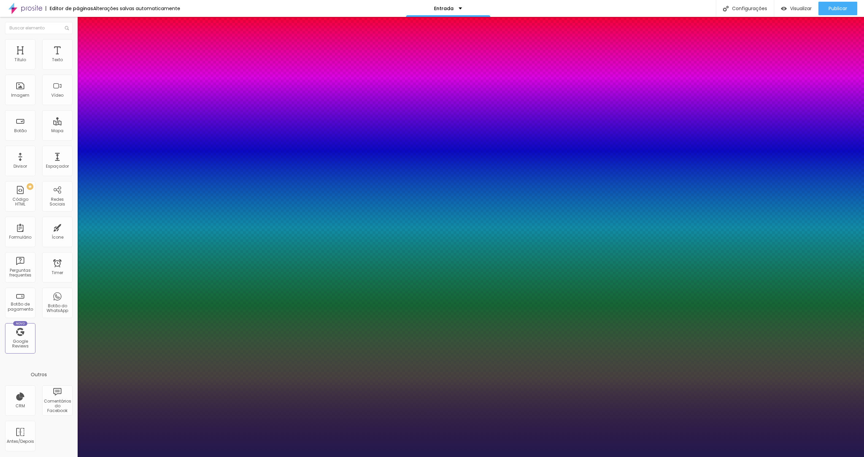
click at [73, 456] on select "AbrilFatface-Regular Actor-Regular Alegreya AlegreyaBlack [PERSON_NAME] Allan-R…" at bounding box center [36, 464] width 73 height 7
click at [319, 456] on div at bounding box center [432, 457] width 864 height 0
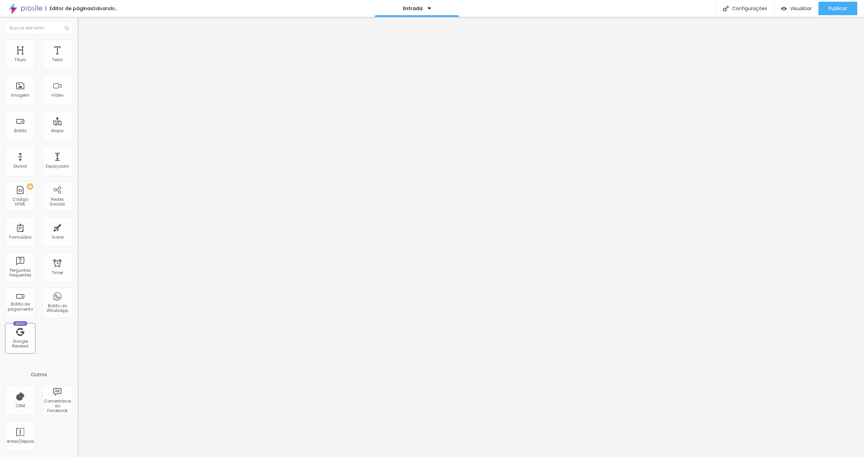
click at [78, 65] on button "button" at bounding box center [82, 61] width 9 height 7
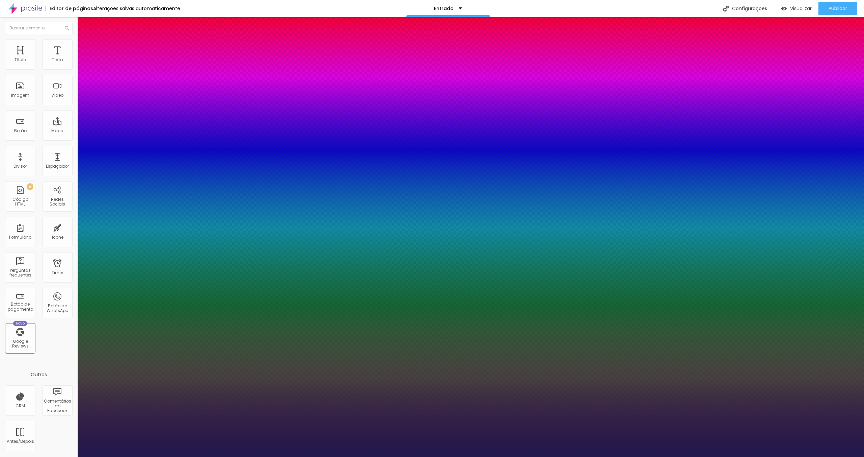
drag, startPoint x: 136, startPoint y: 176, endPoint x: 173, endPoint y: 176, distance: 37.2
click at [173, 176] on body "Editor de páginas Alterações salvas automaticamente Entrada Configurações Confi…" at bounding box center [432, 228] width 864 height 457
paste input "544B43"
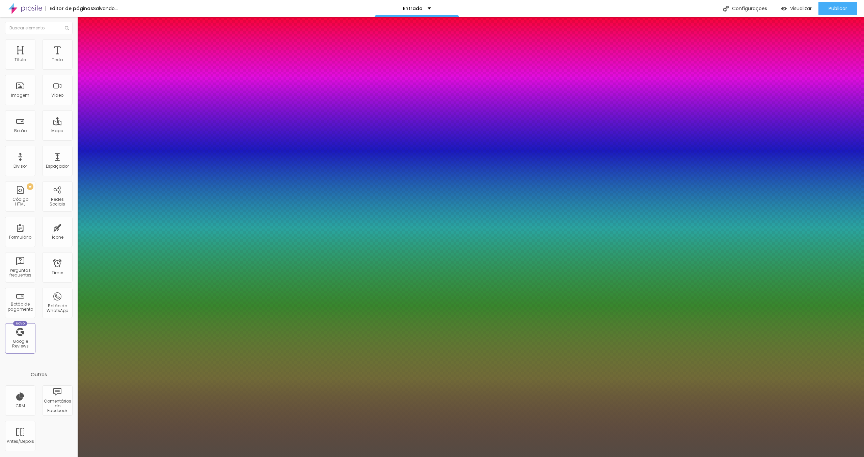
click at [73, 456] on select "AbrilFatface-Regular Actor-Regular Alegreya AlegreyaBlack [PERSON_NAME] Allan-R…" at bounding box center [36, 464] width 73 height 7
click at [196, 456] on div at bounding box center [432, 457] width 864 height 0
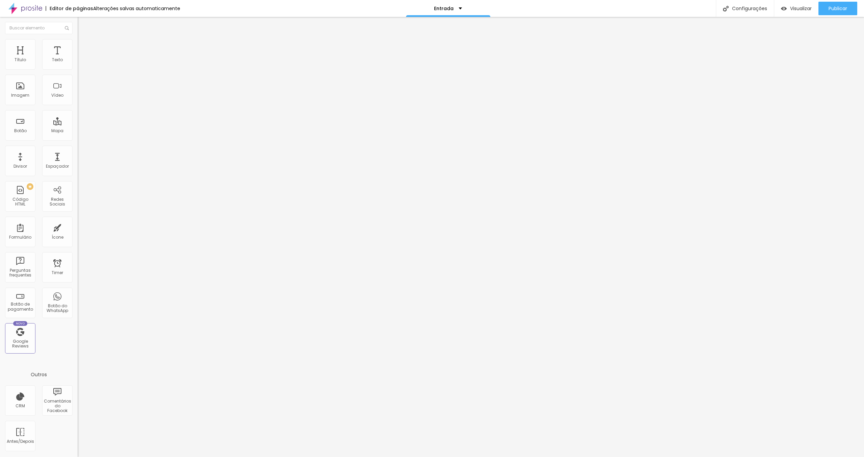
click at [78, 124] on input "range" at bounding box center [100, 126] width 44 height 5
drag, startPoint x: 36, startPoint y: 93, endPoint x: 45, endPoint y: 93, distance: 8.4
click at [78, 315] on input "range" at bounding box center [100, 317] width 44 height 5
click at [796, 8] on span "Visualizar" at bounding box center [802, 8] width 22 height 5
